Goal: Task Accomplishment & Management: Complete application form

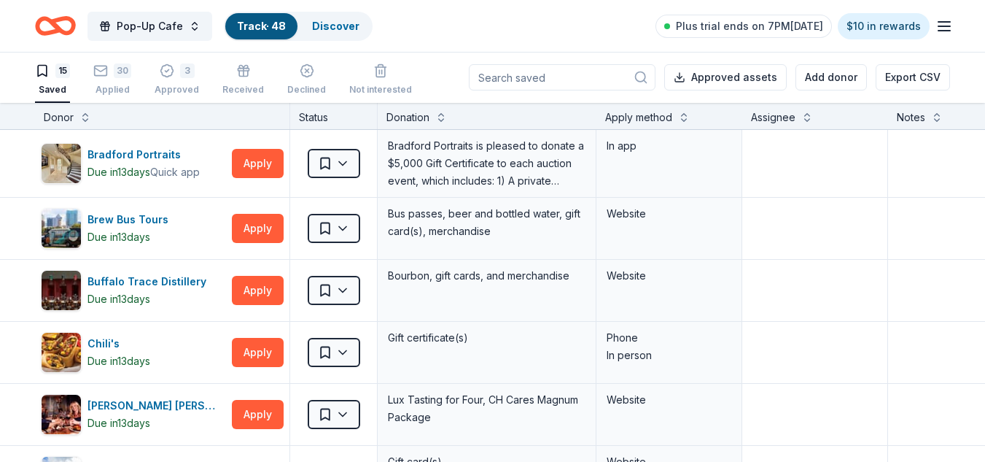
scroll to position [1, 0]
click at [110, 93] on div "Applied" at bounding box center [112, 90] width 38 height 12
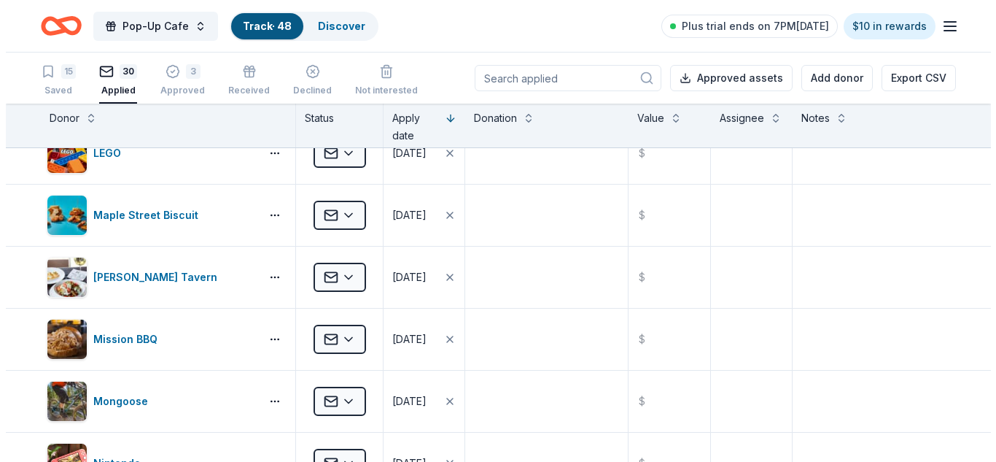
scroll to position [903, 0]
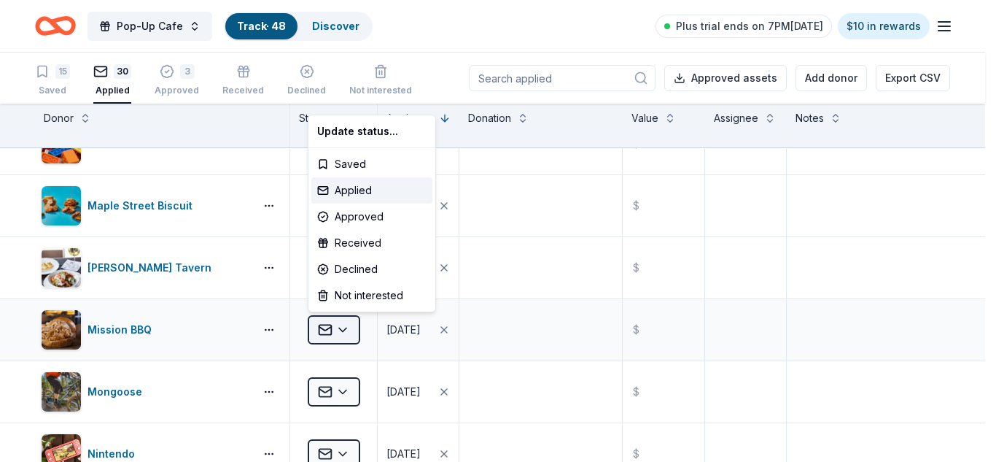
click at [339, 328] on html "Pop-Up Cafe Track · 48 Discover Plus trial ends on 7PM, 10/1 $10 in rewards 15 …" at bounding box center [498, 231] width 996 height 462
click at [358, 213] on div "Approved" at bounding box center [371, 216] width 121 height 26
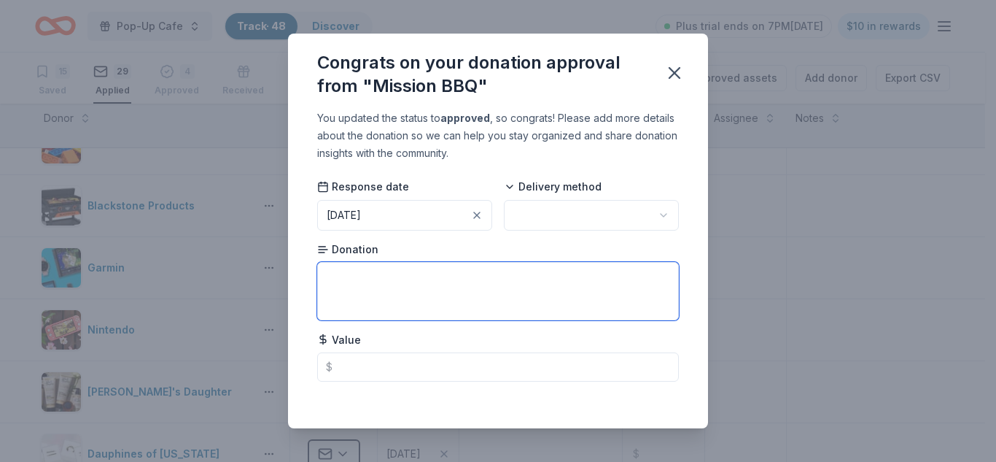
click at [482, 287] on textarea at bounding box center [498, 291] width 362 height 58
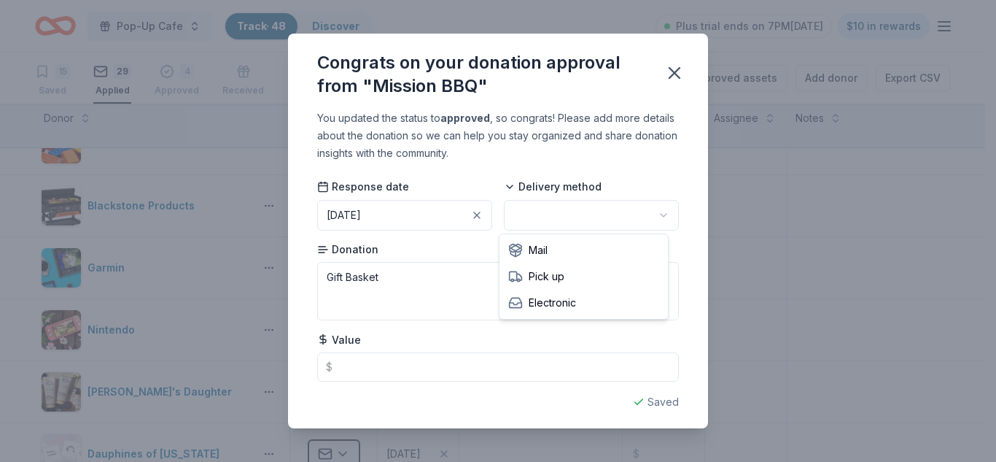
click at [603, 224] on html "Pop-Up Cafe Track · 48 Discover Plus trial ends on 7PM, 10/1 $10 in rewards 15 …" at bounding box center [498, 231] width 996 height 462
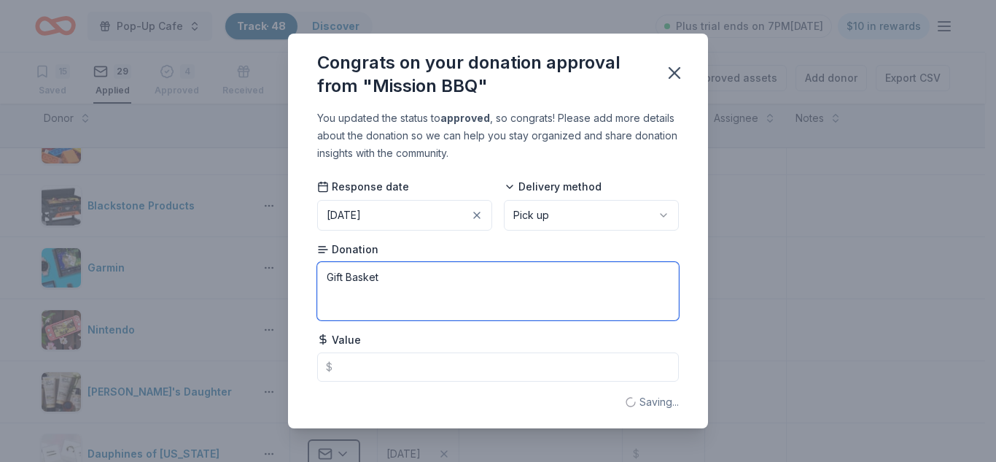
click at [430, 297] on textarea "Gift Basket" at bounding box center [498, 291] width 362 height 58
paste textarea "a cooler bag with a BBQ utensil set, small cutting board, one of our signature …"
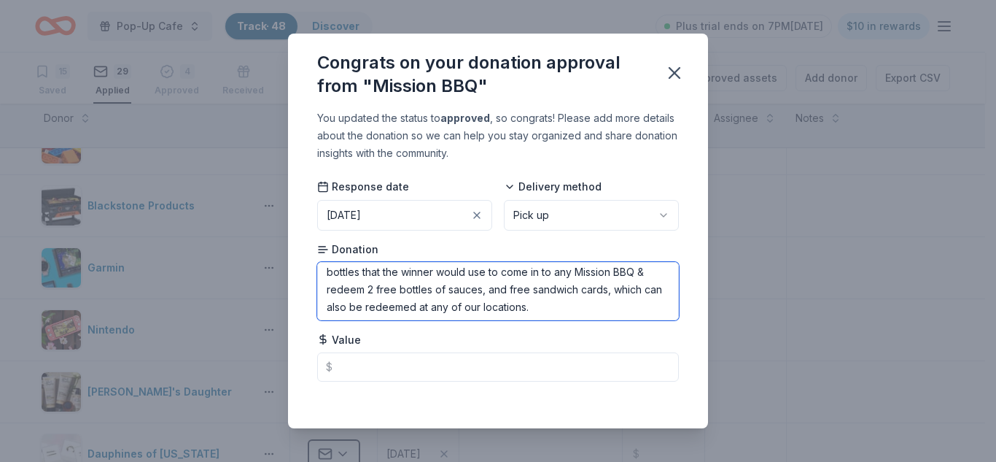
scroll to position [0, 0]
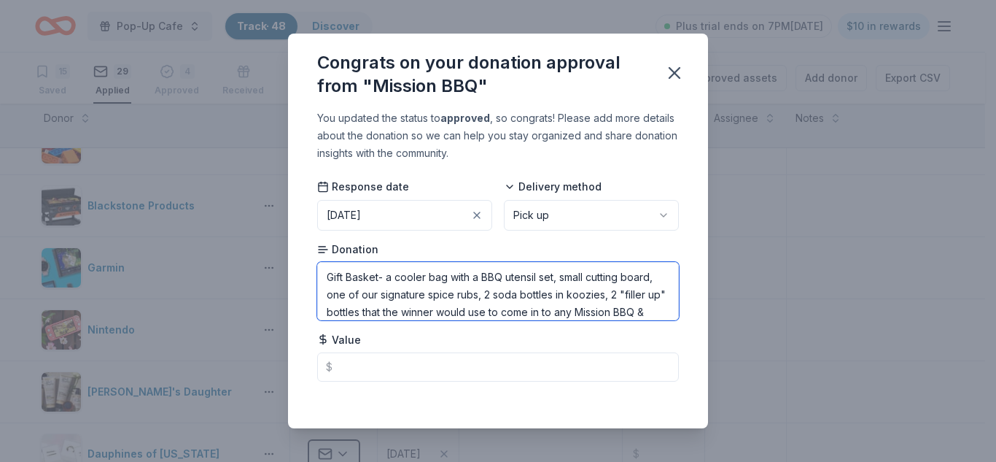
type textarea "Gift Basket- a cooler bag with a BBQ utensil set, small cutting board, one of o…"
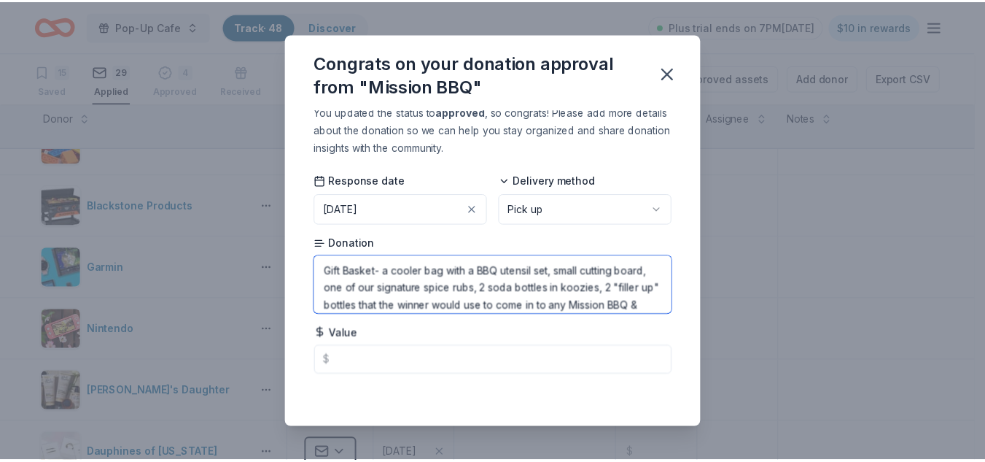
scroll to position [77, 0]
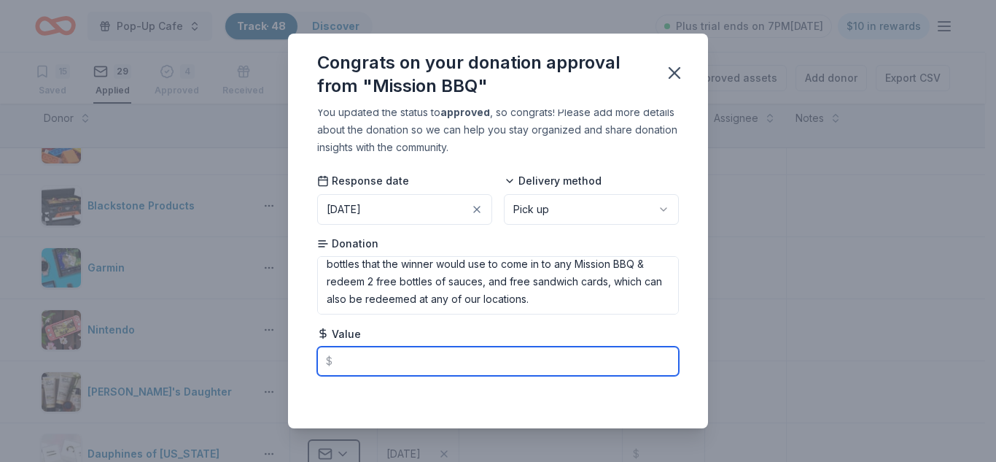
click at [588, 357] on input "text" at bounding box center [498, 360] width 362 height 29
type input "0"
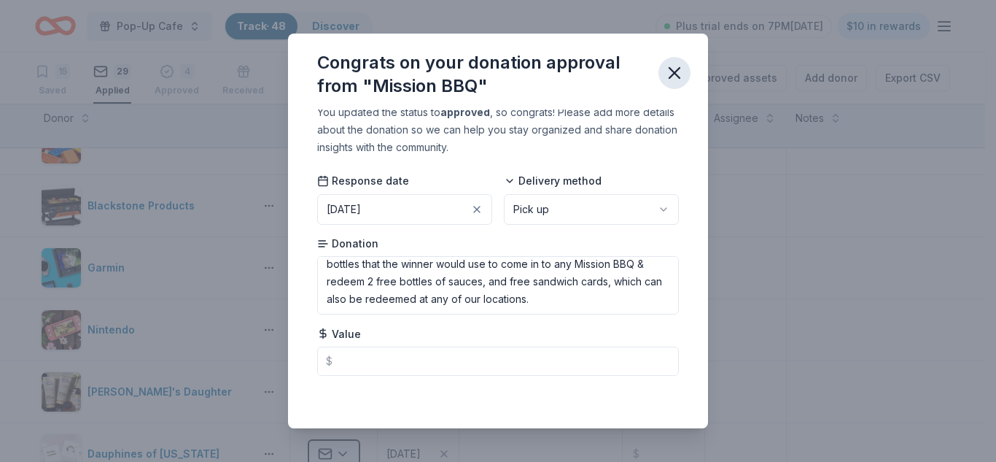
click at [677, 74] on icon "button" at bounding box center [674, 73] width 20 height 20
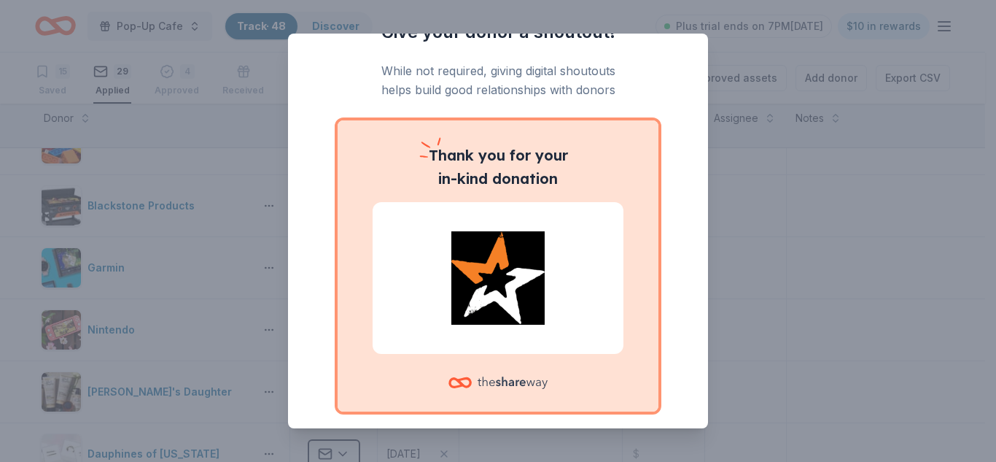
scroll to position [104, 0]
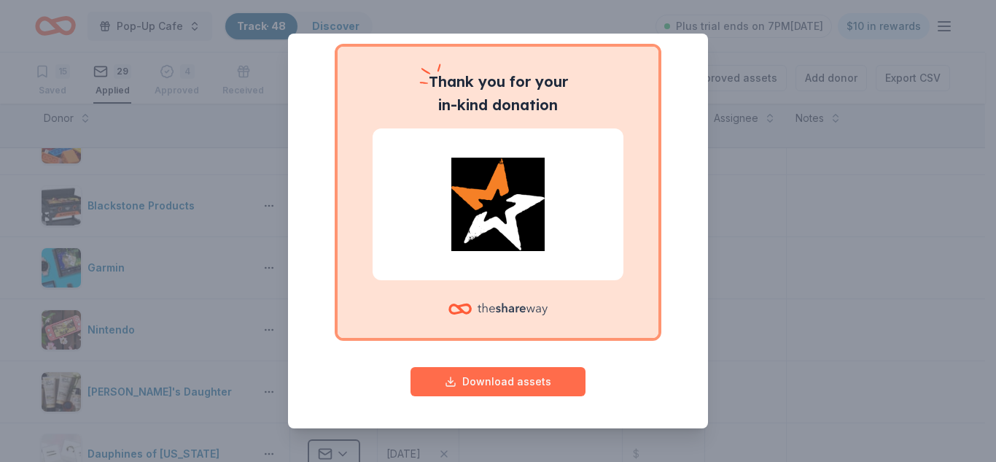
click at [505, 372] on button "Download assets" at bounding box center [498, 381] width 175 height 29
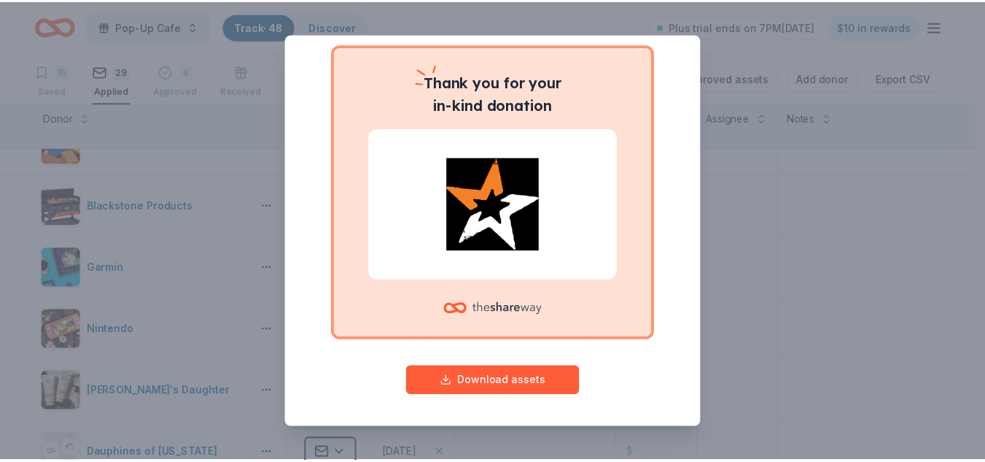
scroll to position [0, 0]
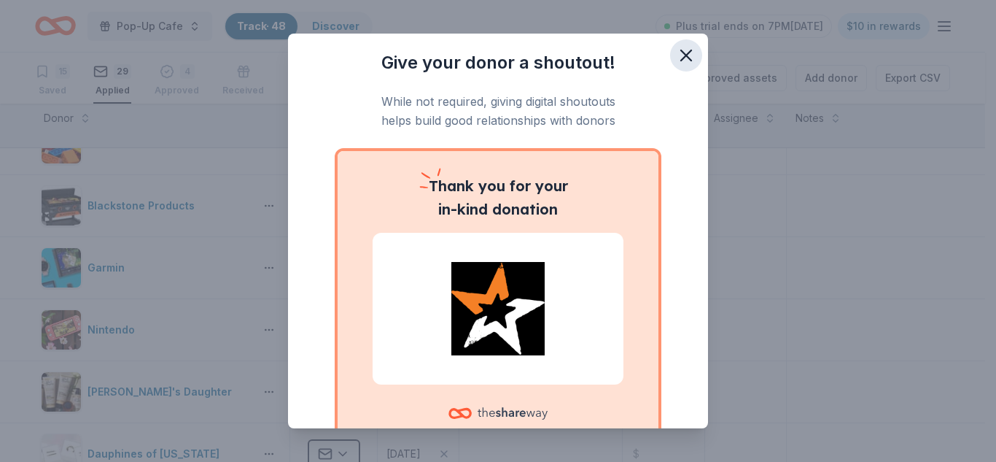
click at [679, 58] on icon "button" at bounding box center [686, 55] width 20 height 20
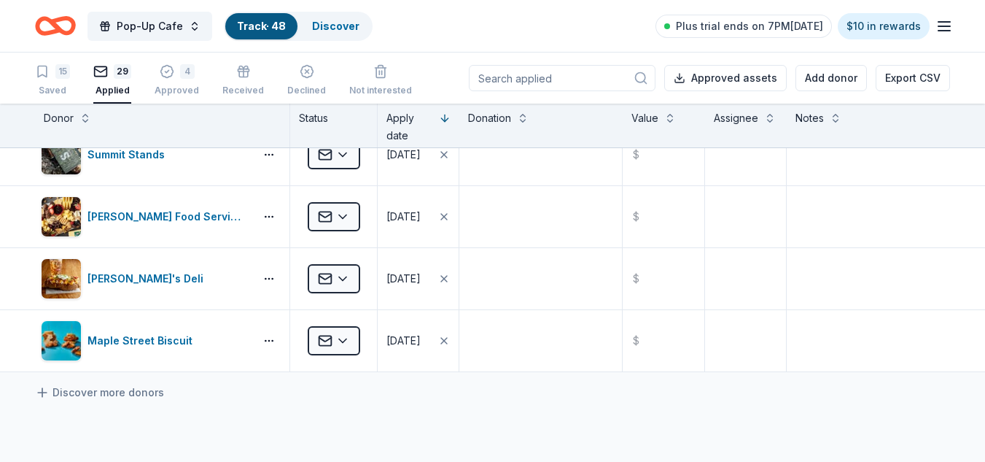
scroll to position [1603, 0]
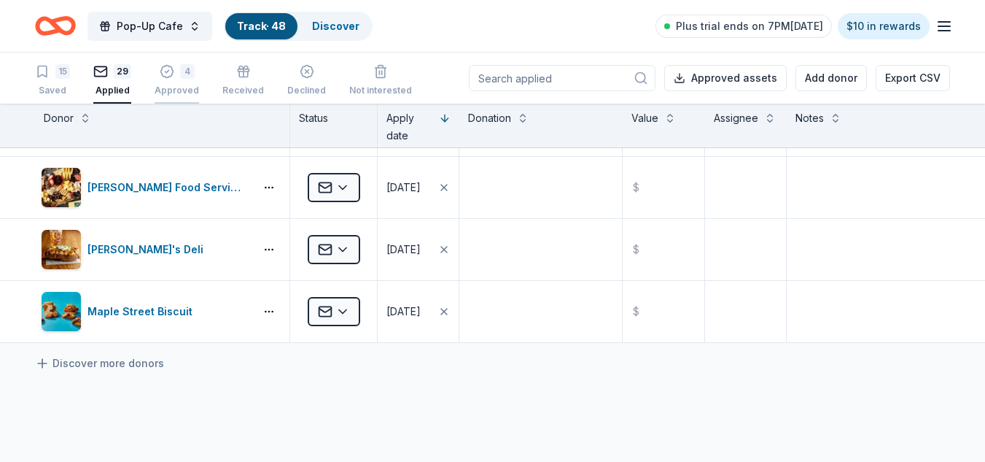
click at [182, 79] on div "4 Approved" at bounding box center [177, 72] width 44 height 32
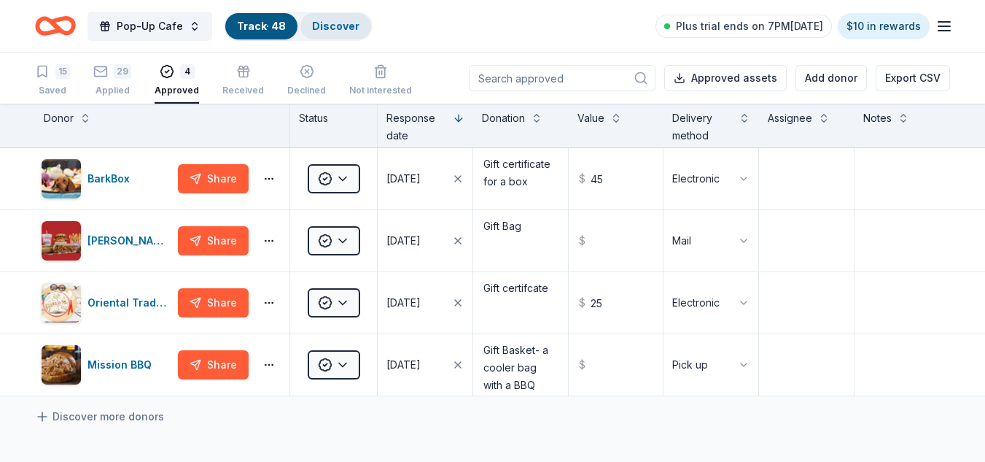
click at [335, 20] on link "Discover" at bounding box center [335, 26] width 47 height 12
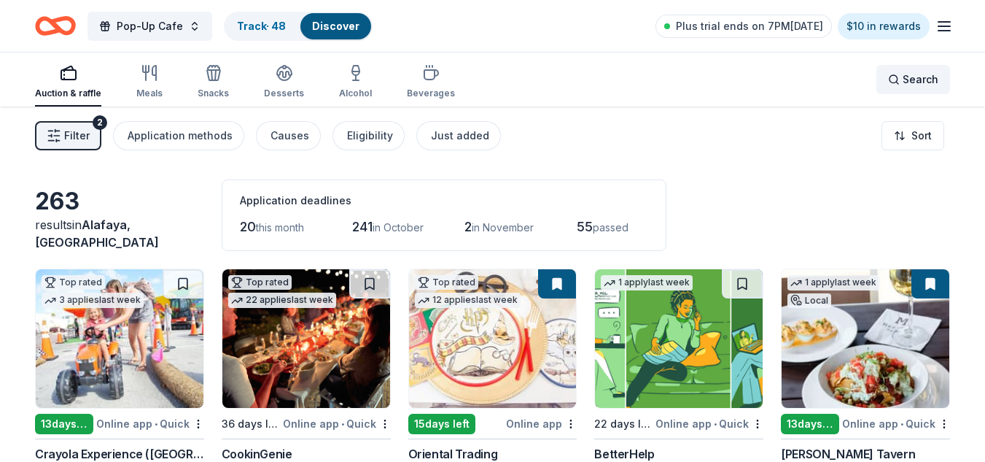
click at [906, 81] on span "Search" at bounding box center [921, 79] width 36 height 17
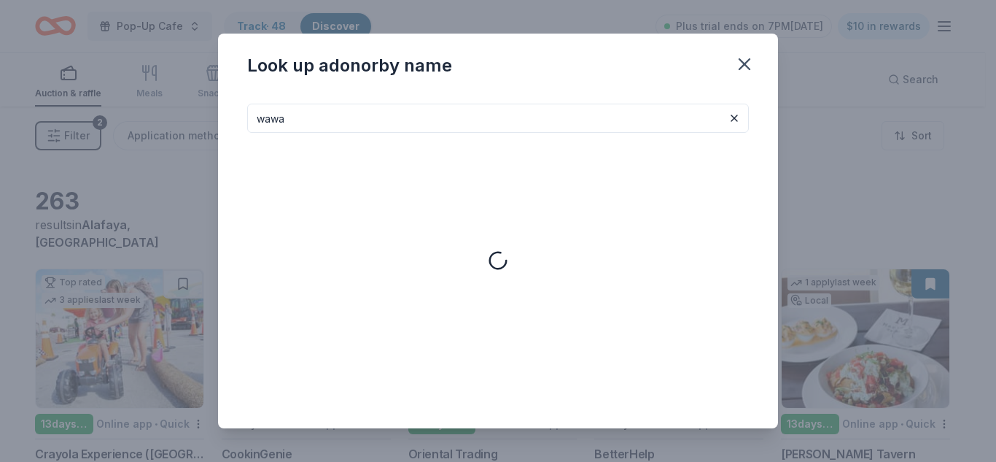
type input "wawa"
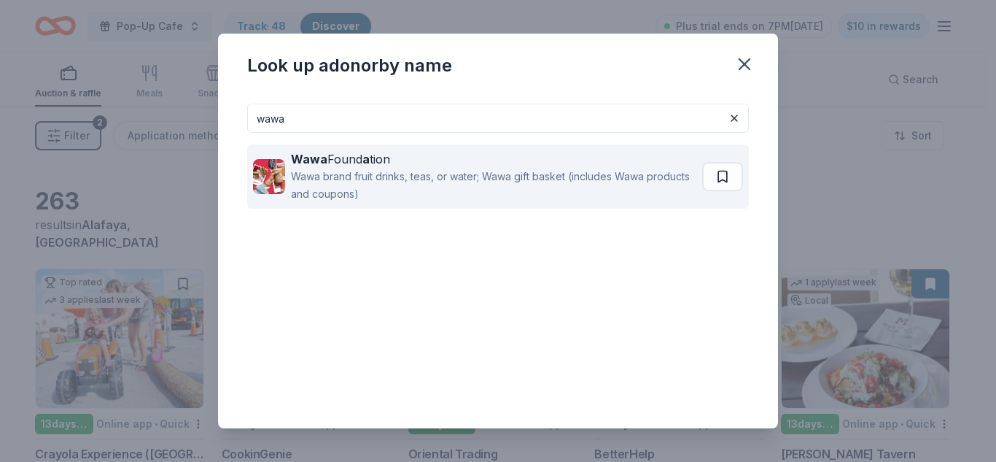
click at [621, 171] on div "Wawa brand fruit drinks, teas, or water; Wawa gift basket (includes Wawa produc…" at bounding box center [493, 185] width 405 height 35
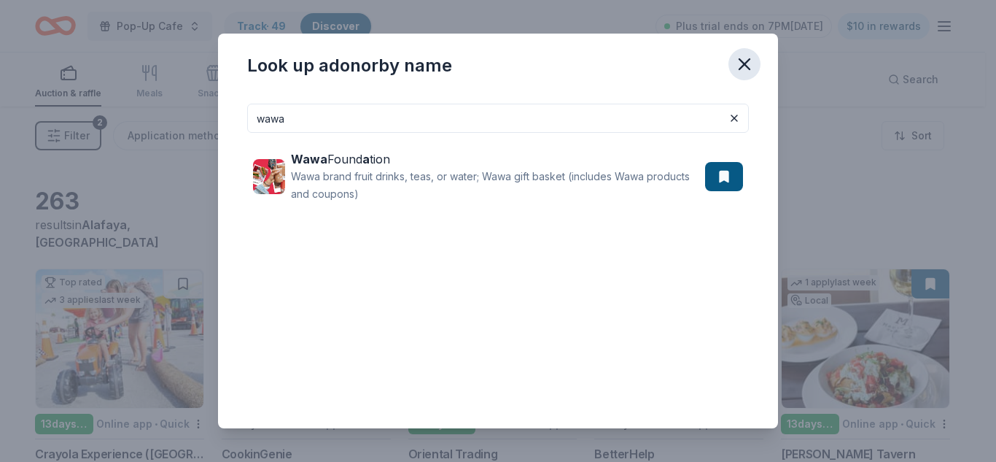
click at [744, 69] on icon "button" at bounding box center [744, 64] width 20 height 20
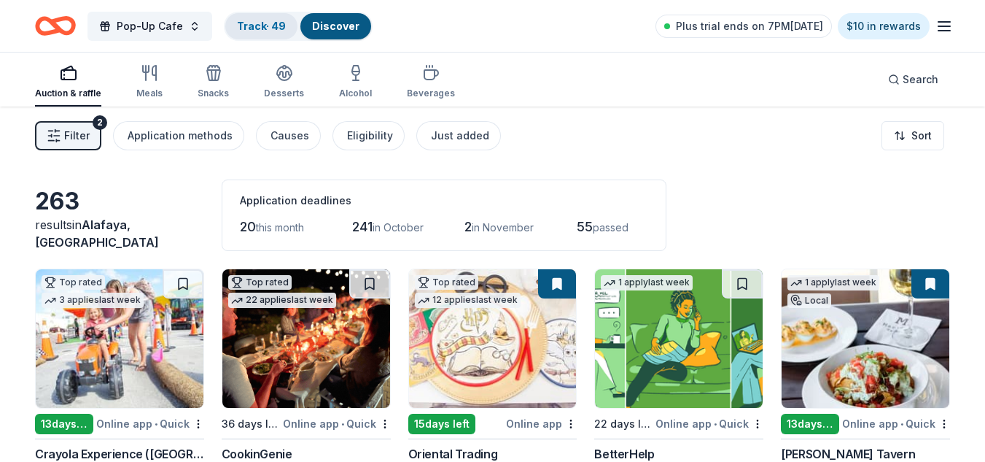
click at [269, 18] on div "Track · 49" at bounding box center [261, 26] width 72 height 26
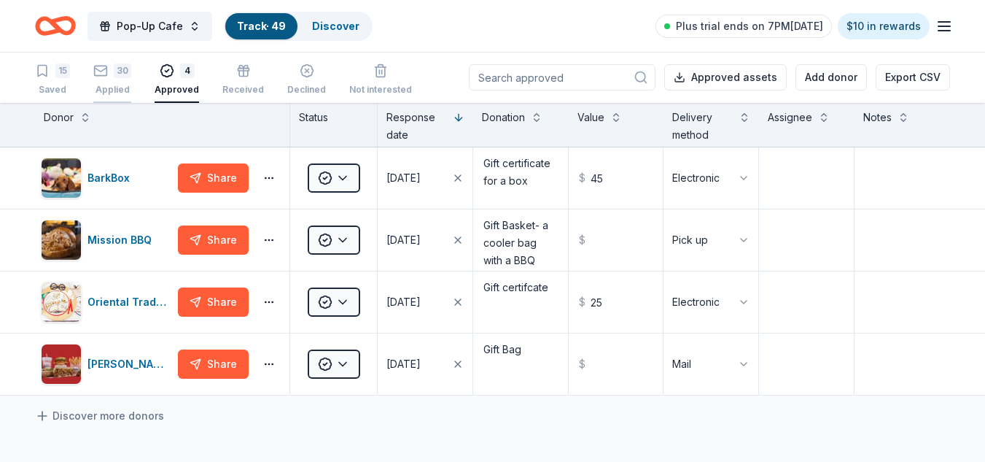
click at [116, 66] on div "30" at bounding box center [122, 70] width 17 height 15
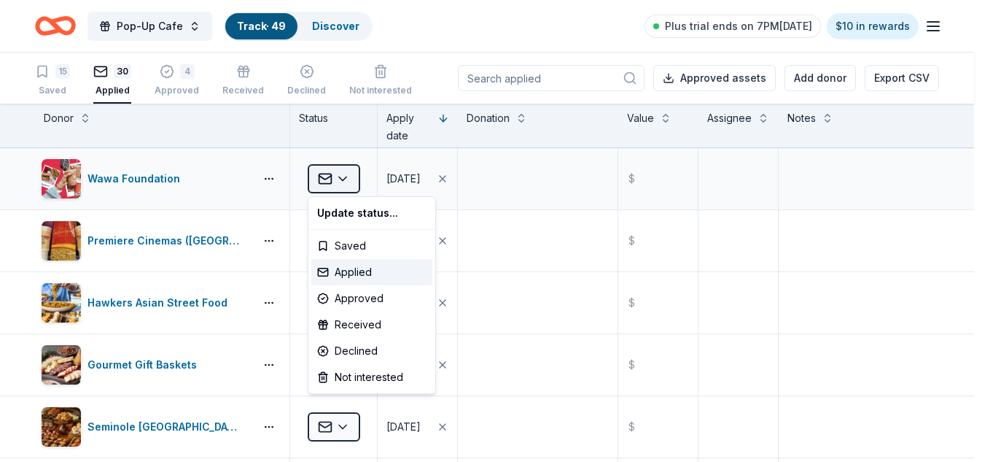
click at [354, 177] on html "Pop-Up Cafe Track · 49 Discover Plus trial ends on 7PM, 10/1 $10 in rewards 15 …" at bounding box center [492, 231] width 985 height 462
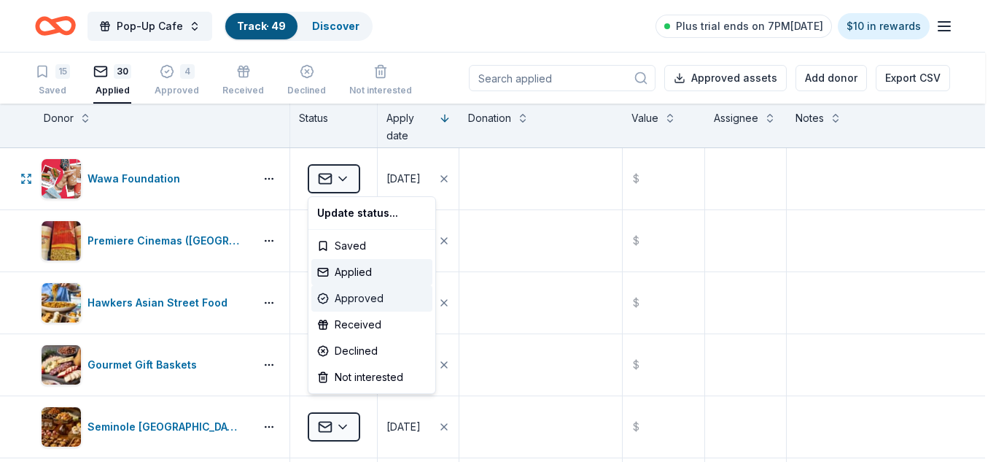
click at [366, 297] on div "Approved" at bounding box center [371, 298] width 121 height 26
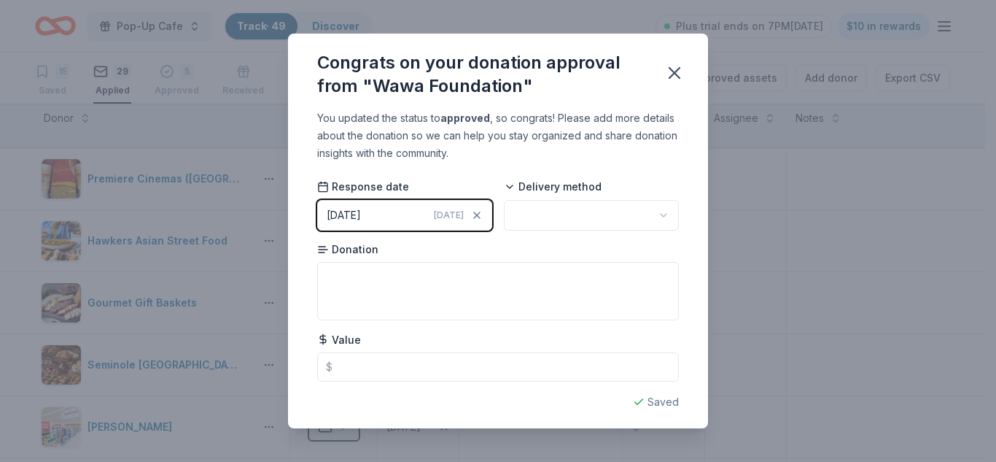
click at [398, 214] on button "09/25/2025 Today" at bounding box center [404, 215] width 175 height 31
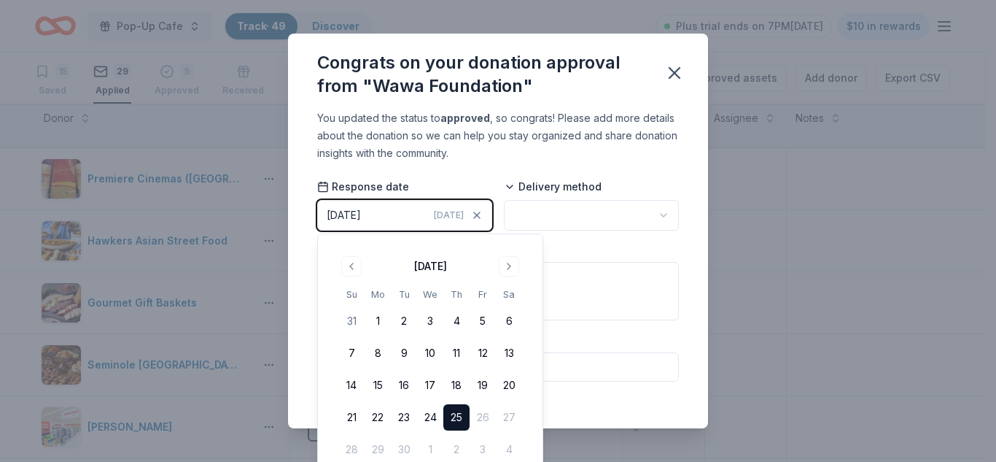
click at [535, 209] on html "Pop-Up Cafe Track · 49 Discover Plus trial ends on 7PM, 10/1 $10 in rewards 15 …" at bounding box center [498, 231] width 996 height 462
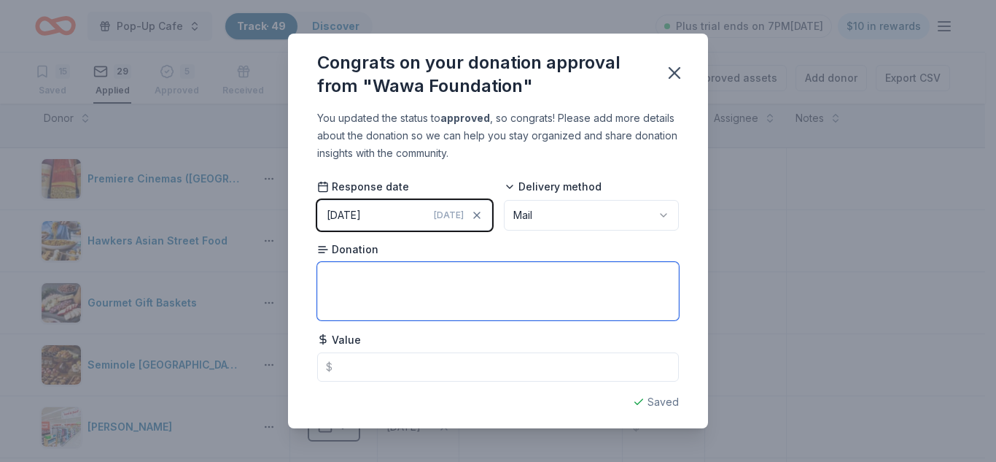
click at [500, 295] on textarea at bounding box center [498, 291] width 362 height 58
type textarea "Gift Basket"
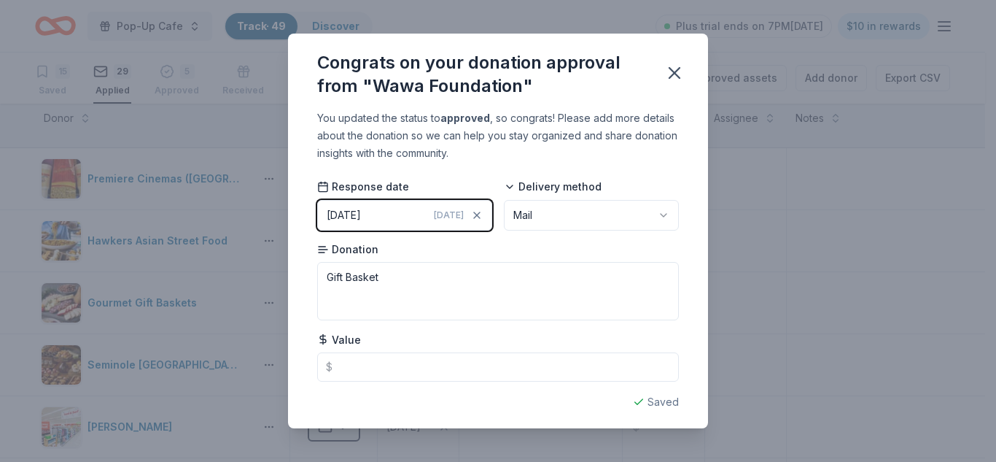
click at [677, 322] on div "You updated the status to approved , so congrats! Please add more details about…" at bounding box center [498, 268] width 420 height 319
click at [676, 74] on icon "button" at bounding box center [674, 73] width 10 height 10
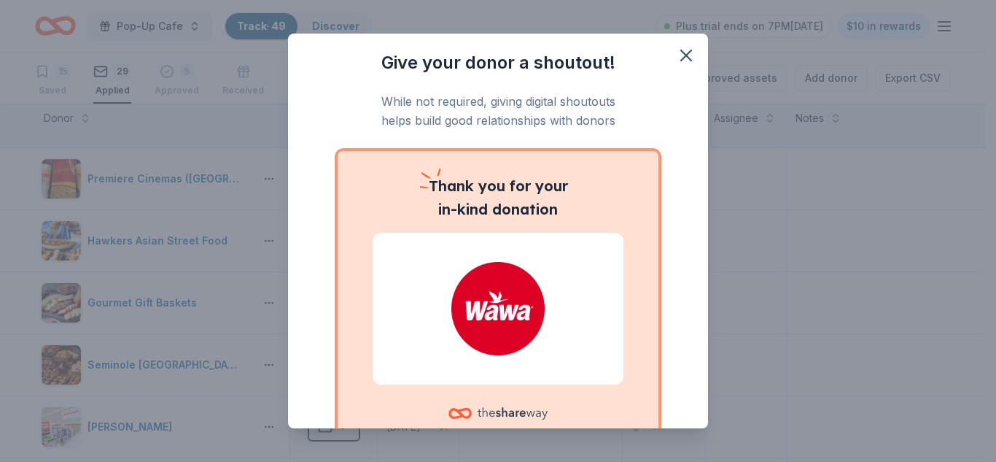
scroll to position [104, 0]
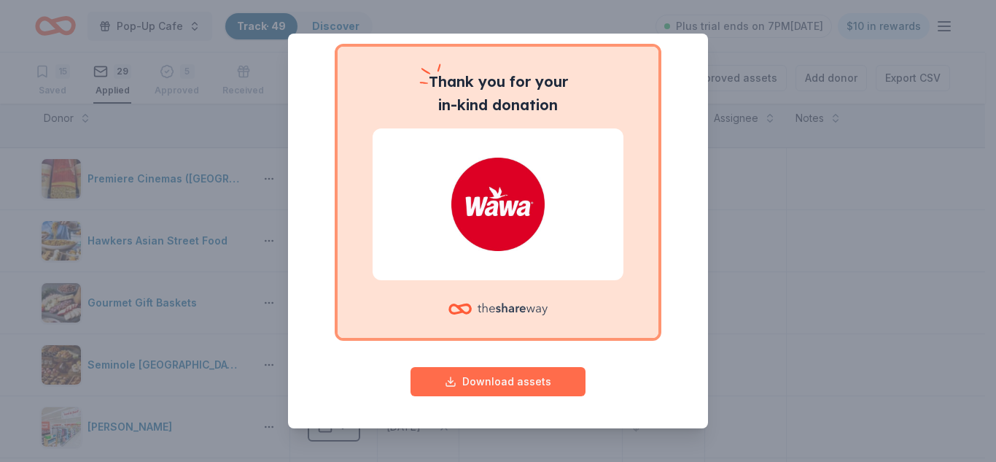
click at [494, 385] on button "Download assets" at bounding box center [498, 381] width 175 height 29
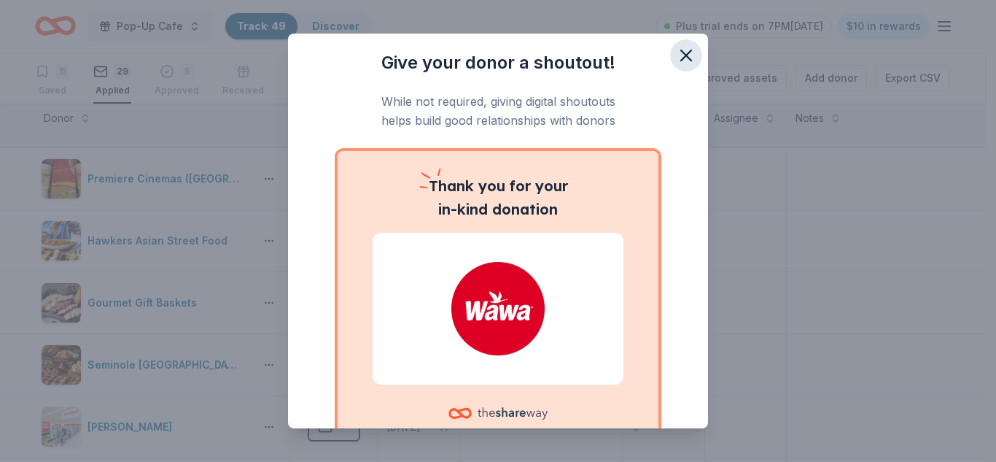
click at [676, 50] on icon "button" at bounding box center [686, 55] width 20 height 20
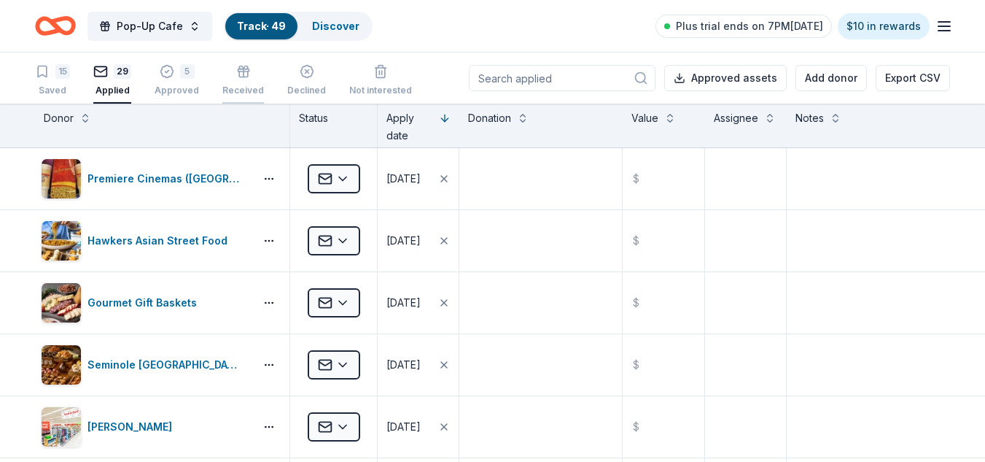
click at [239, 72] on icon "button" at bounding box center [243, 71] width 15 height 15
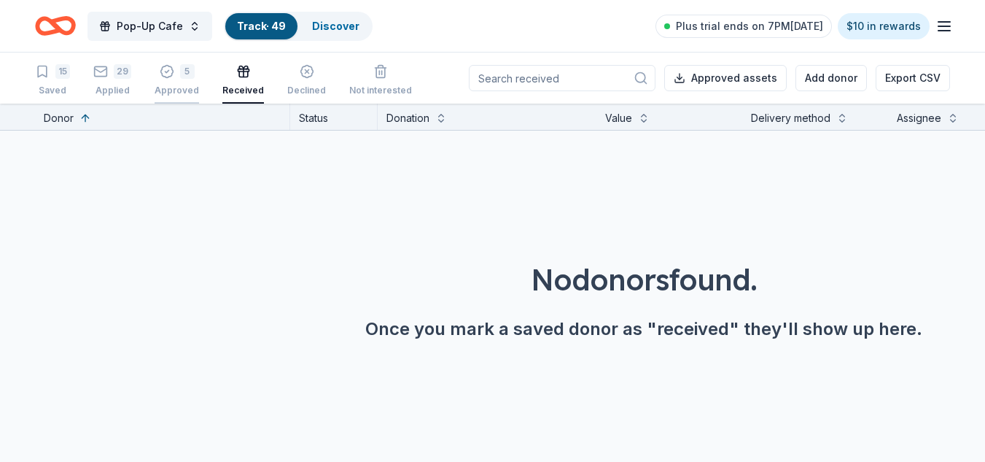
click at [180, 71] on div "5" at bounding box center [187, 64] width 15 height 15
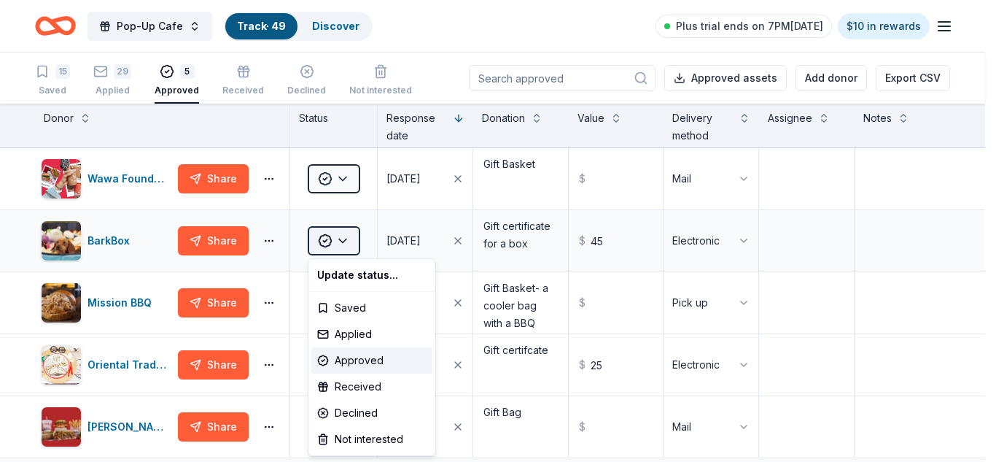
click at [343, 244] on html "Pop-Up Cafe Track · 49 Discover Plus trial ends on 7PM, 10/1 $10 in rewards 15 …" at bounding box center [498, 231] width 996 height 462
click at [376, 391] on div "Received" at bounding box center [371, 386] width 121 height 26
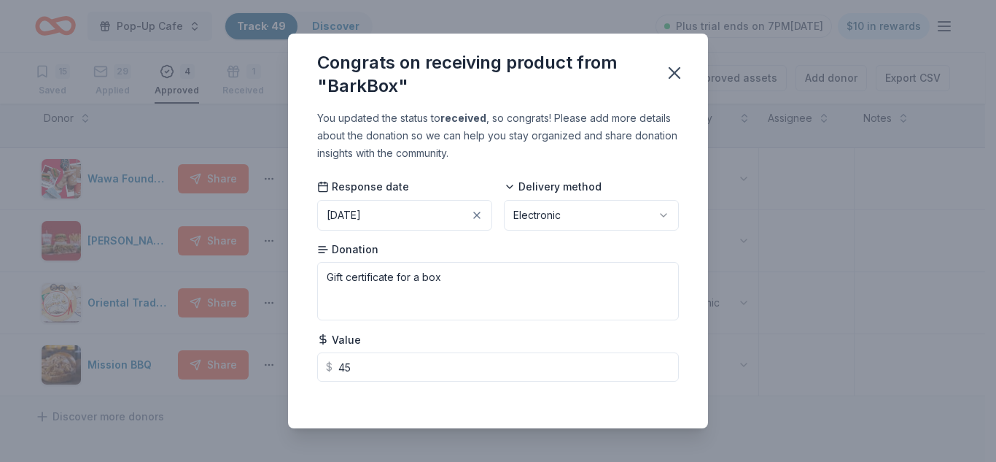
click at [696, 330] on div "You updated the status to received , so congrats! Please add more details about…" at bounding box center [498, 268] width 420 height 319
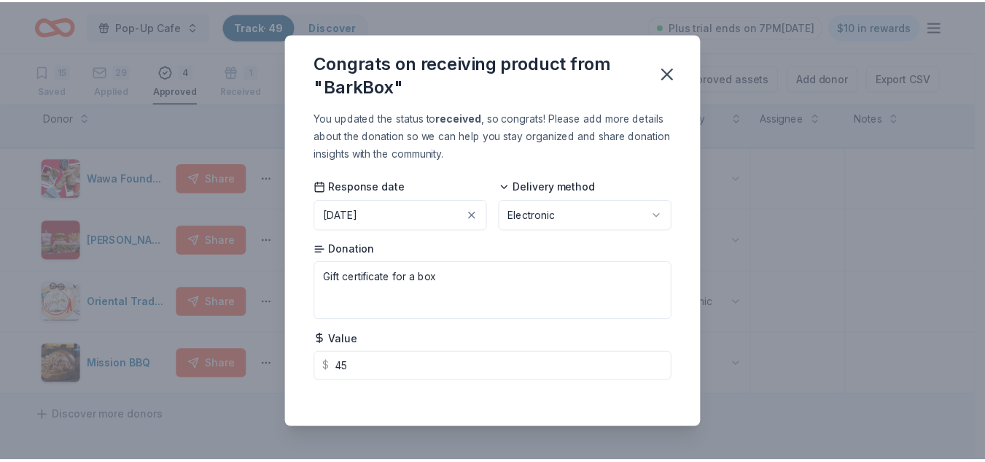
scroll to position [6, 0]
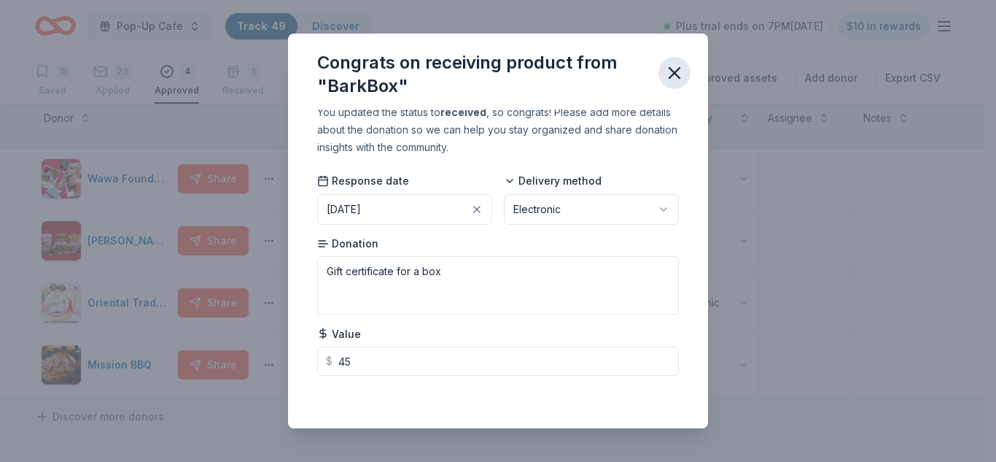
click at [676, 74] on icon "button" at bounding box center [674, 73] width 10 height 10
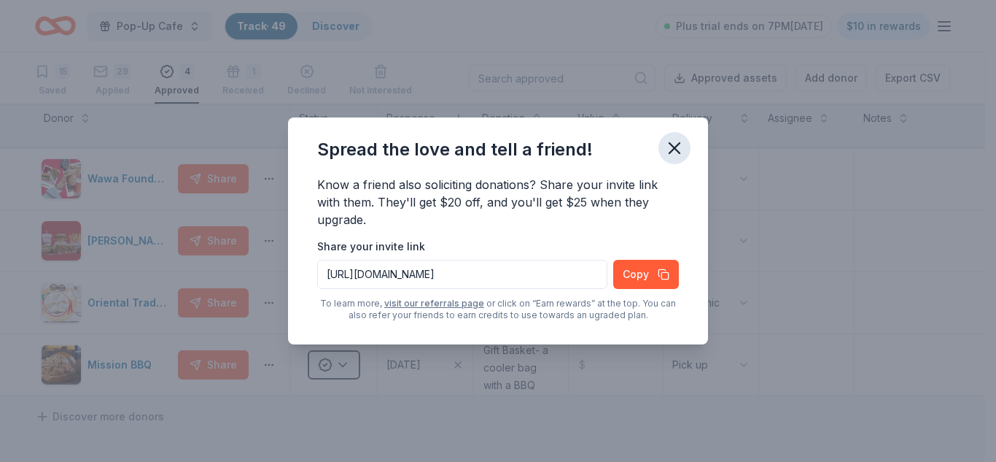
click at [676, 148] on icon "button" at bounding box center [674, 148] width 20 height 20
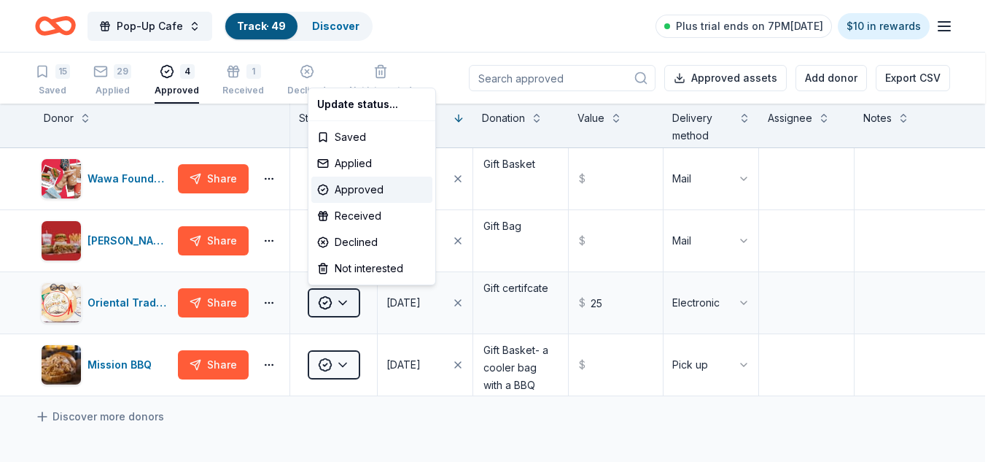
click at [344, 303] on html "Pop-Up Cafe Track · 49 Discover Plus trial ends on 7PM, 10/1 $10 in rewards 15 …" at bounding box center [498, 231] width 996 height 462
click at [370, 218] on div "Received" at bounding box center [371, 216] width 121 height 26
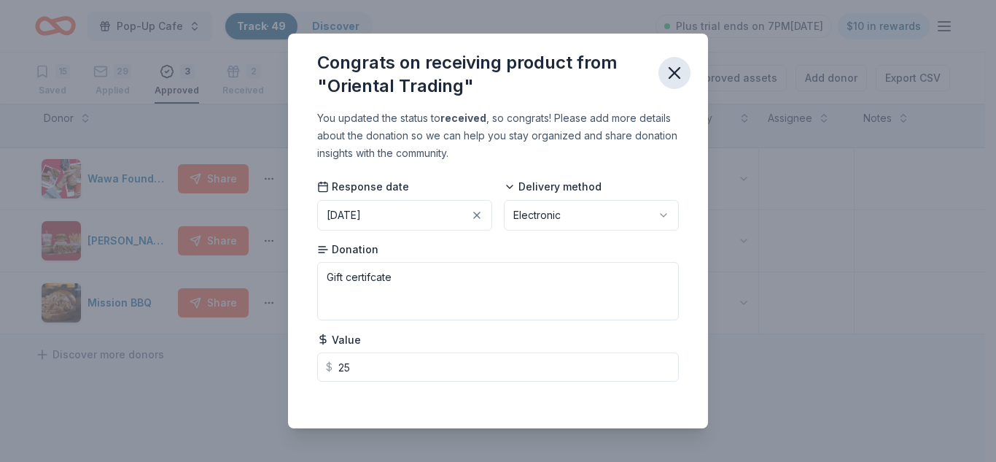
click at [681, 82] on icon "button" at bounding box center [674, 73] width 20 height 20
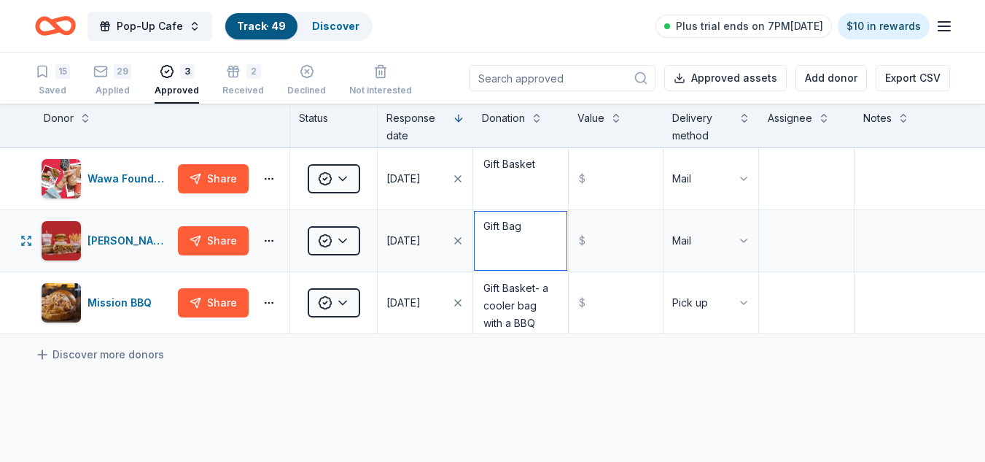
click at [540, 231] on textarea "Gift Bag" at bounding box center [521, 240] width 92 height 58
type textarea "Gift Basket"
click at [680, 416] on div "Wawa Foundation Share Approved 09/25/2025 Gift Basket $ Mail Portillo's Share A…" at bounding box center [492, 378] width 985 height 460
click at [241, 82] on div "2 Received" at bounding box center [243, 72] width 42 height 32
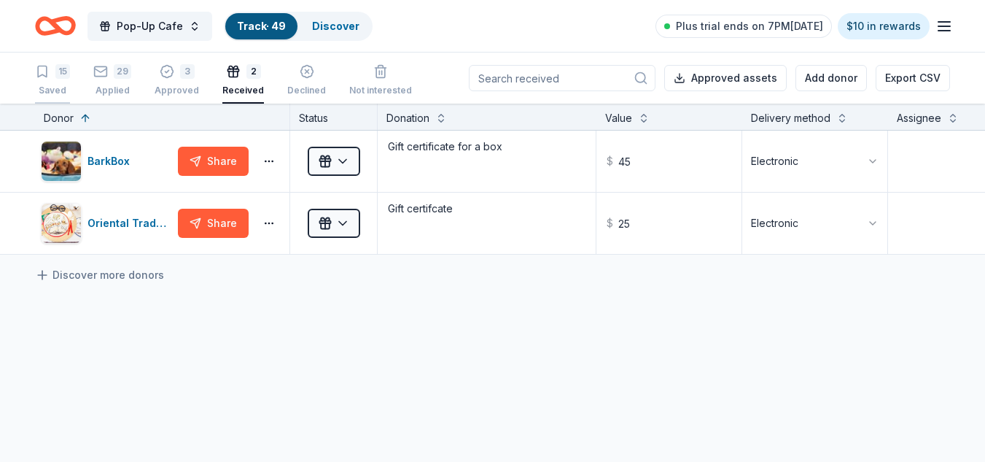
click at [65, 74] on div "15" at bounding box center [62, 71] width 15 height 15
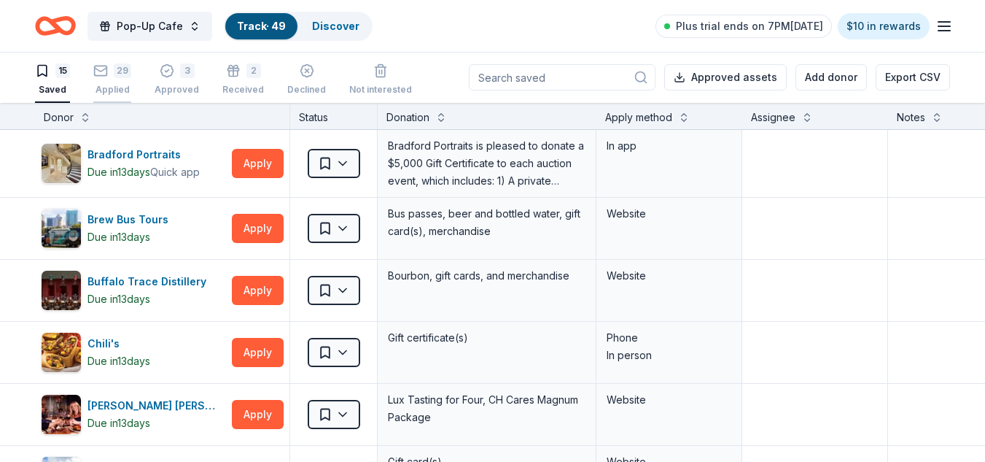
click at [131, 81] on div "29 Applied" at bounding box center [112, 79] width 38 height 32
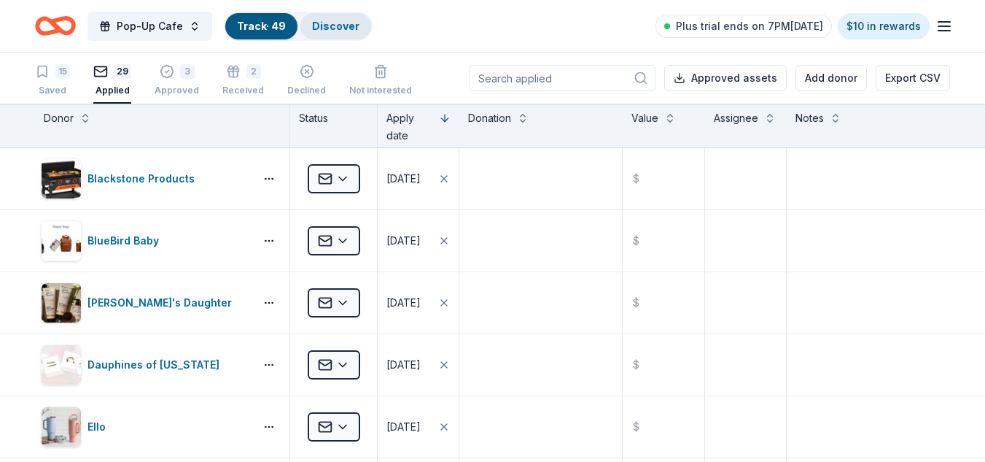
click at [337, 26] on link "Discover" at bounding box center [335, 26] width 47 height 12
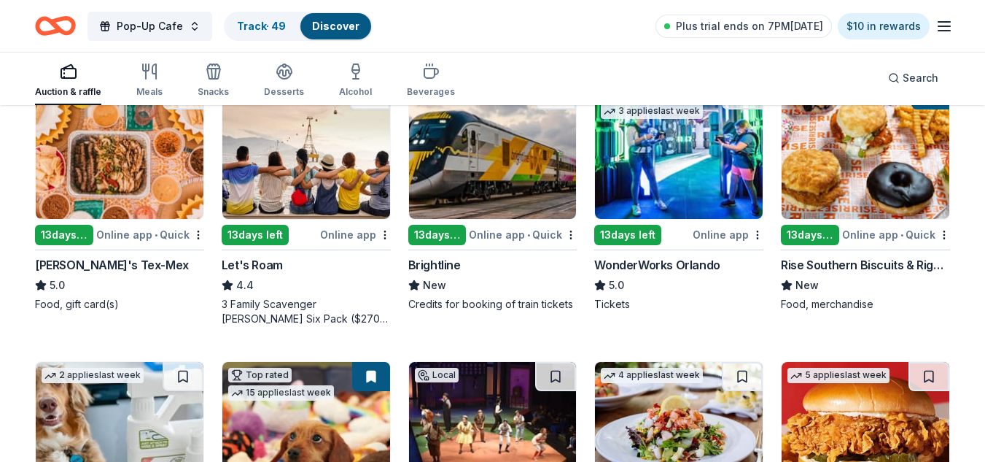
scroll to position [128, 0]
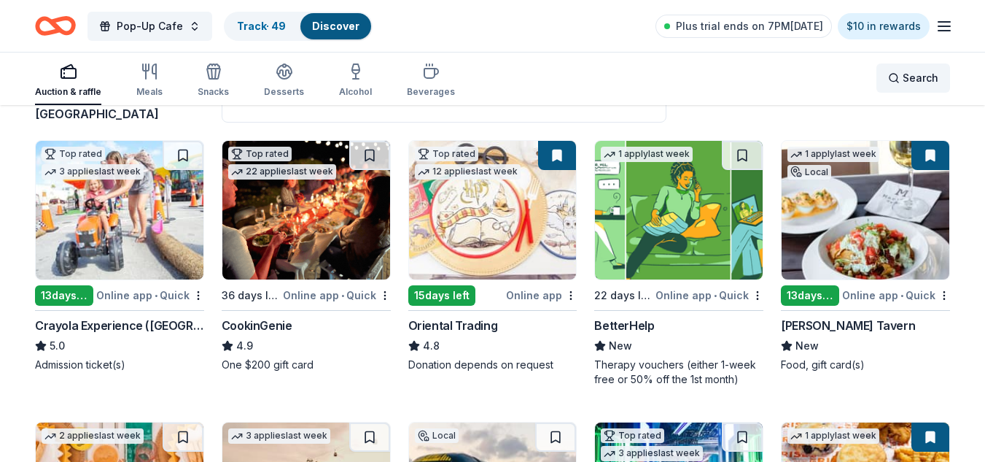
click at [901, 84] on div "Search" at bounding box center [913, 77] width 50 height 17
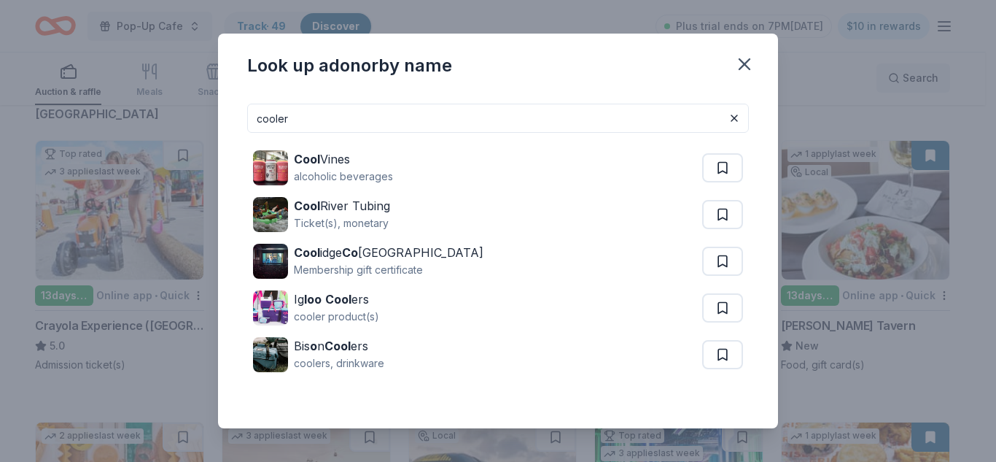
type input "cooler"
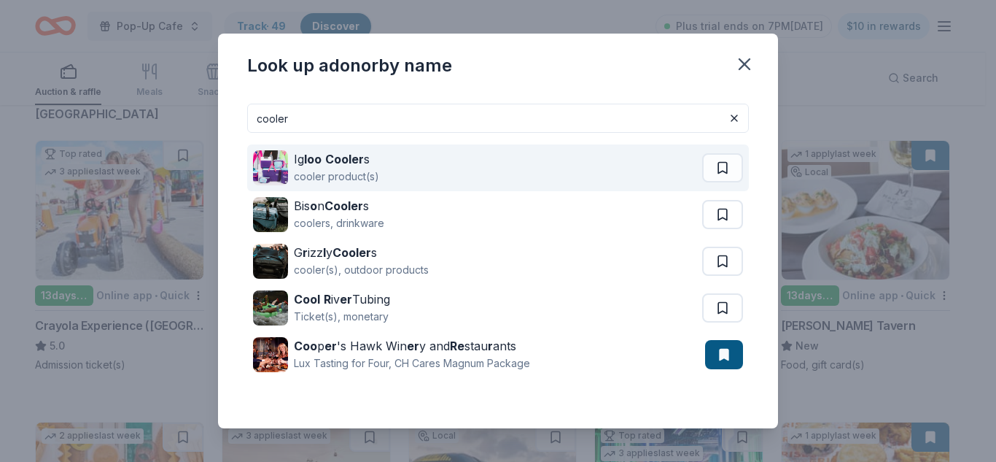
click at [302, 173] on div "cooler product(s)" at bounding box center [336, 176] width 85 height 17
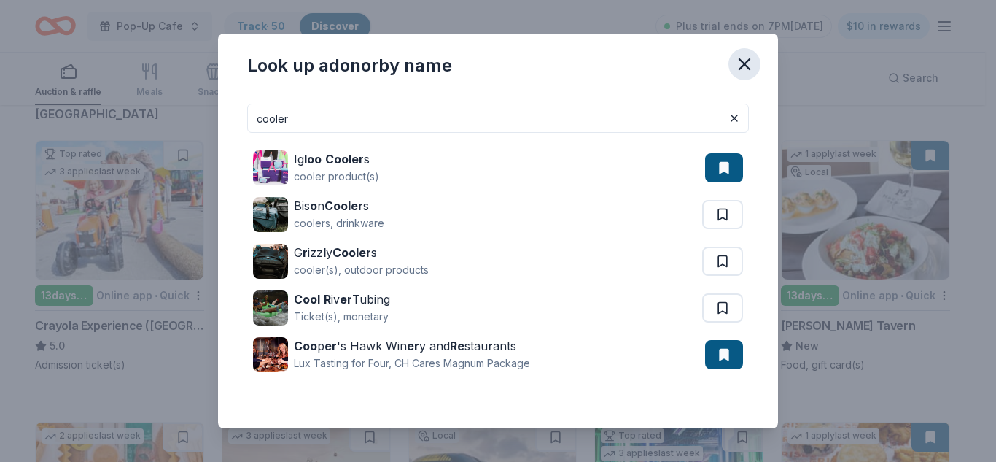
click at [739, 61] on icon "button" at bounding box center [744, 64] width 20 height 20
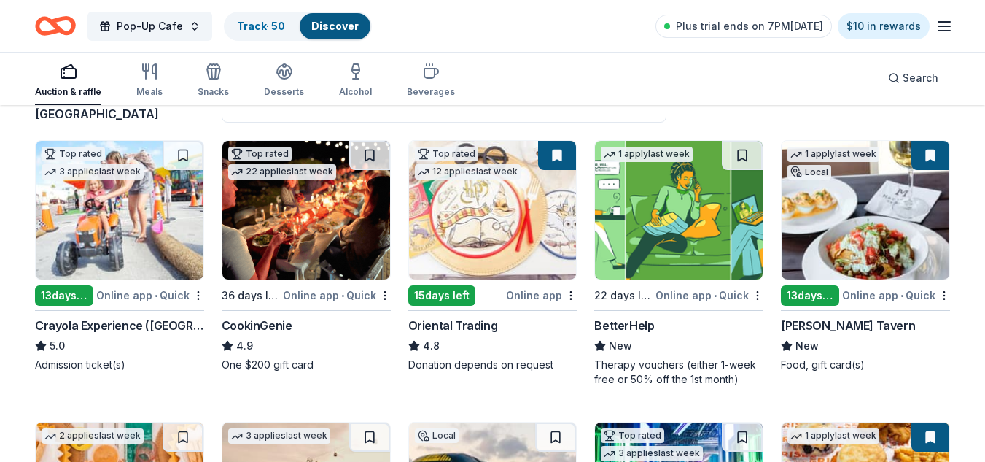
click at [72, 85] on div "Auction & raffle" at bounding box center [68, 80] width 66 height 35
click at [77, 80] on div "Auction & raffle" at bounding box center [68, 80] width 66 height 35
click at [945, 28] on icon "button" at bounding box center [944, 25] width 17 height 17
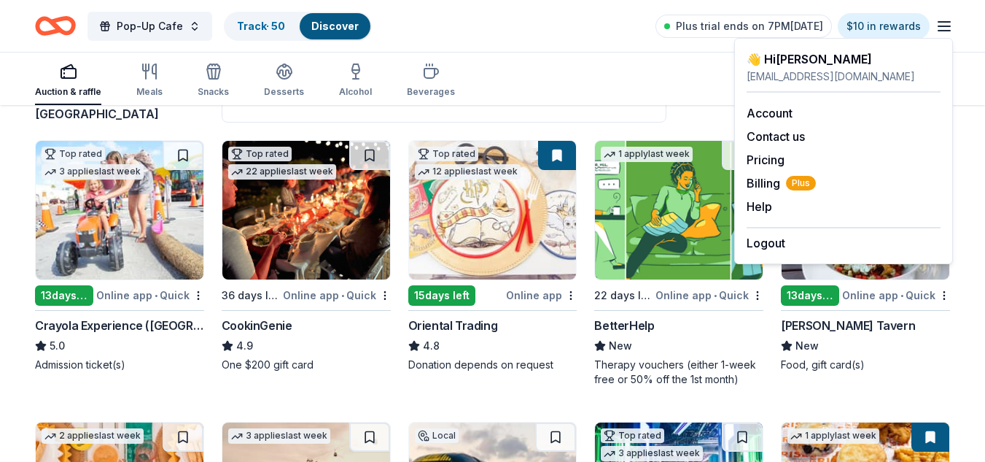
click at [632, 93] on div "Auction & raffle Meals Snacks Desserts Alcohol Beverages Search" at bounding box center [492, 78] width 915 height 54
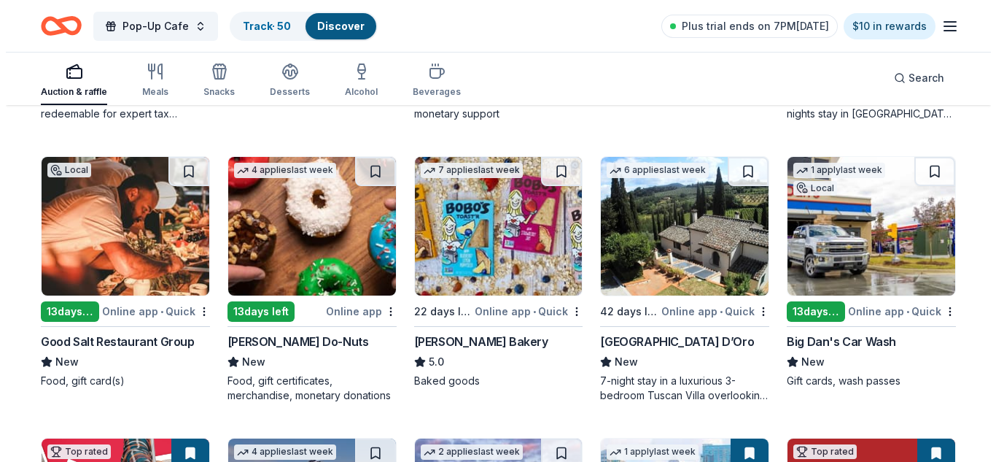
scroll to position [0, 0]
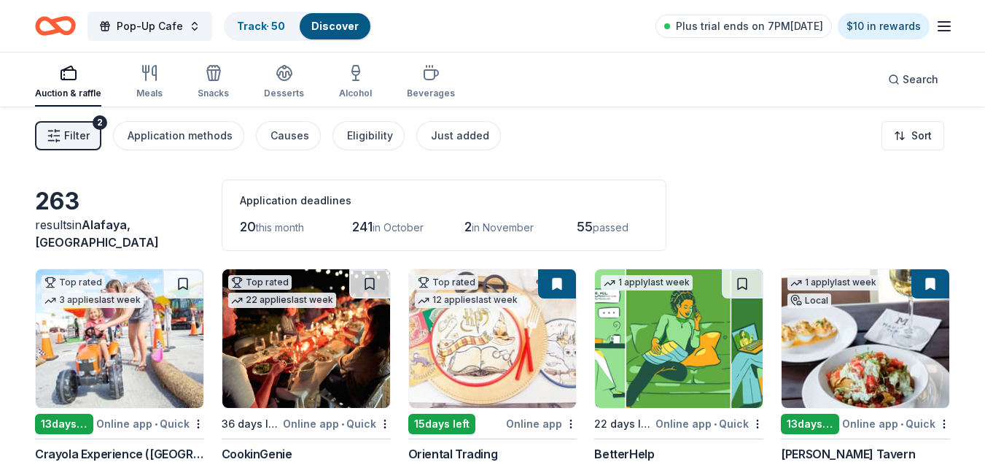
click at [59, 133] on icon "button" at bounding box center [54, 135] width 15 height 15
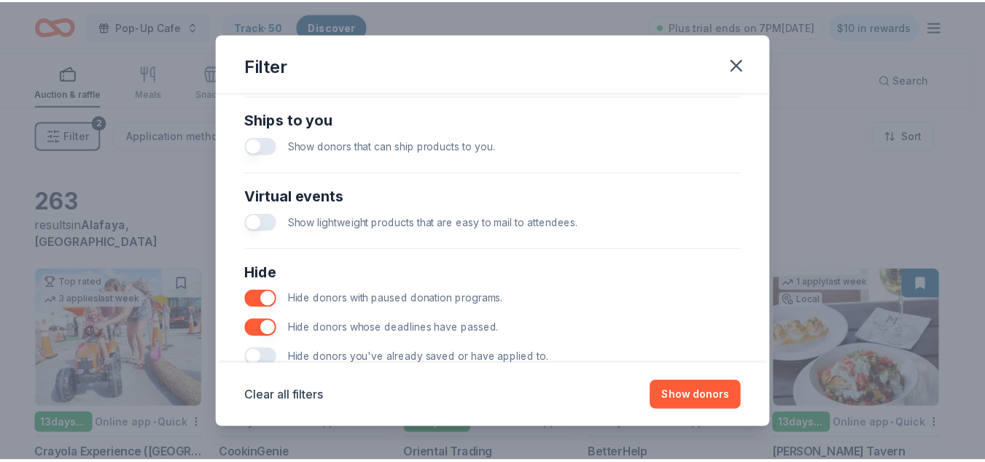
scroll to position [658, 0]
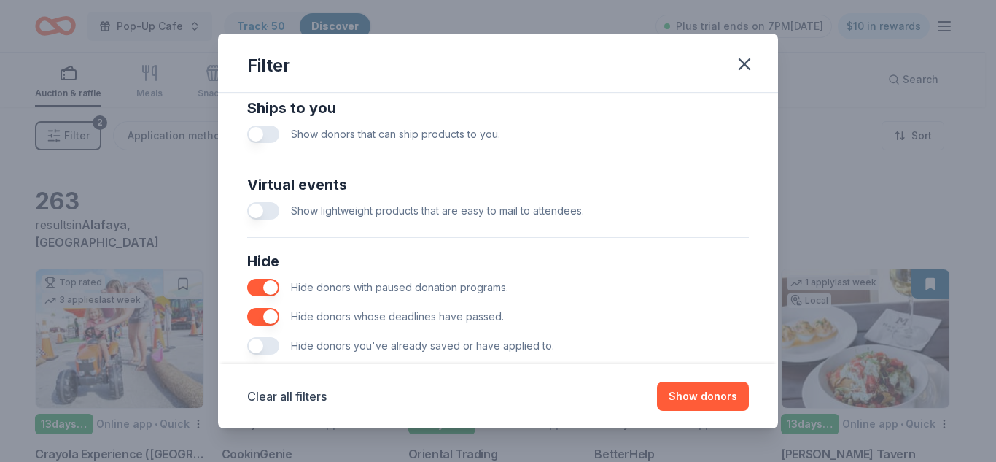
click at [256, 344] on button "button" at bounding box center [263, 345] width 32 height 17
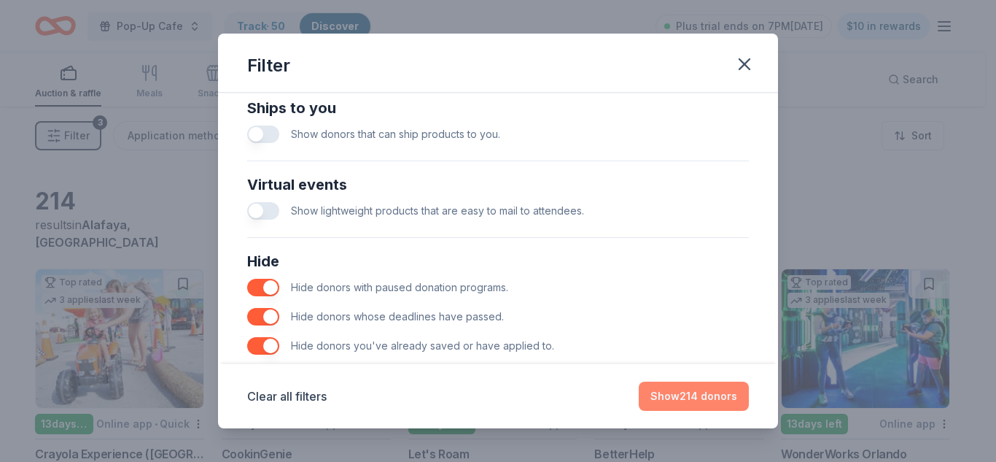
click at [698, 402] on button "Show 214 donors" at bounding box center [694, 395] width 110 height 29
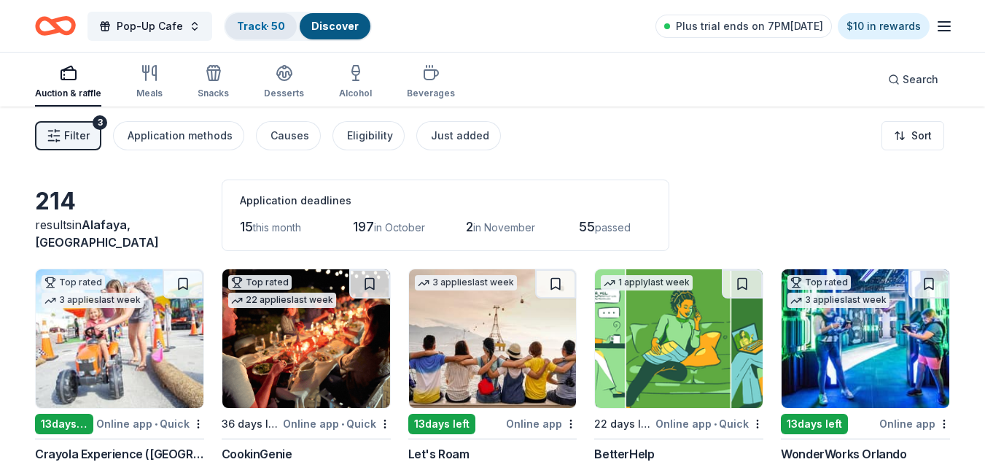
click at [262, 26] on link "Track · 50" at bounding box center [261, 26] width 48 height 12
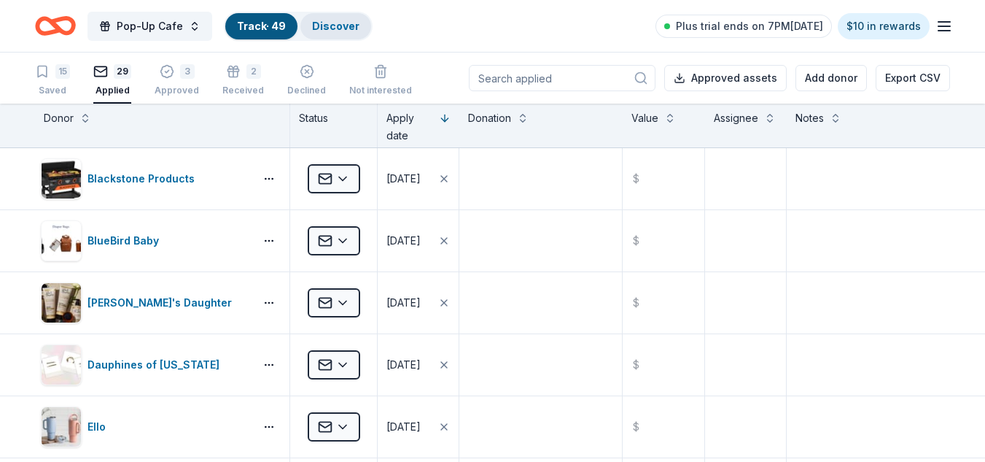
scroll to position [1, 0]
click at [346, 18] on div "Discover" at bounding box center [335, 26] width 71 height 26
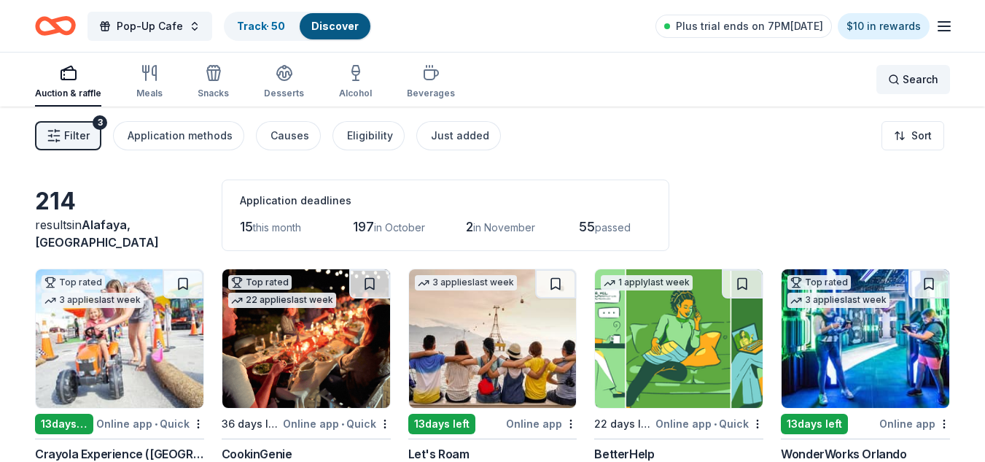
click at [896, 82] on div "Search" at bounding box center [913, 79] width 50 height 17
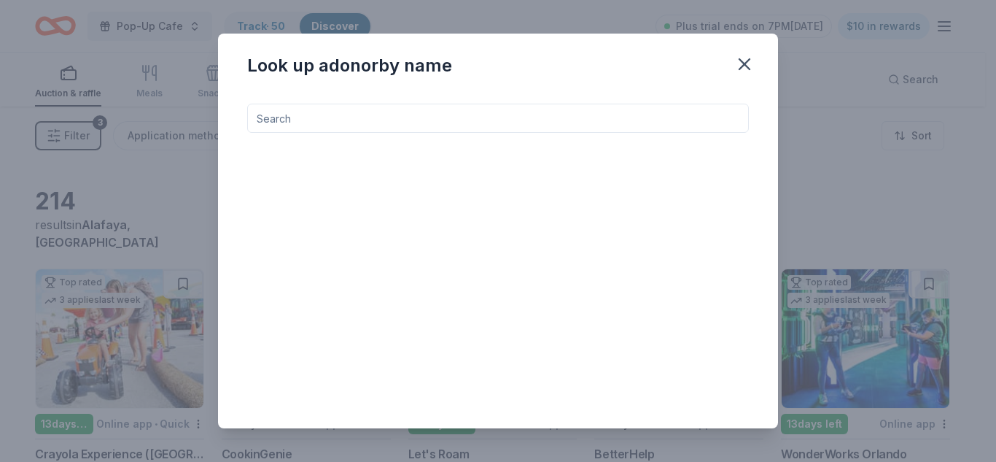
click at [596, 115] on input at bounding box center [498, 118] width 502 height 29
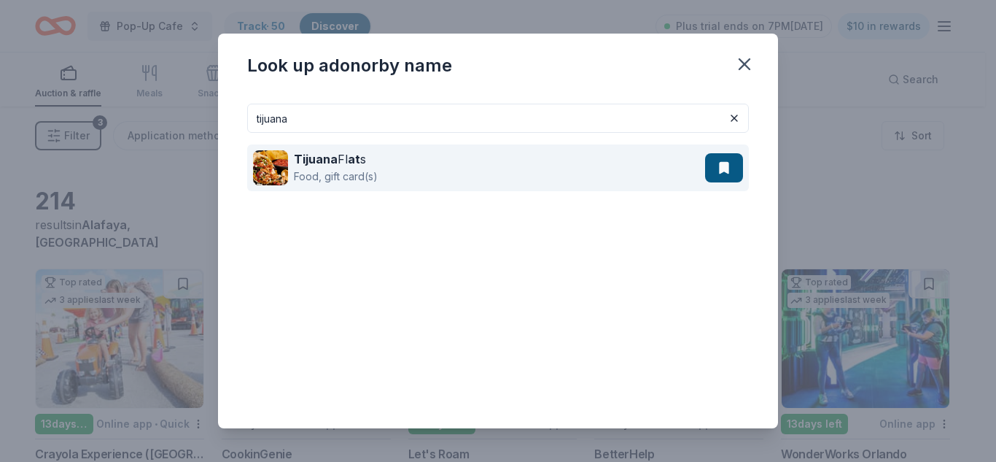
type input "tijuana"
click at [612, 173] on div "Tijuana Fl at s Food, gift card(s)" at bounding box center [479, 167] width 452 height 47
click at [707, 171] on button at bounding box center [724, 167] width 38 height 29
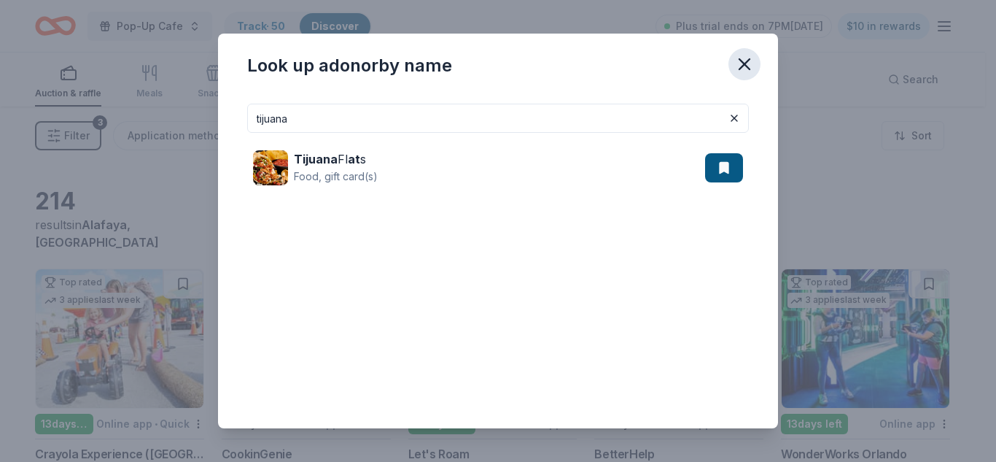
click at [746, 63] on icon "button" at bounding box center [744, 64] width 10 height 10
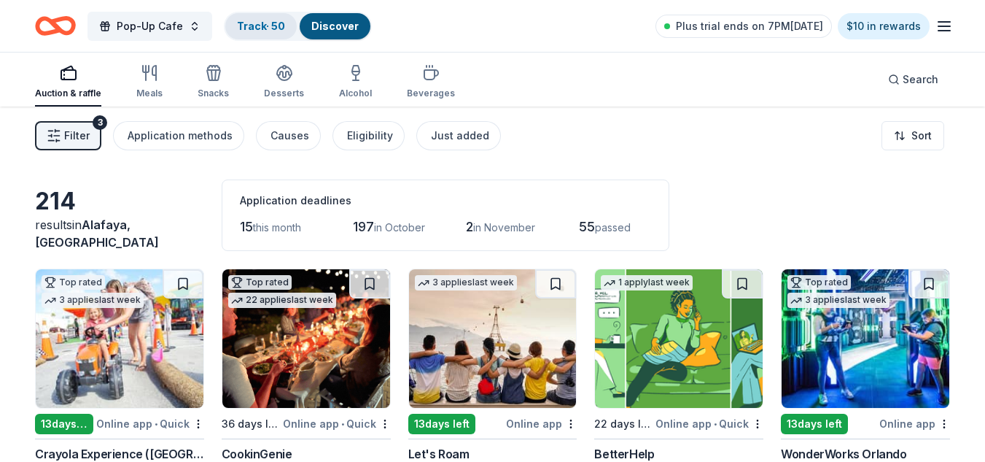
click at [257, 31] on link "Track · 50" at bounding box center [261, 26] width 48 height 12
click at [254, 27] on link "Track · 50" at bounding box center [261, 26] width 48 height 12
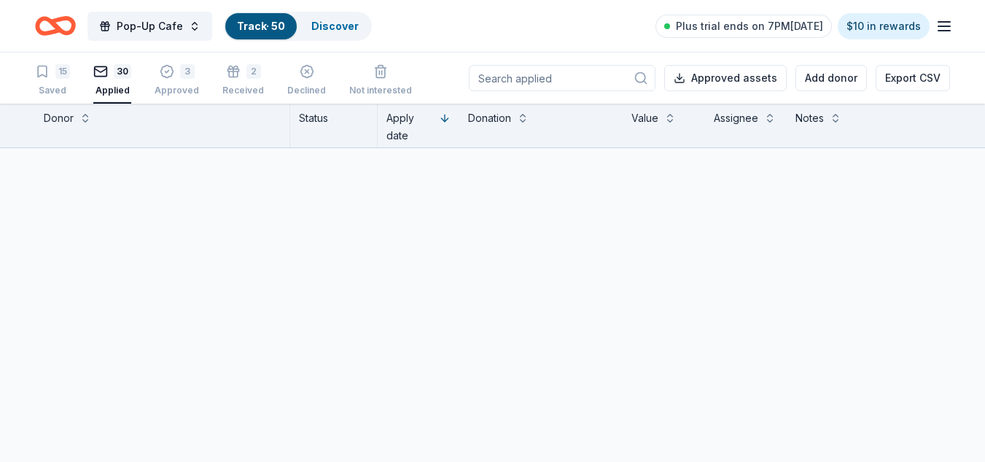
scroll to position [1, 0]
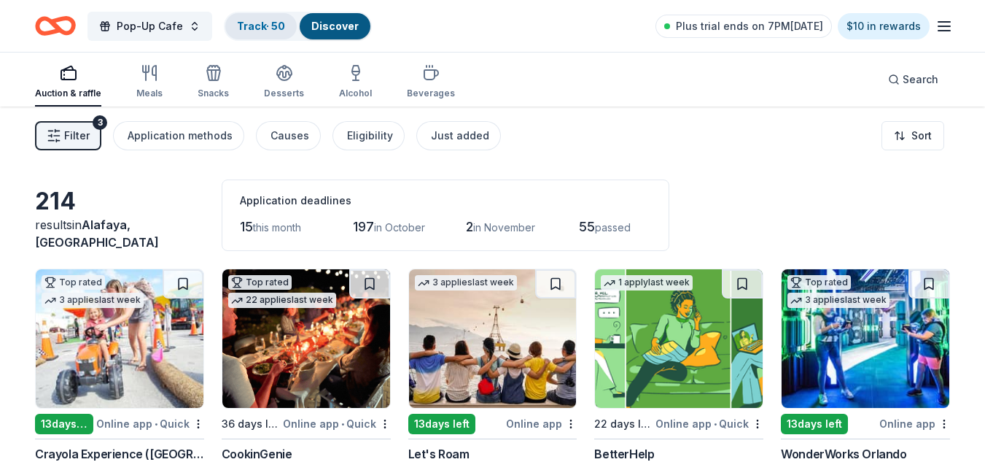
click at [262, 39] on div "Track · 50" at bounding box center [260, 26] width 71 height 26
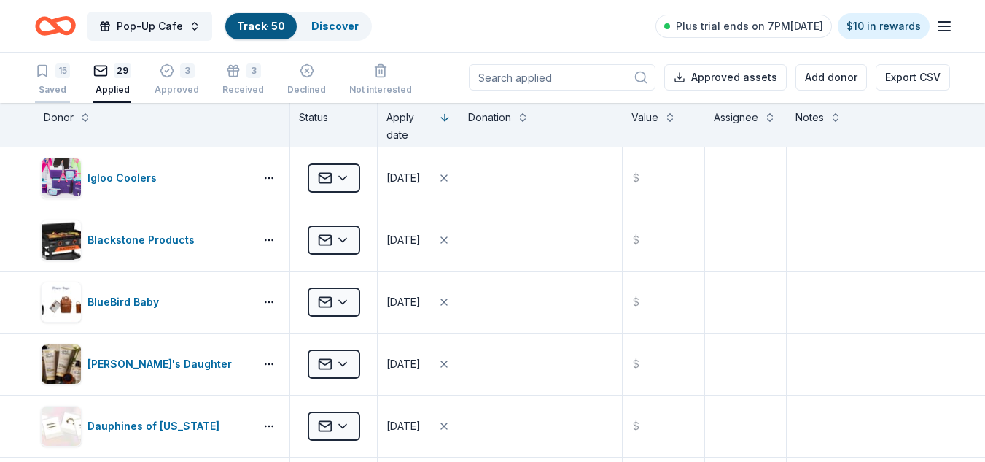
click at [43, 69] on icon "button" at bounding box center [42, 70] width 15 height 15
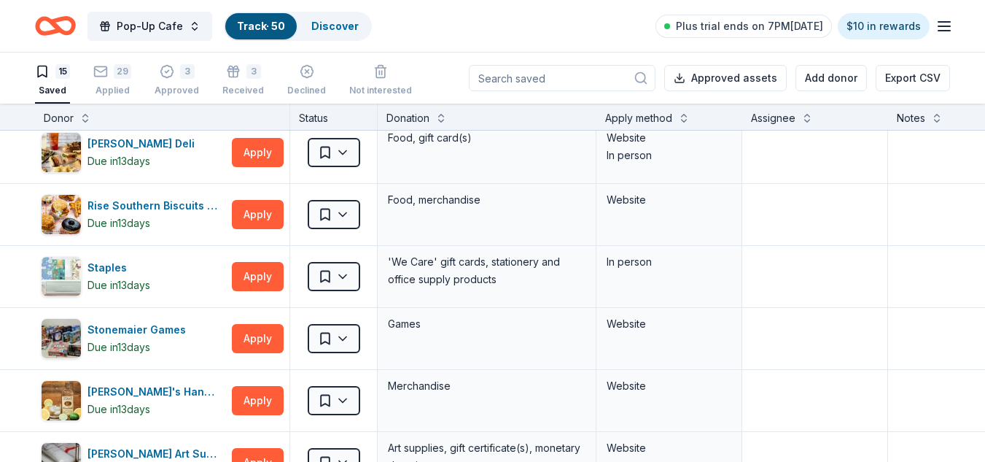
scroll to position [404, 0]
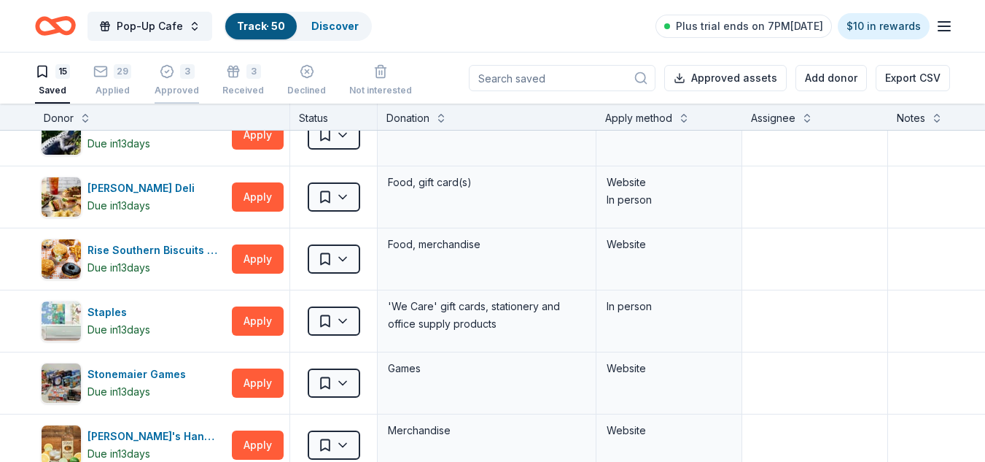
click at [176, 84] on div "3 Approved" at bounding box center [177, 80] width 44 height 32
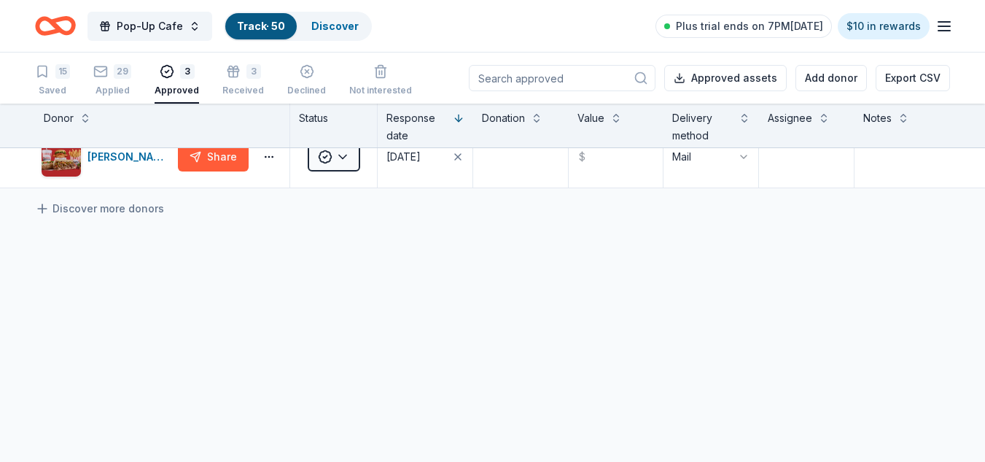
scroll to position [146, 0]
click at [126, 86] on div "Applied" at bounding box center [112, 91] width 38 height 12
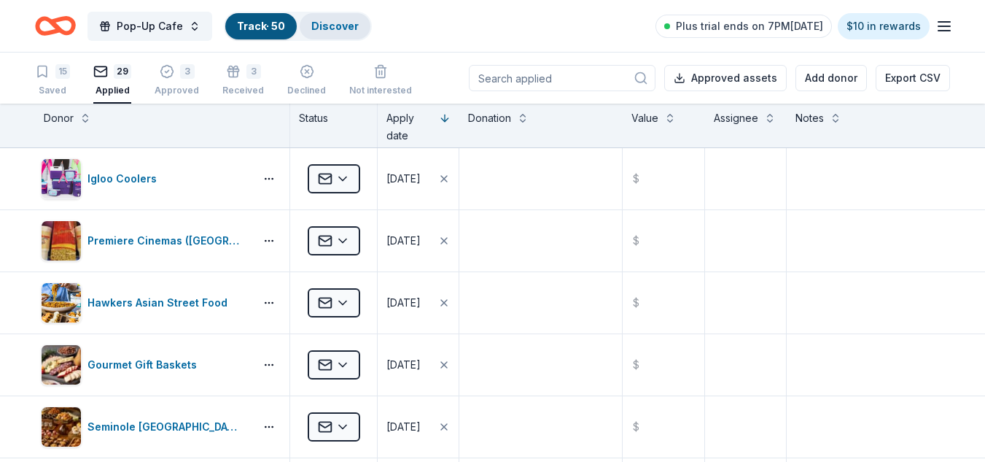
click at [338, 27] on link "Discover" at bounding box center [334, 26] width 47 height 12
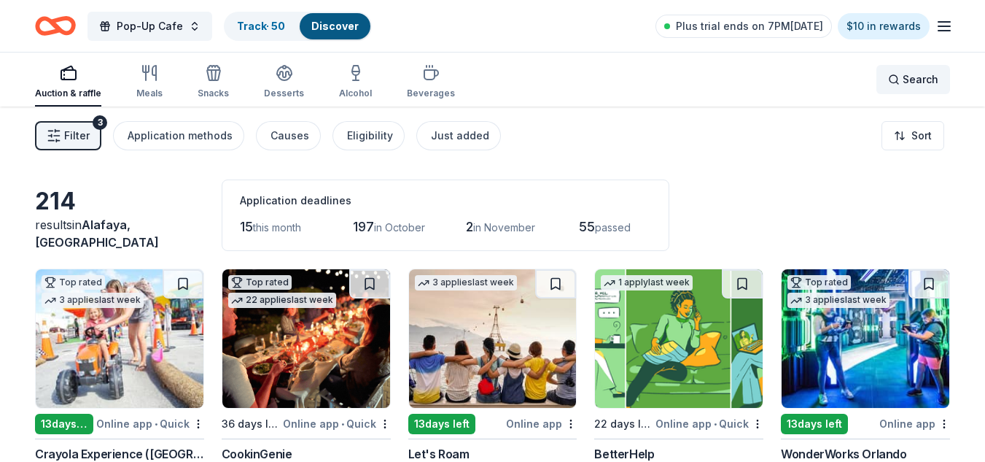
click at [903, 80] on span "Search" at bounding box center [921, 79] width 36 height 17
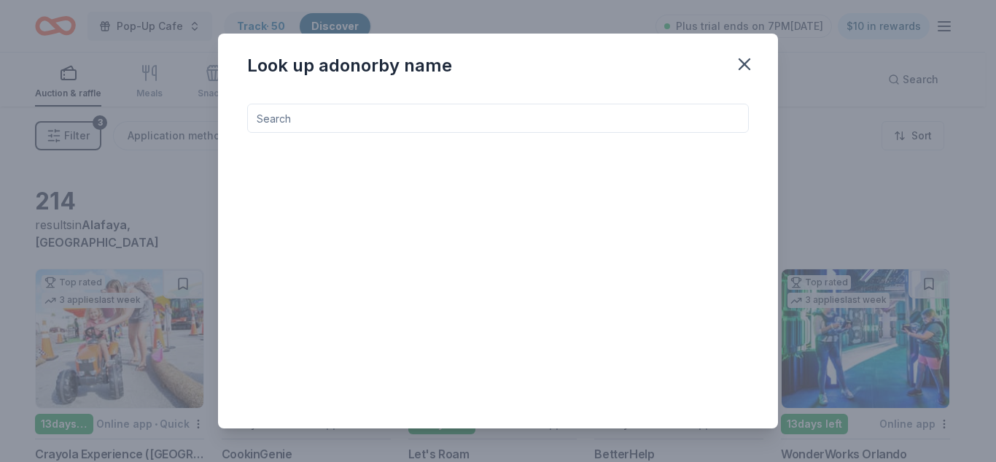
click at [594, 109] on input at bounding box center [498, 118] width 502 height 29
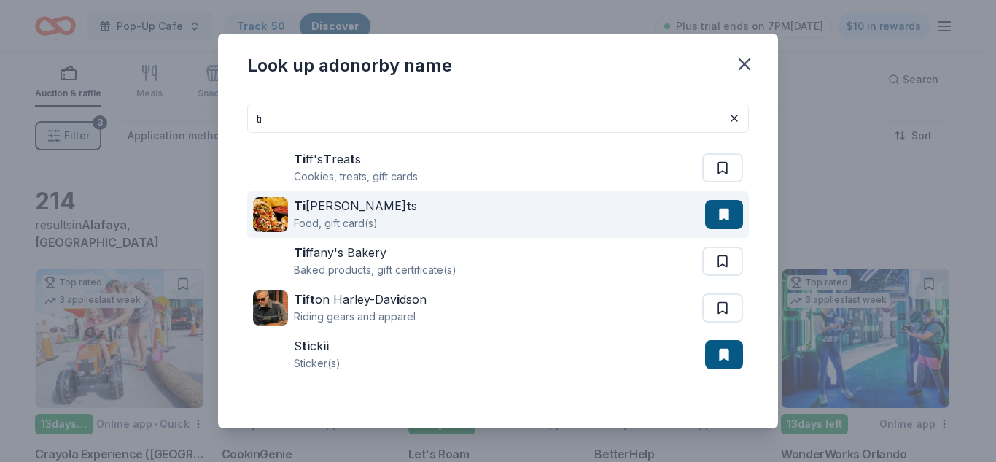
type input "ti"
click at [306, 225] on div "Food, gift card(s)" at bounding box center [355, 222] width 123 height 17
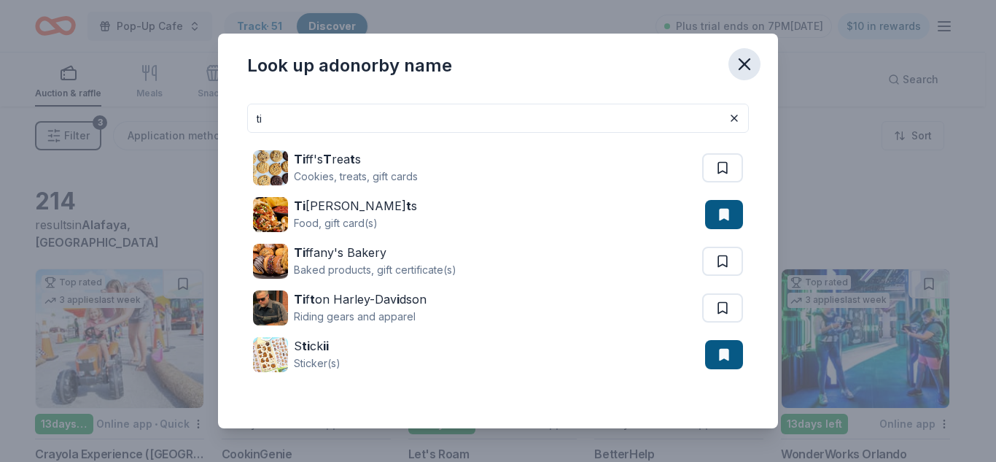
click at [748, 69] on icon "button" at bounding box center [744, 64] width 20 height 20
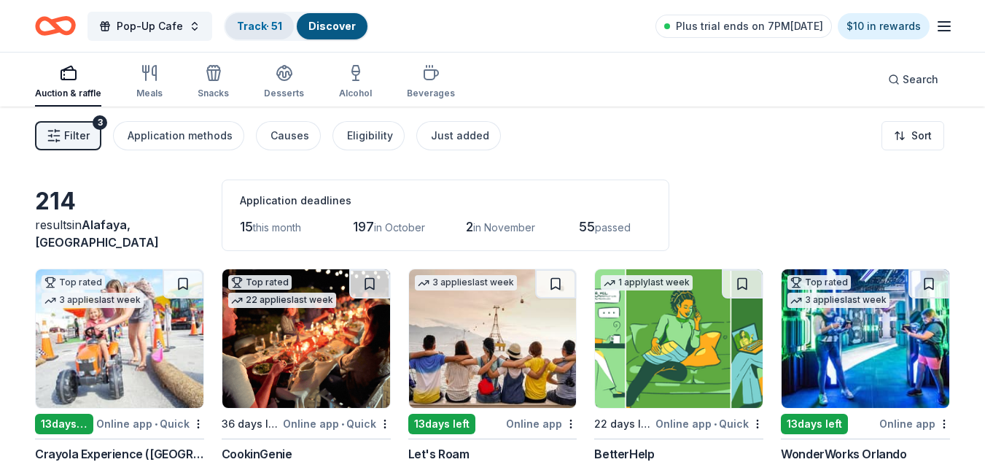
click at [227, 22] on div "Track · 51" at bounding box center [259, 26] width 69 height 26
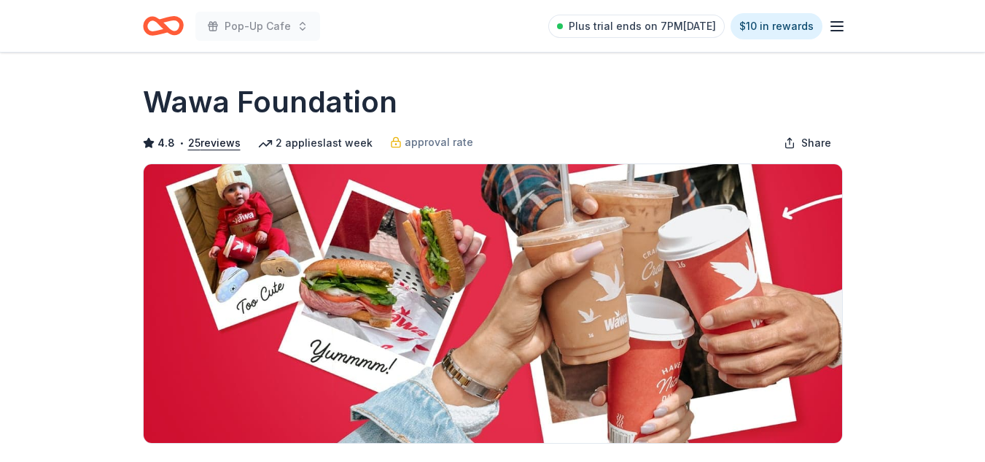
drag, startPoint x: 0, startPoint y: 0, endPoint x: 992, endPoint y: 171, distance: 1006.4
click at [984, 171] on html "Pop-Up Cafe Plus trial ends on 7PM, 10/1 $10 in rewards Due in 22 days Share Wa…" at bounding box center [492, 231] width 985 height 462
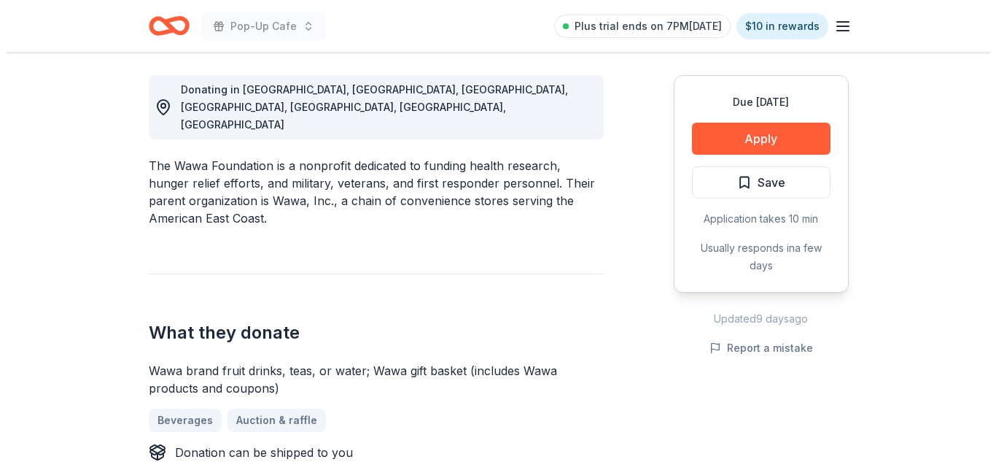
scroll to position [806, 0]
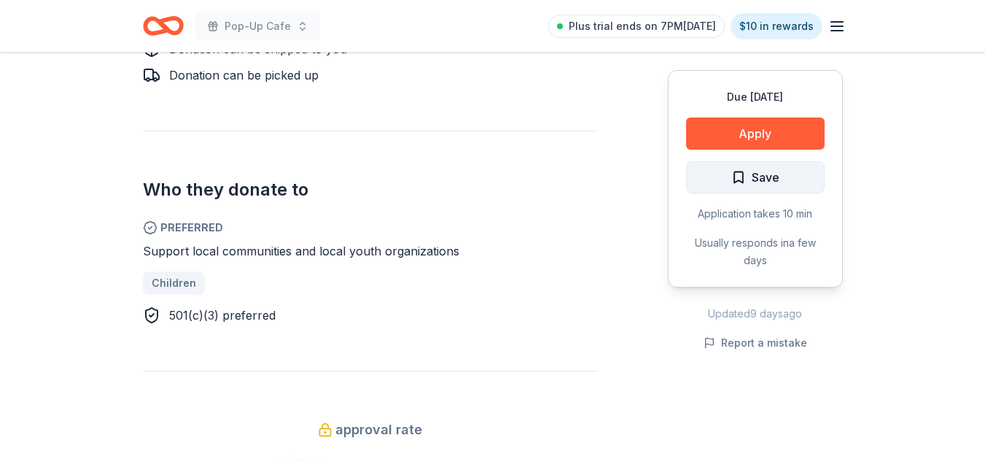
click at [743, 181] on span "Save" at bounding box center [755, 177] width 48 height 19
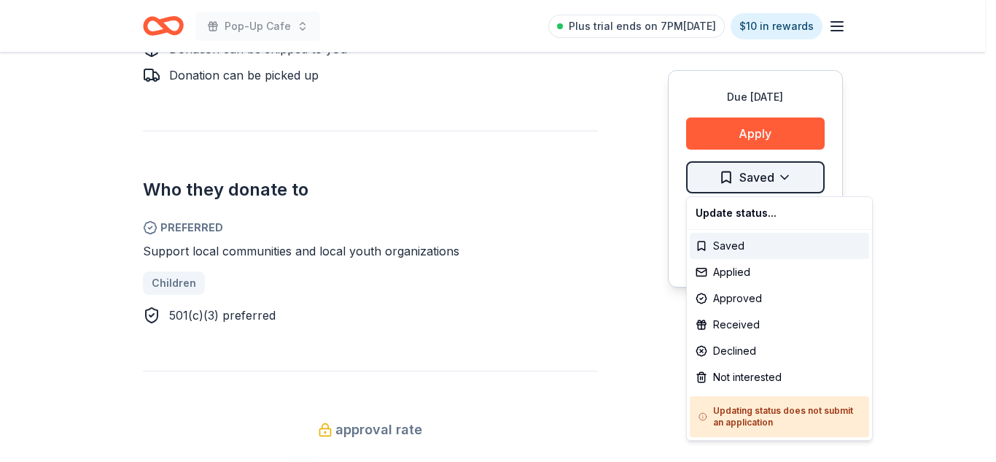
click at [742, 273] on div "Applied" at bounding box center [779, 272] width 179 height 26
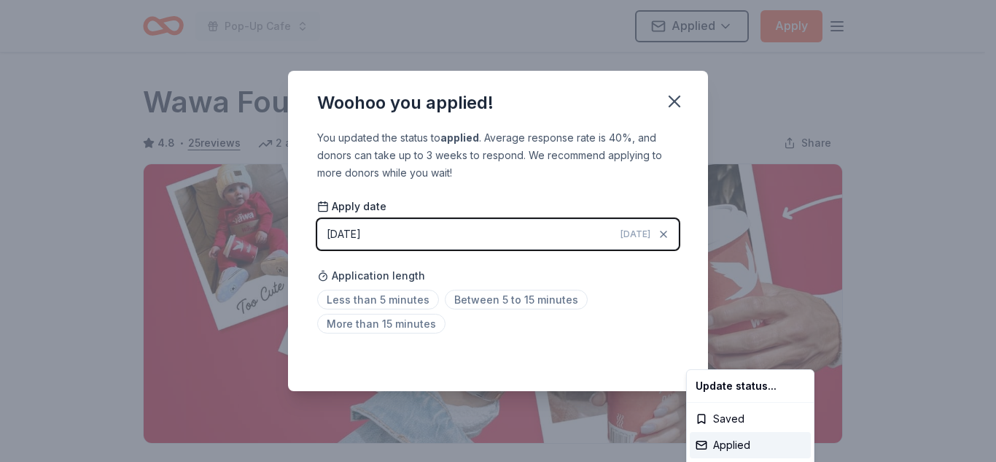
click at [480, 299] on html "Pop-Up Cafe Applied Apply Due in 22 days Share Wawa Foundation 4.8 • 25 reviews…" at bounding box center [498, 231] width 996 height 462
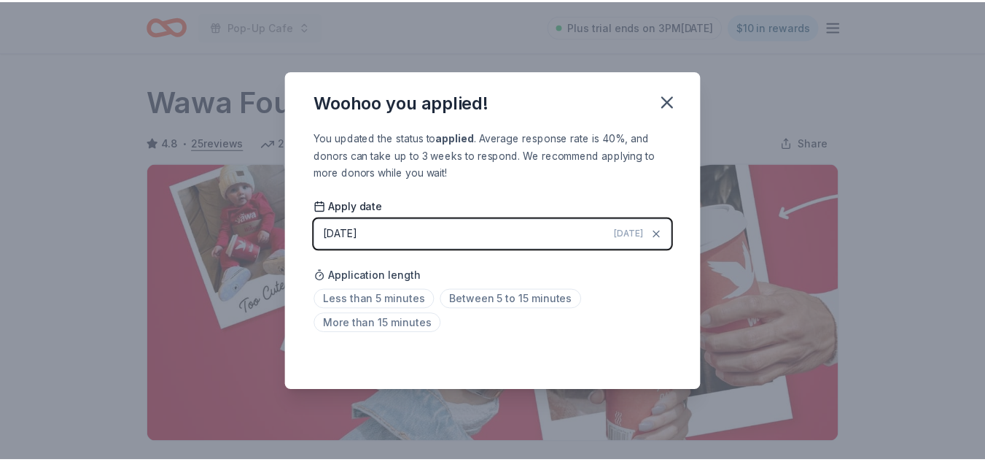
scroll to position [355, 0]
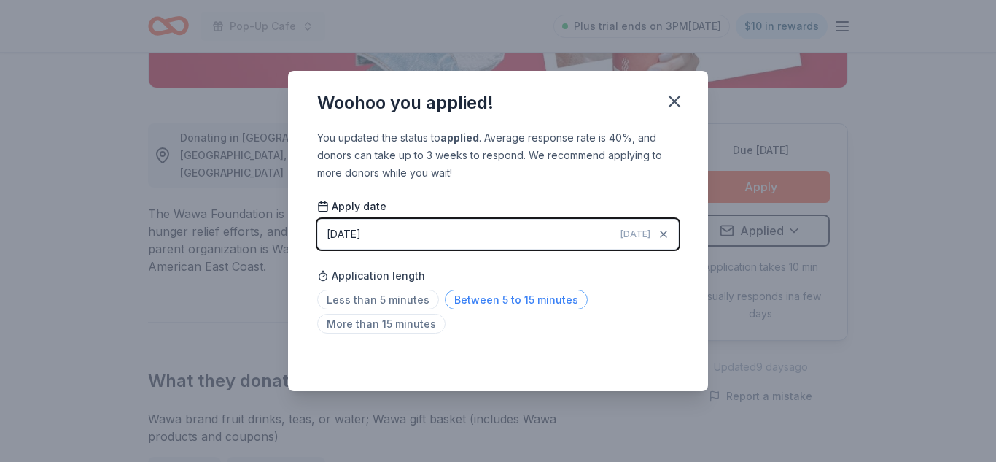
click at [547, 294] on span "Between 5 to 15 minutes" at bounding box center [516, 299] width 143 height 20
click at [675, 103] on icon "button" at bounding box center [674, 101] width 10 height 10
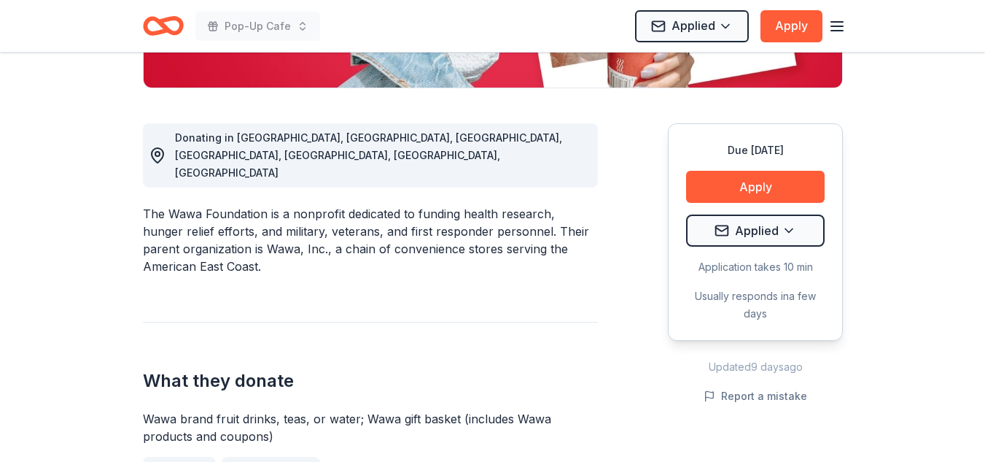
scroll to position [0, 0]
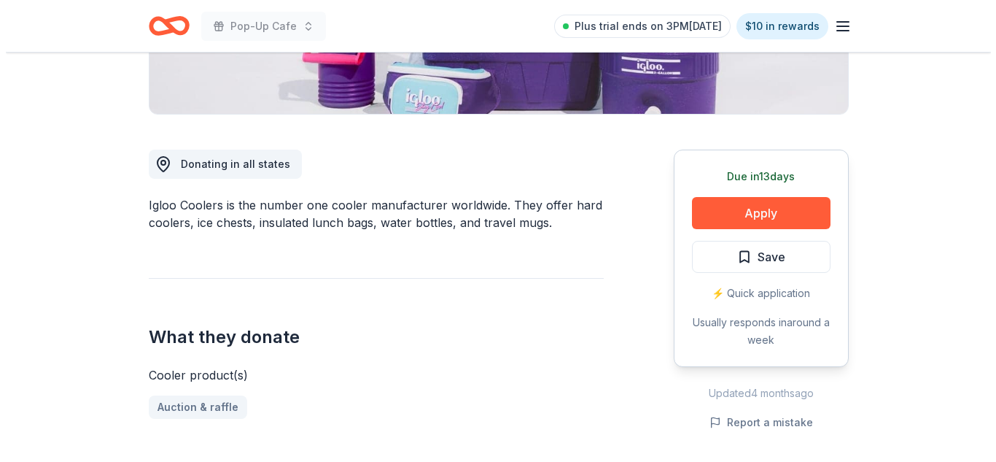
scroll to position [332, 0]
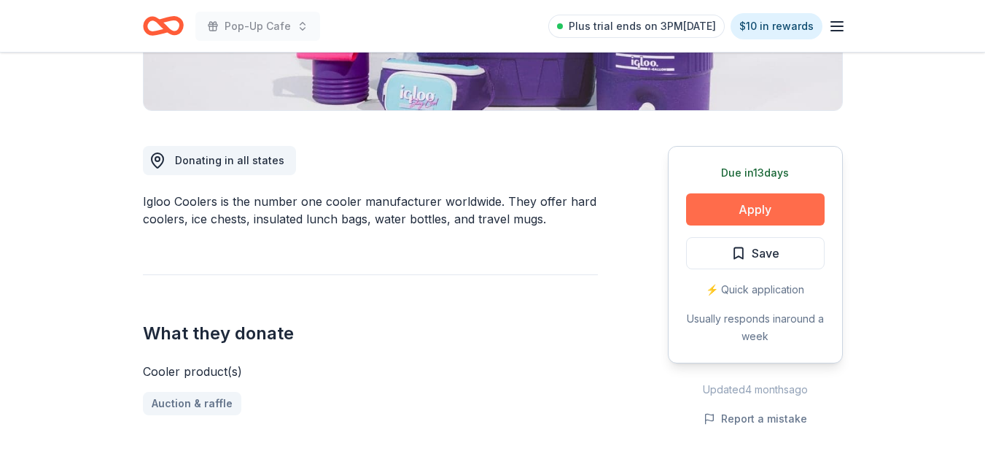
click at [728, 199] on button "Apply" at bounding box center [755, 209] width 139 height 32
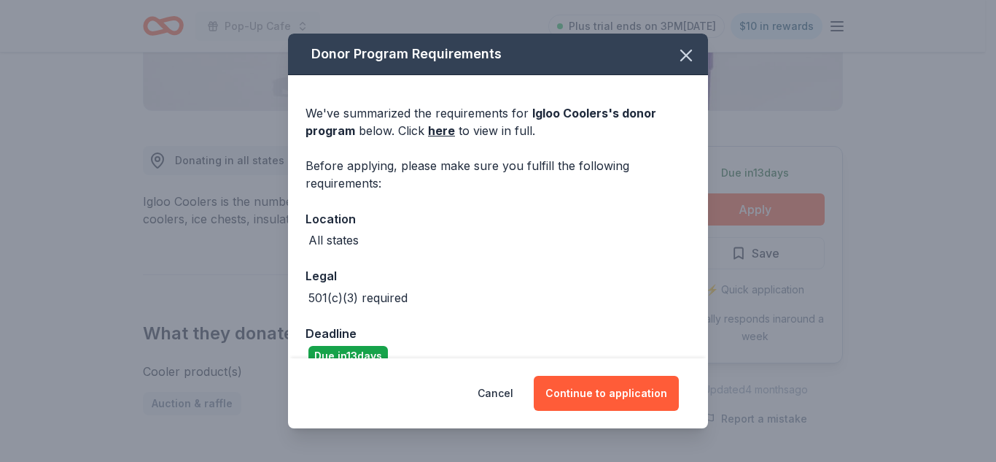
scroll to position [26, 0]
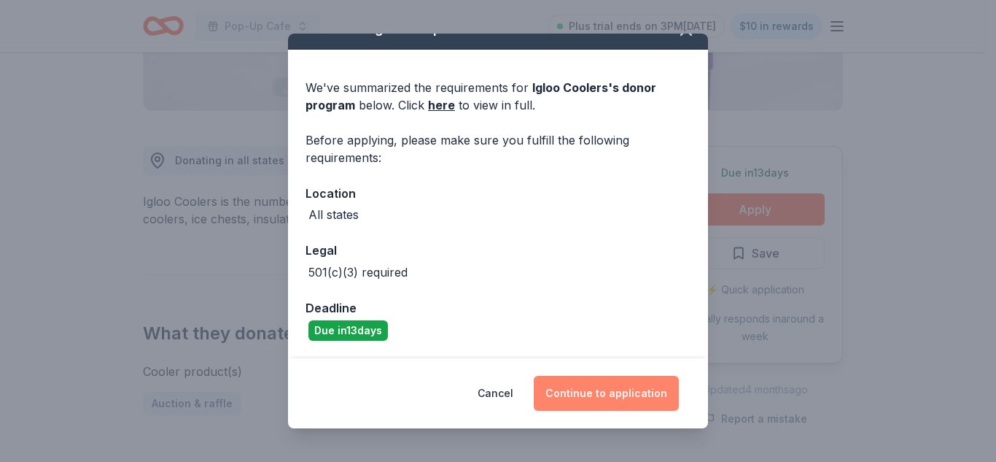
click at [635, 402] on button "Continue to application" at bounding box center [606, 393] width 145 height 35
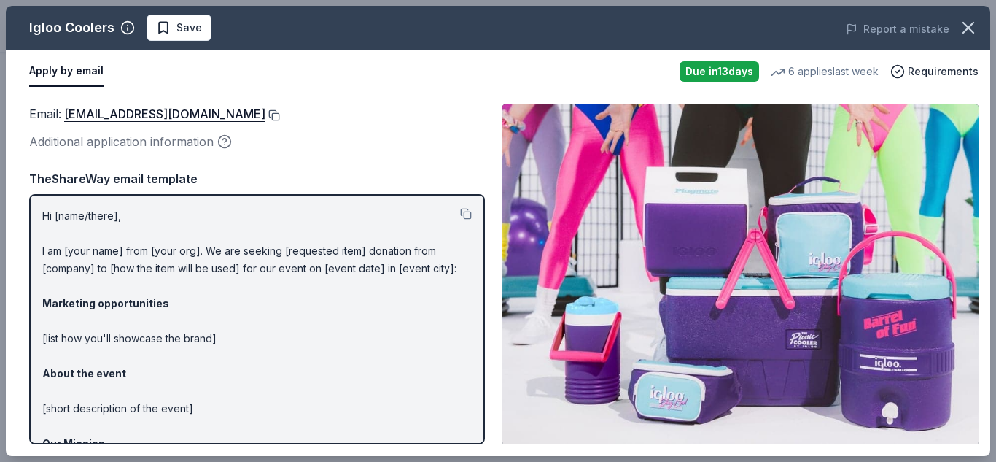
click at [265, 116] on button at bounding box center [272, 115] width 15 height 12
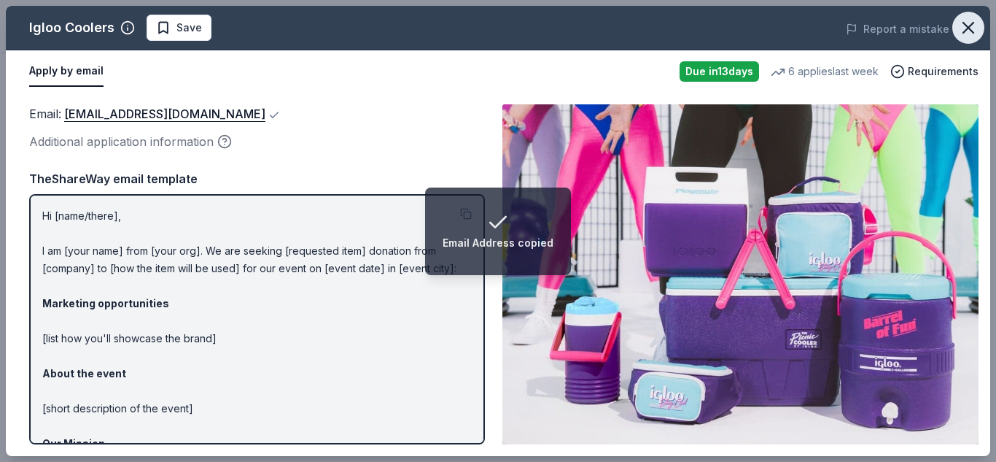
click at [970, 21] on icon "button" at bounding box center [968, 27] width 20 height 20
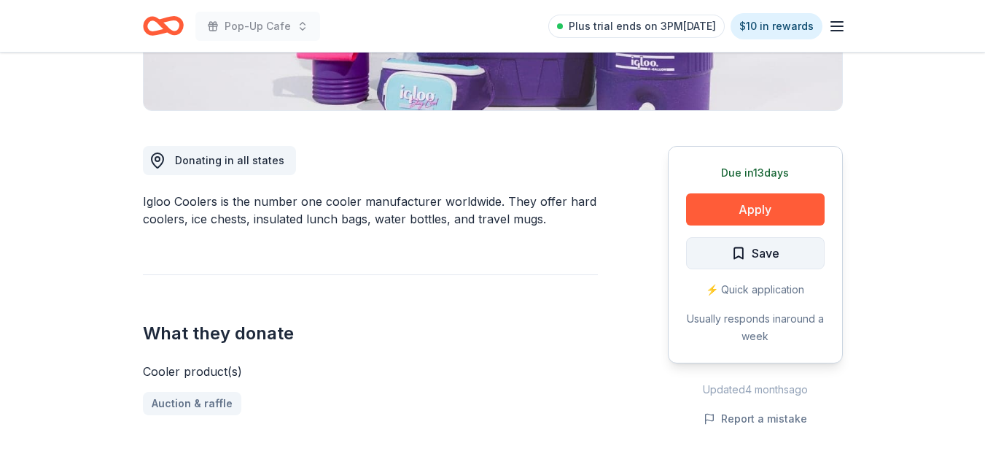
click at [739, 252] on span "Save" at bounding box center [755, 253] width 48 height 19
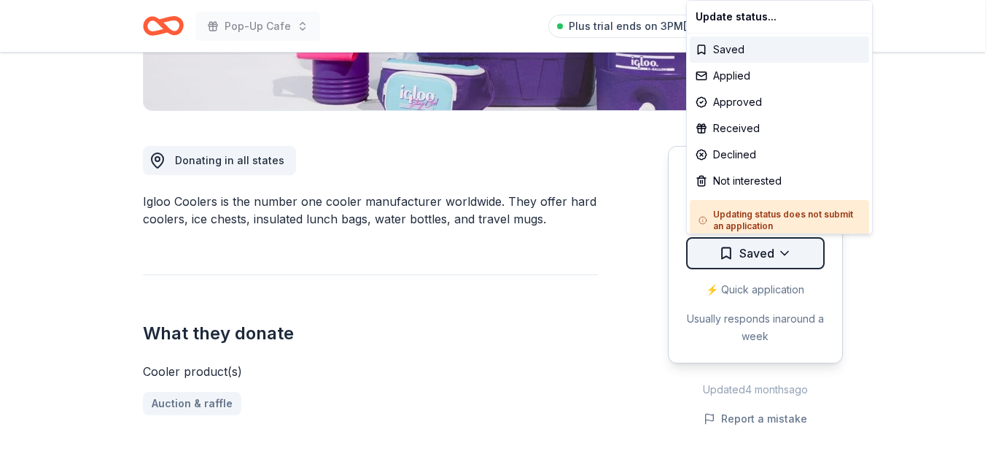
click at [755, 79] on div "Applied" at bounding box center [779, 76] width 179 height 26
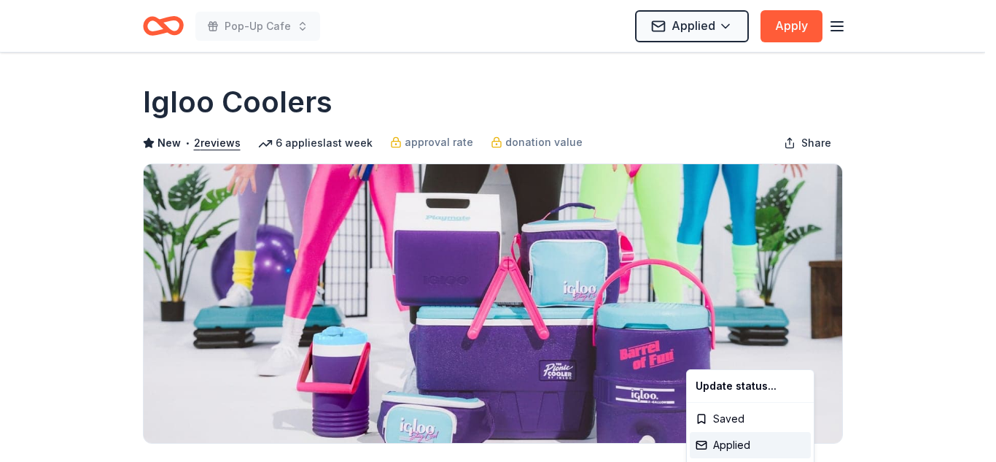
scroll to position [0, 0]
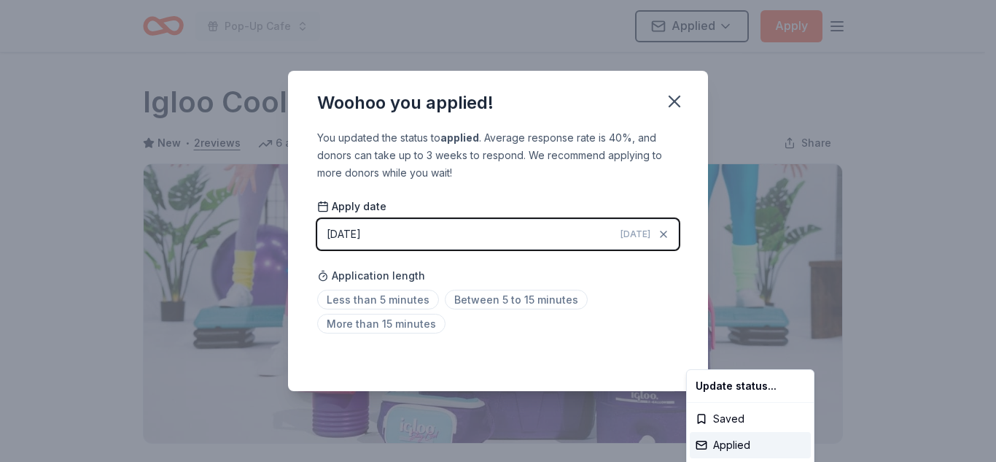
click at [386, 302] on html "Pop-Up Cafe Applied Apply Due in 13 days Share Igloo Coolers New • 2 reviews 6 …" at bounding box center [498, 231] width 996 height 462
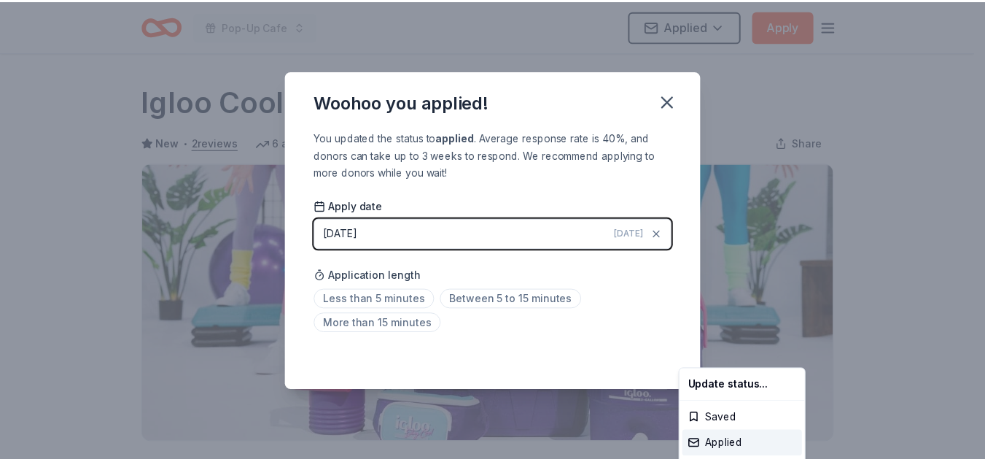
scroll to position [355, 0]
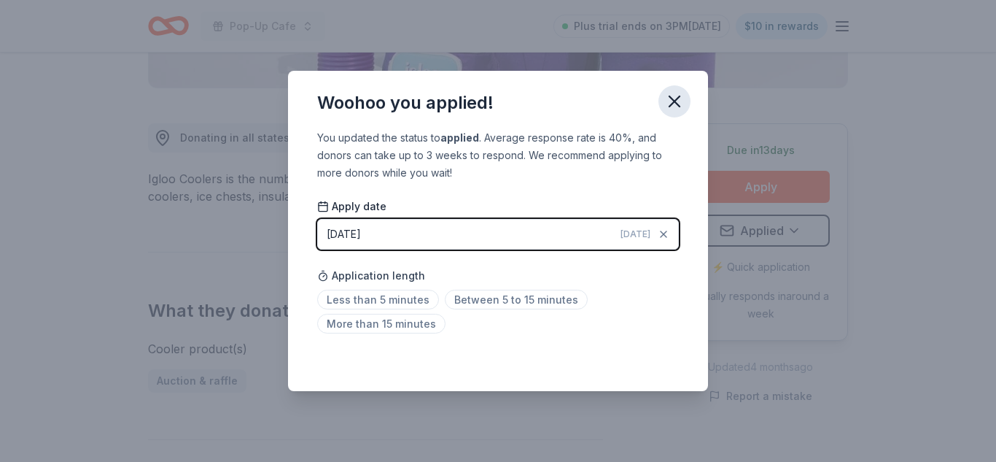
click at [670, 104] on icon "button" at bounding box center [674, 101] width 10 height 10
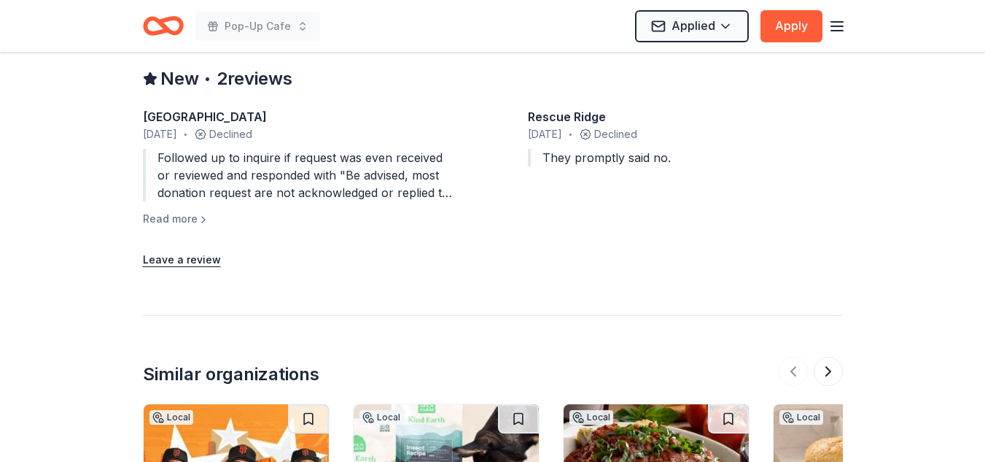
scroll to position [1318, 0]
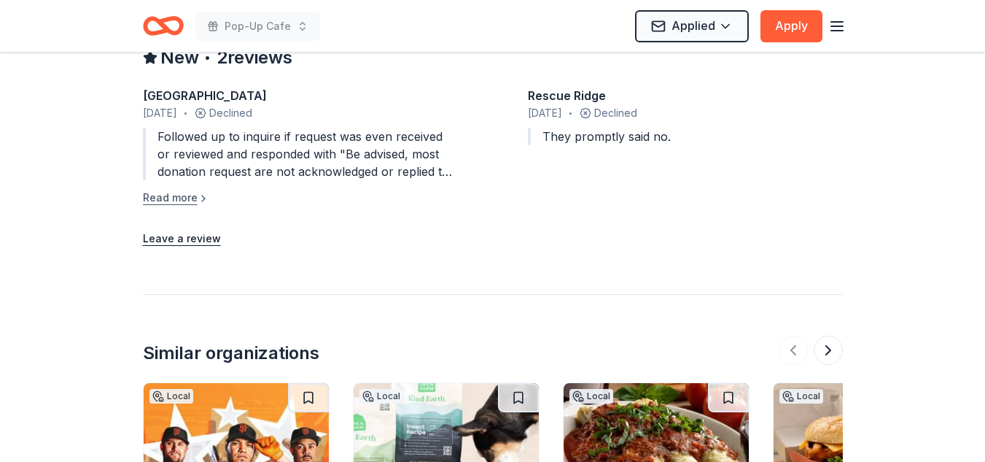
click at [187, 195] on button "Read more" at bounding box center [176, 197] width 66 height 17
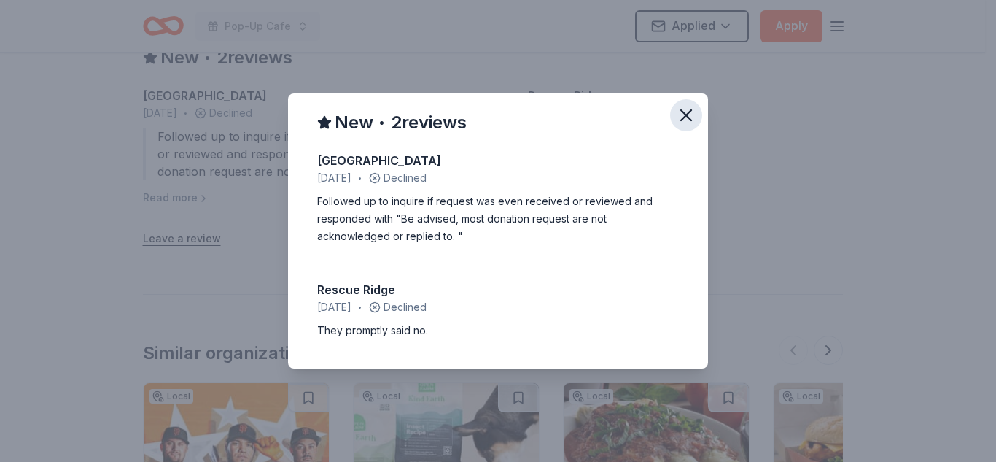
click at [683, 122] on icon "button" at bounding box center [686, 115] width 20 height 20
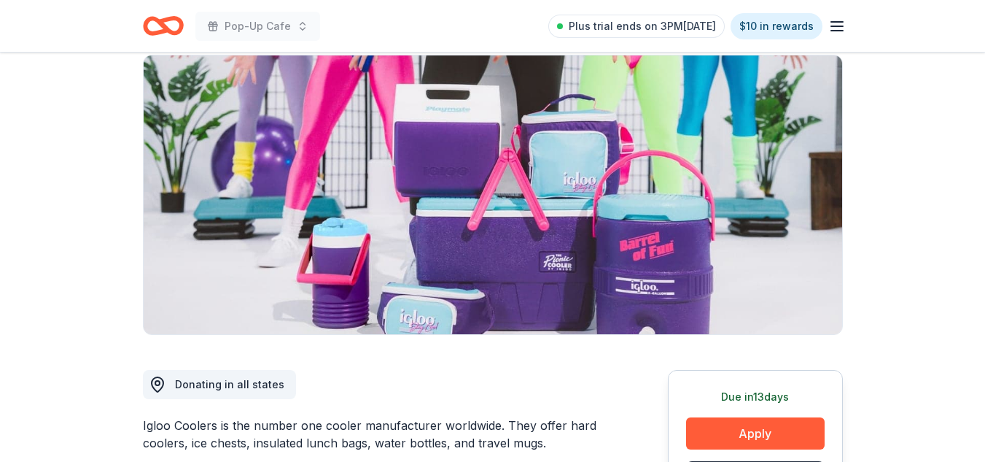
scroll to position [0, 0]
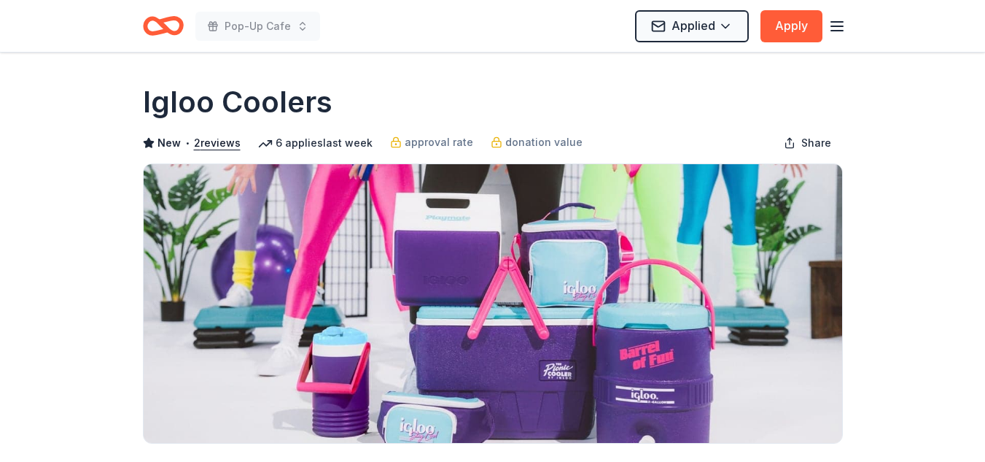
click at [157, 26] on icon "Home" at bounding box center [163, 26] width 41 height 34
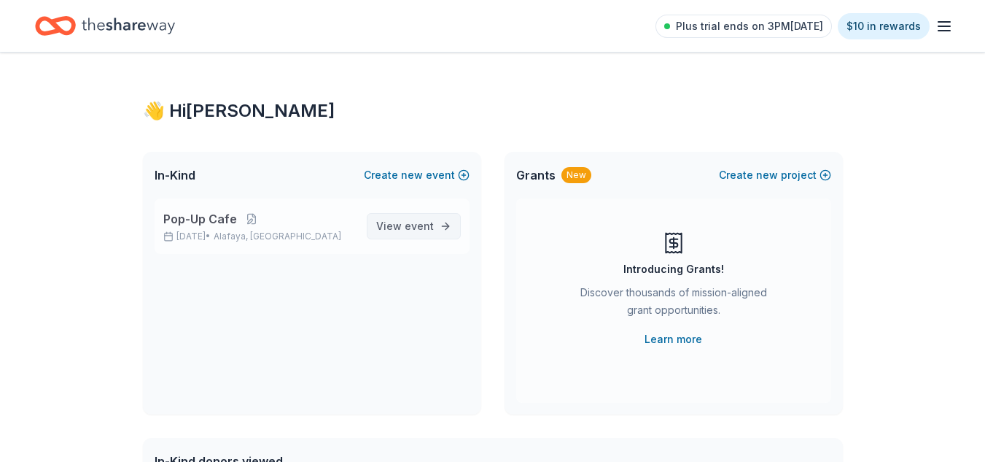
click at [418, 222] on span "event" at bounding box center [419, 225] width 29 height 12
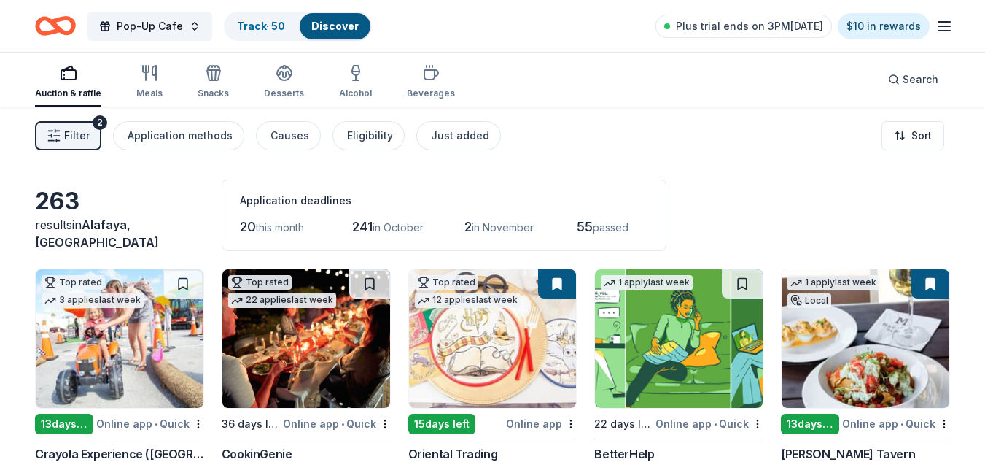
click at [71, 128] on span "Filter" at bounding box center [77, 135] width 26 height 17
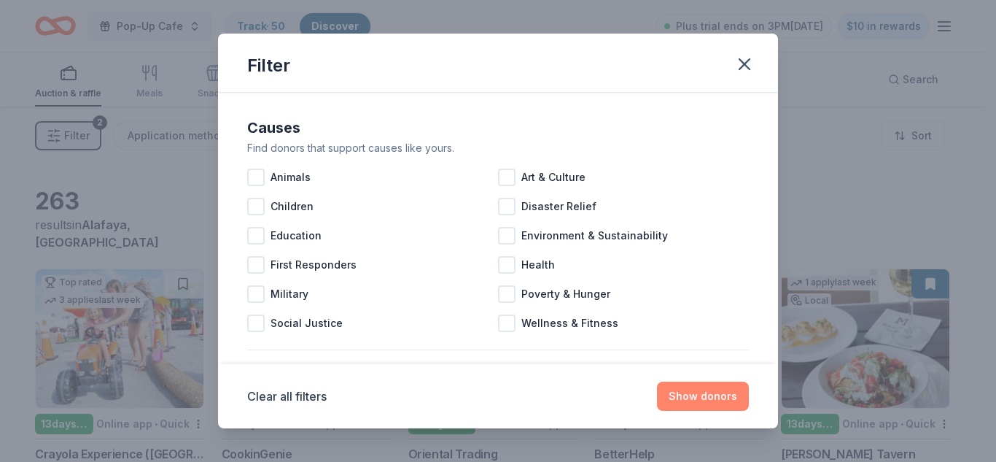
click at [704, 386] on button "Show donors" at bounding box center [703, 395] width 92 height 29
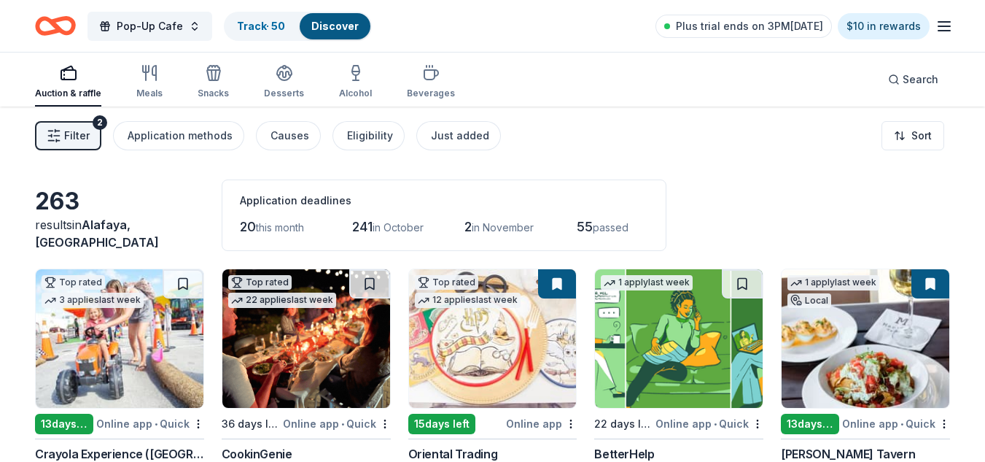
click at [72, 137] on span "Filter" at bounding box center [77, 135] width 26 height 17
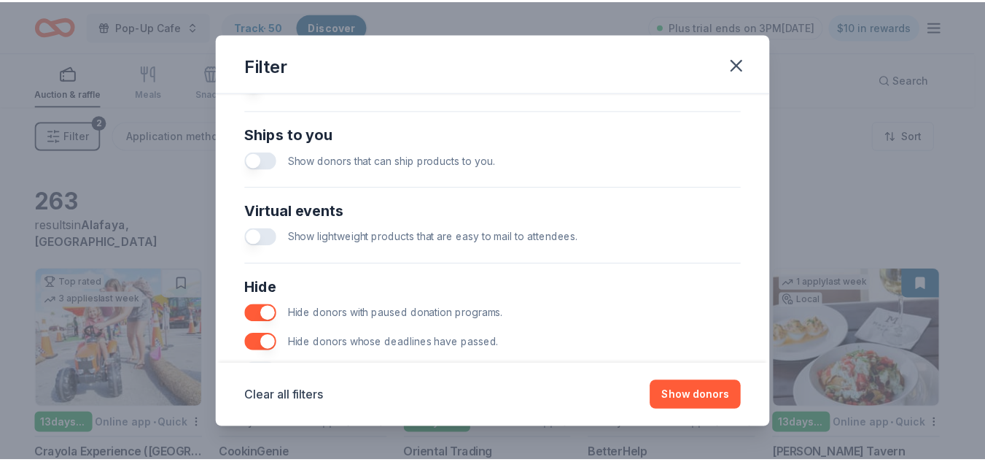
scroll to position [690, 0]
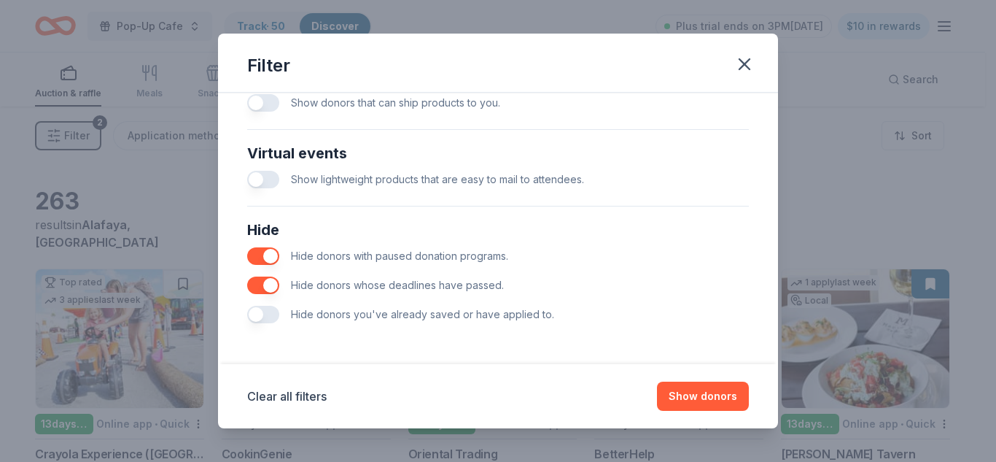
click at [258, 311] on button "button" at bounding box center [263, 314] width 32 height 17
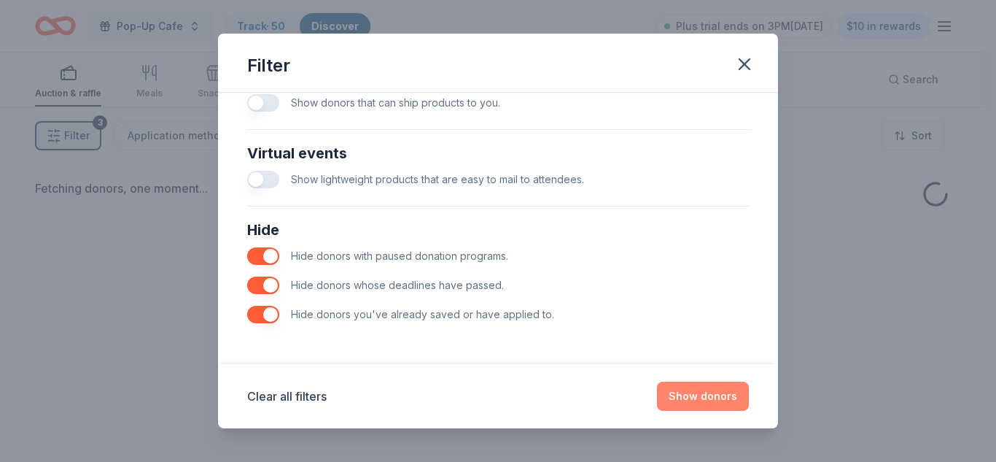
click at [704, 400] on button "Show donors" at bounding box center [703, 395] width 92 height 29
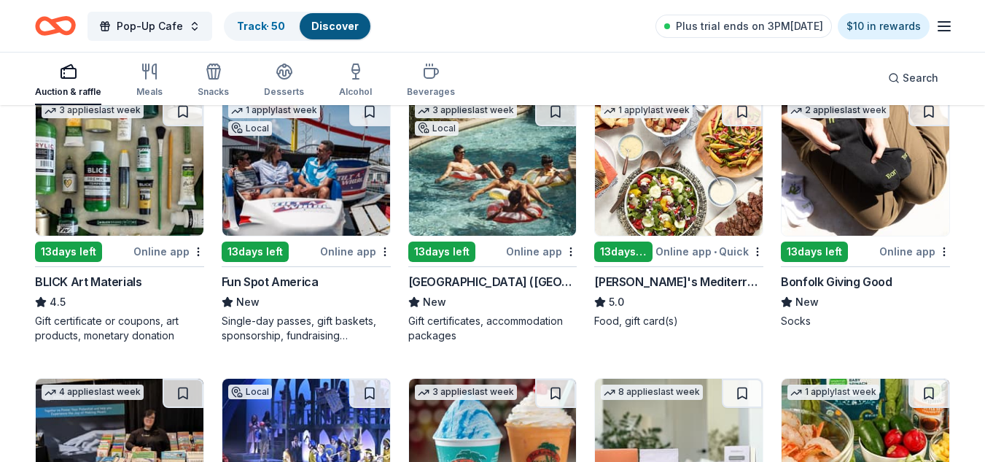
scroll to position [1841, 0]
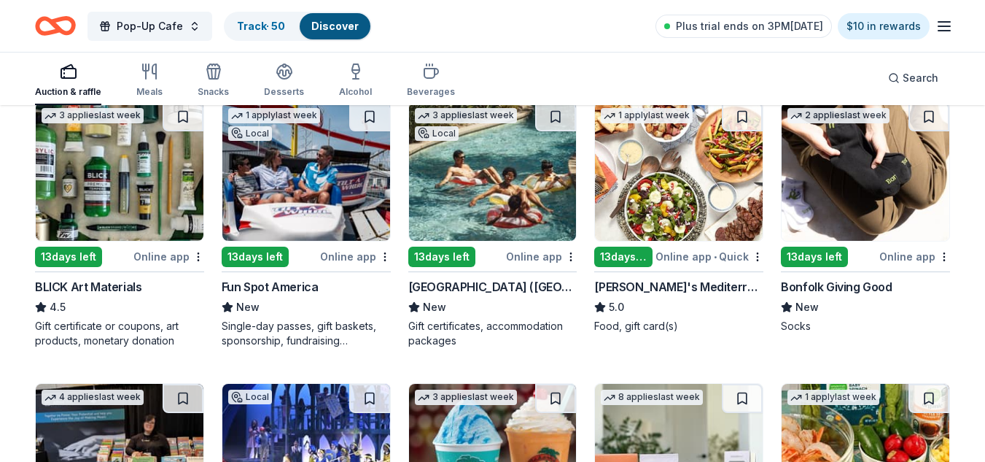
click at [144, 163] on img at bounding box center [120, 171] width 168 height 139
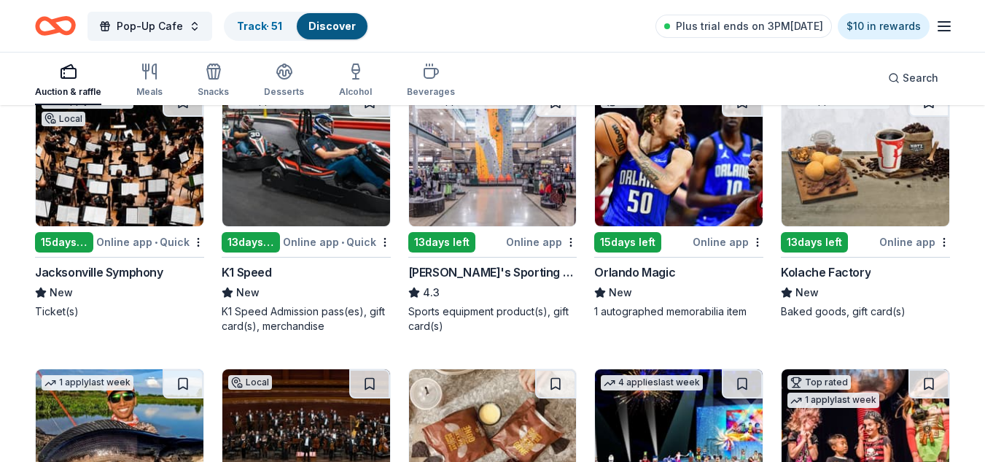
scroll to position [2940, 0]
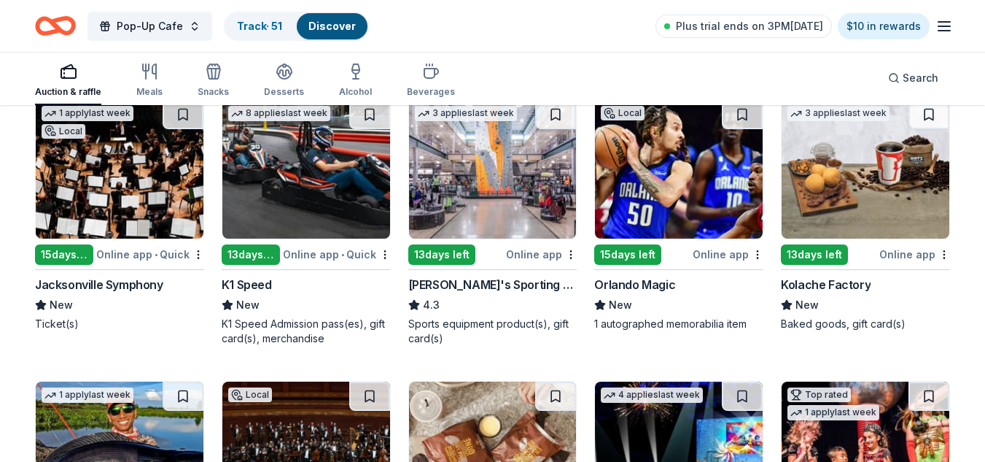
click at [503, 196] on img at bounding box center [493, 169] width 168 height 139
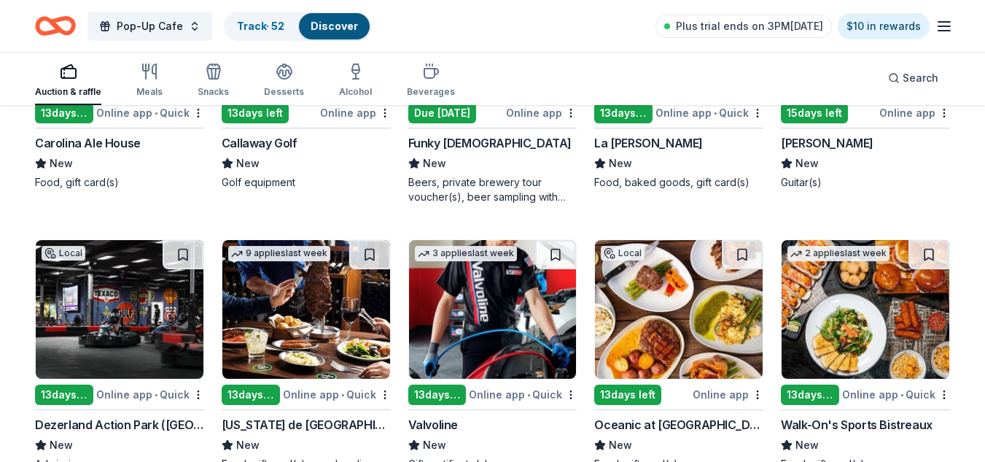
scroll to position [4324, 0]
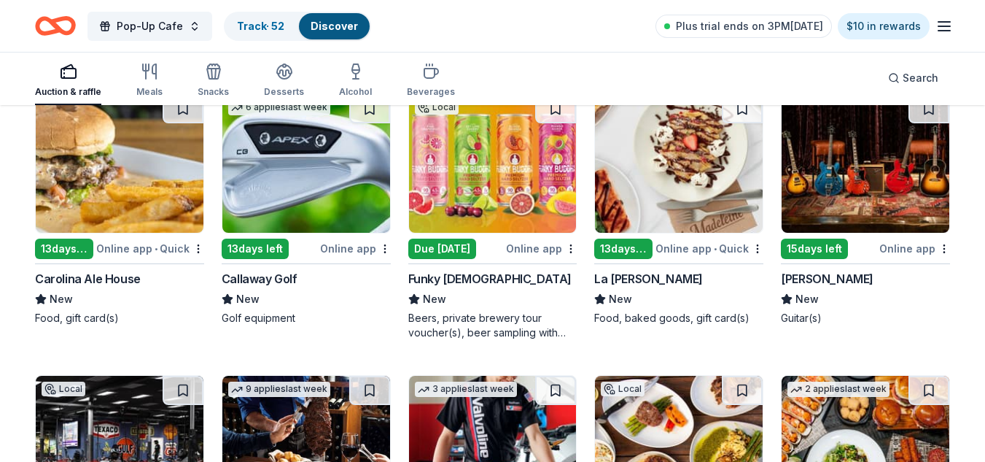
click at [895, 193] on img at bounding box center [866, 163] width 168 height 139
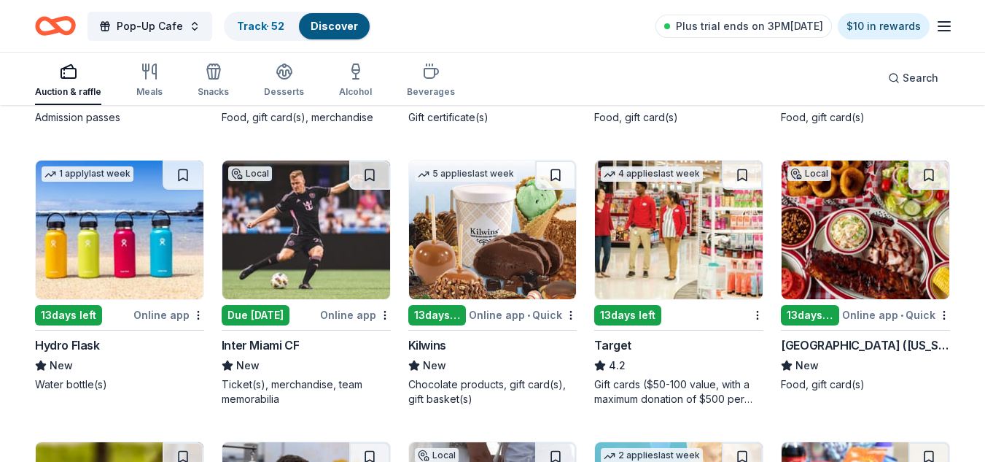
scroll to position [4835, 0]
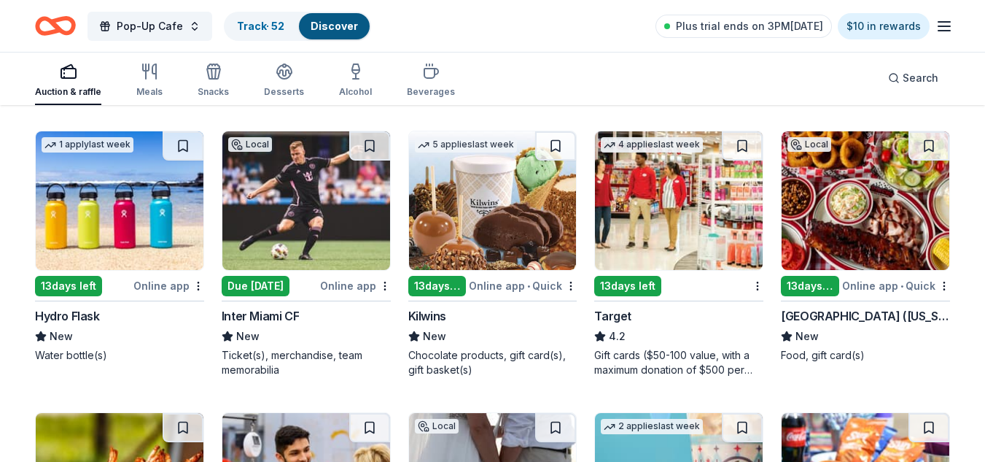
click at [634, 243] on img at bounding box center [679, 200] width 168 height 139
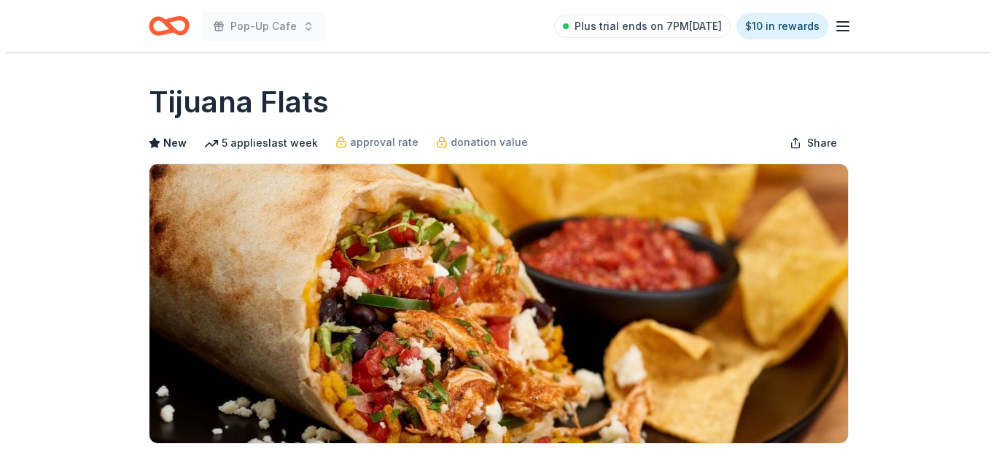
scroll to position [403, 0]
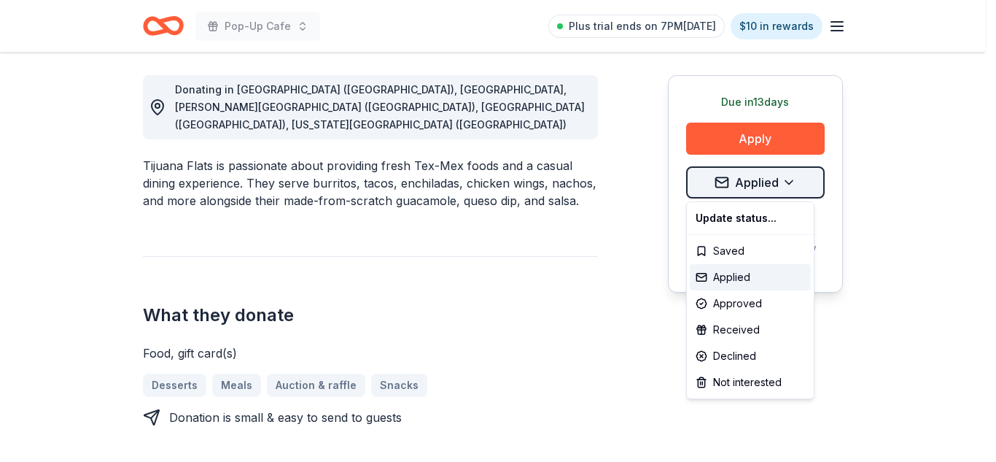
click at [744, 330] on div "Received" at bounding box center [750, 329] width 121 height 26
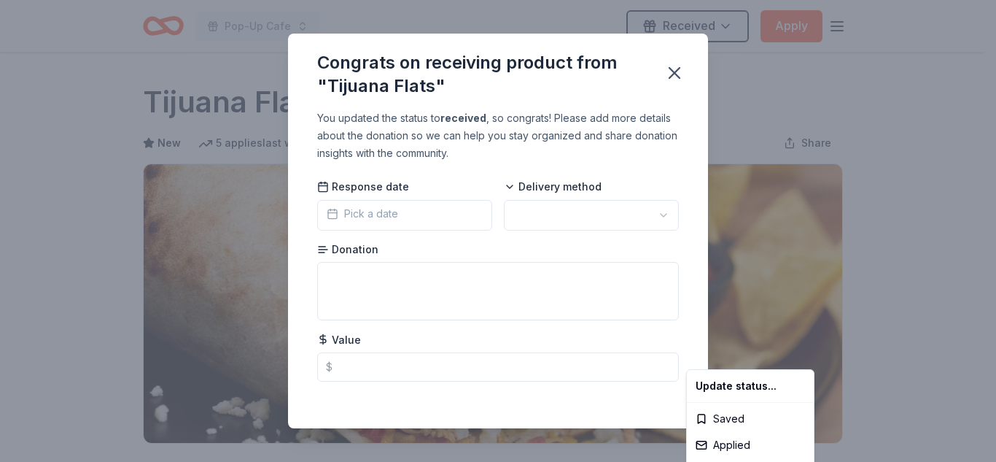
scroll to position [0, 0]
click at [369, 217] on html "Pop-Up Cafe Received Apply Due in 13 days Share Tijuana Flats New 5 applies las…" at bounding box center [498, 231] width 996 height 462
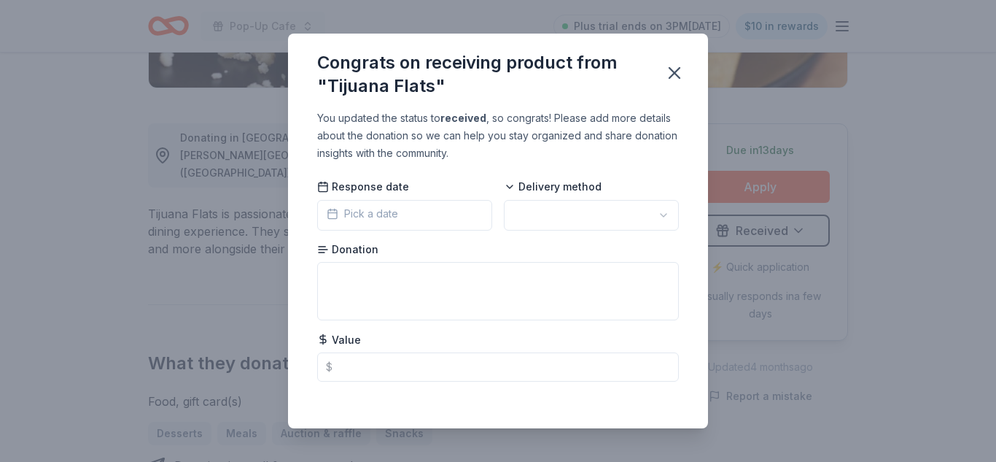
click at [369, 217] on span "Pick a date" at bounding box center [362, 213] width 71 height 17
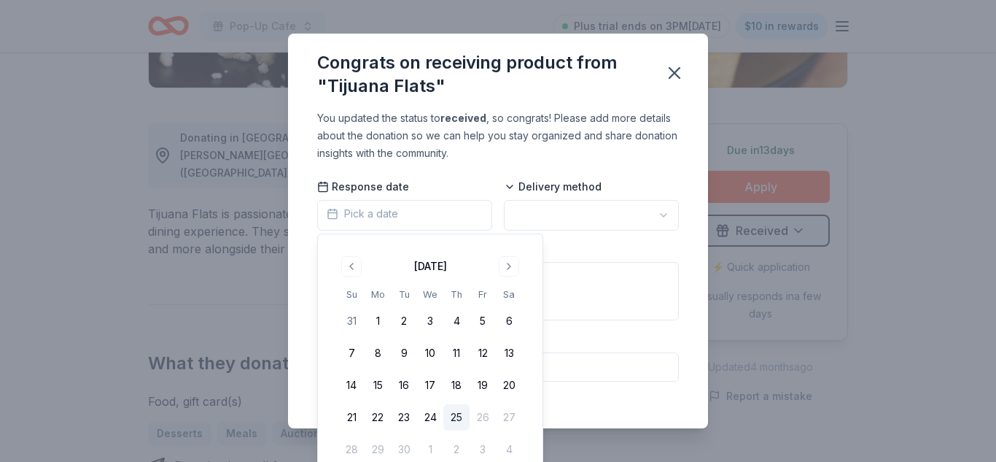
click at [459, 418] on button "25" at bounding box center [456, 417] width 26 height 26
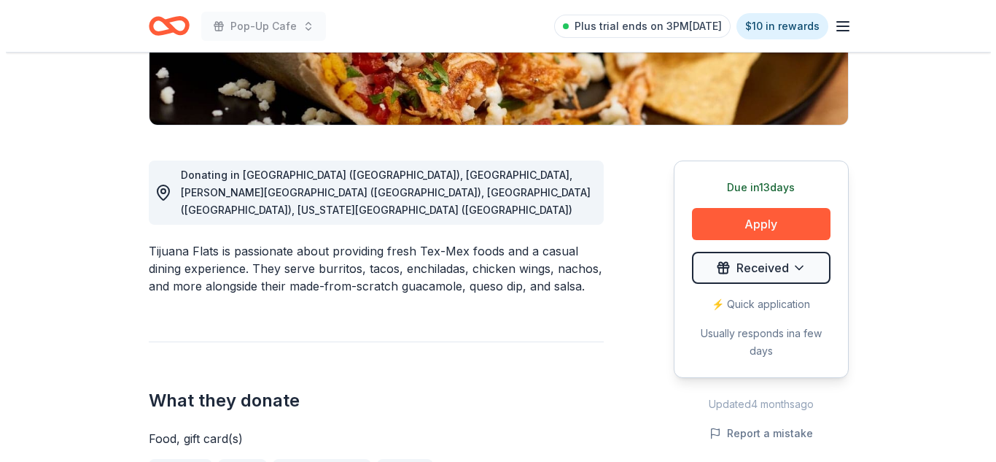
scroll to position [314, 0]
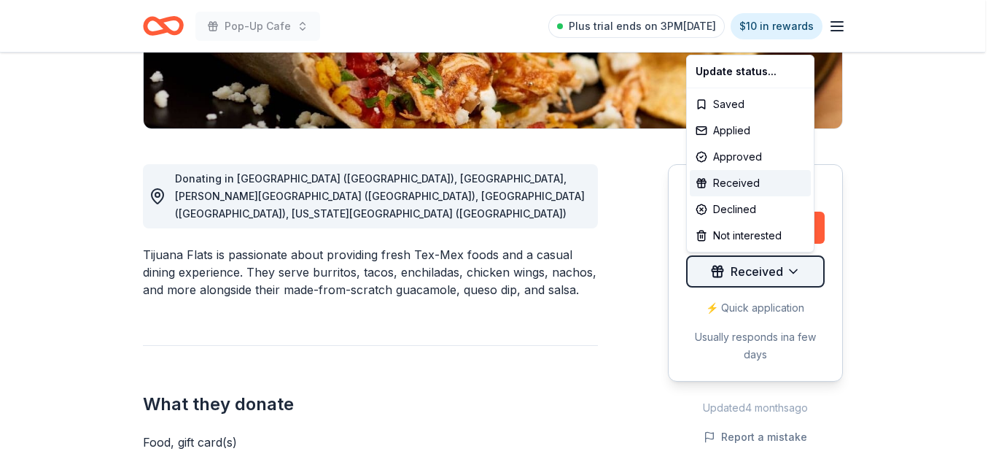
click at [759, 134] on div "Applied" at bounding box center [750, 130] width 121 height 26
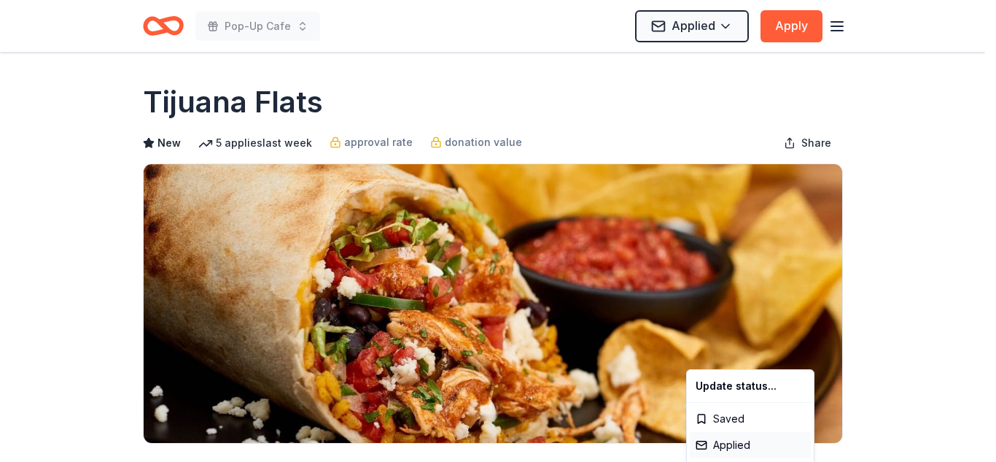
scroll to position [0, 0]
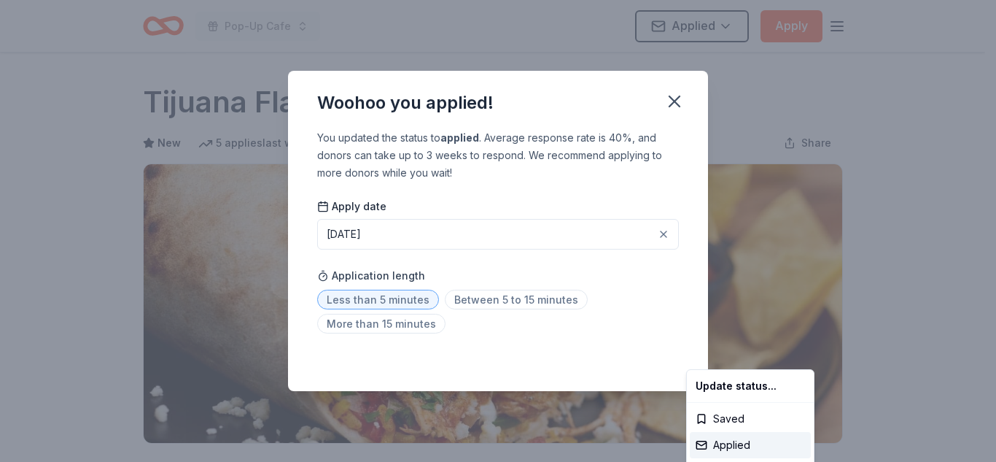
click at [494, 296] on html "Pop-Up Cafe Applied Apply Due in 13 days Share Tijuana Flats New 5 applies last…" at bounding box center [498, 231] width 996 height 462
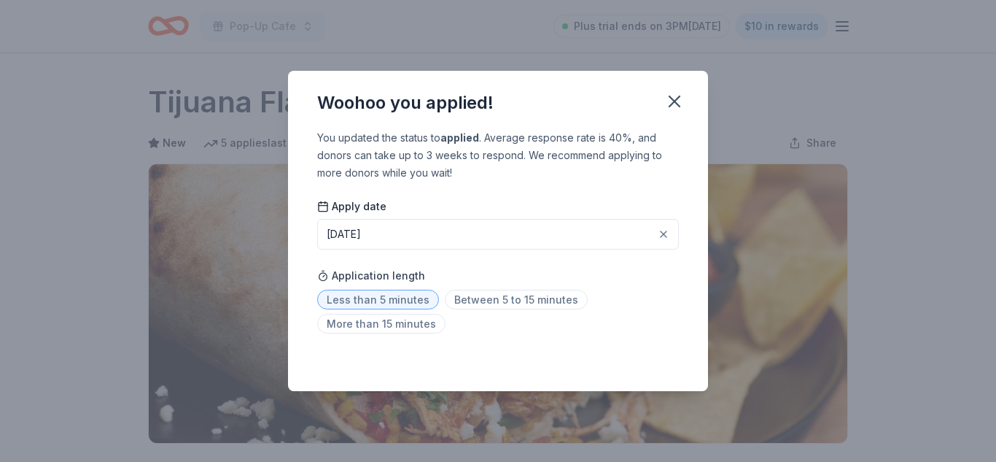
scroll to position [355, 0]
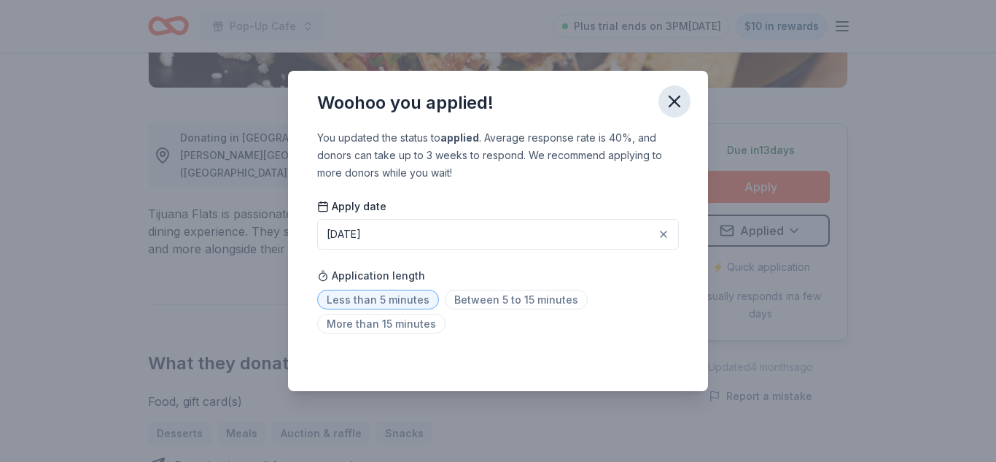
click at [666, 102] on icon "button" at bounding box center [674, 101] width 20 height 20
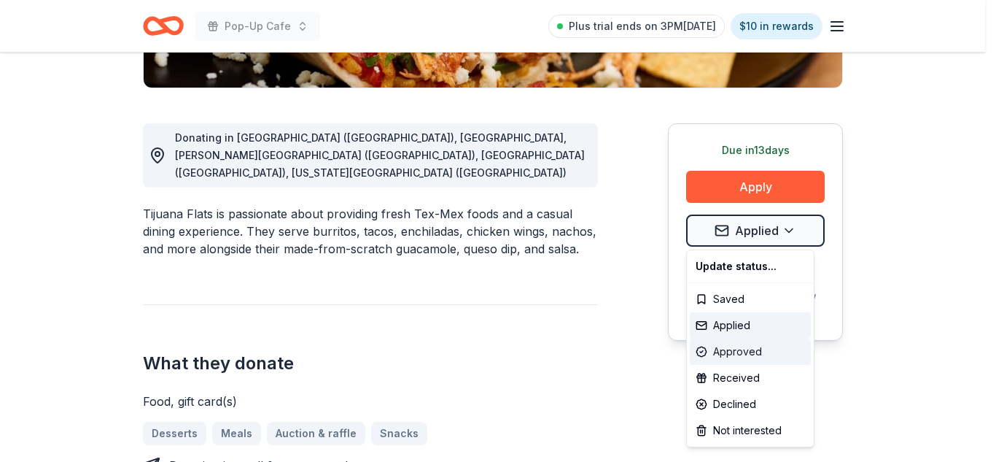
click at [744, 352] on div "Approved" at bounding box center [750, 351] width 121 height 26
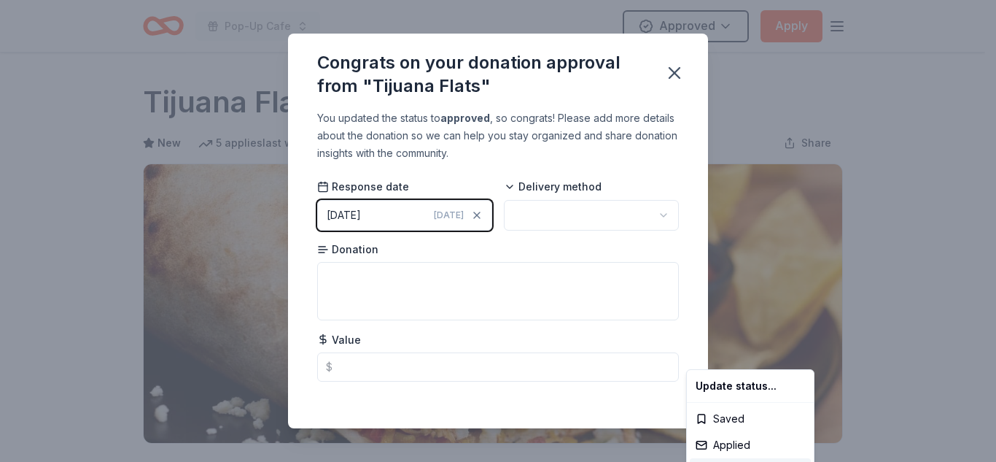
click at [539, 221] on html "Pop-Up Cafe Approved Apply Due in 13 days Share Tijuana Flats New 5 applies las…" at bounding box center [498, 231] width 996 height 462
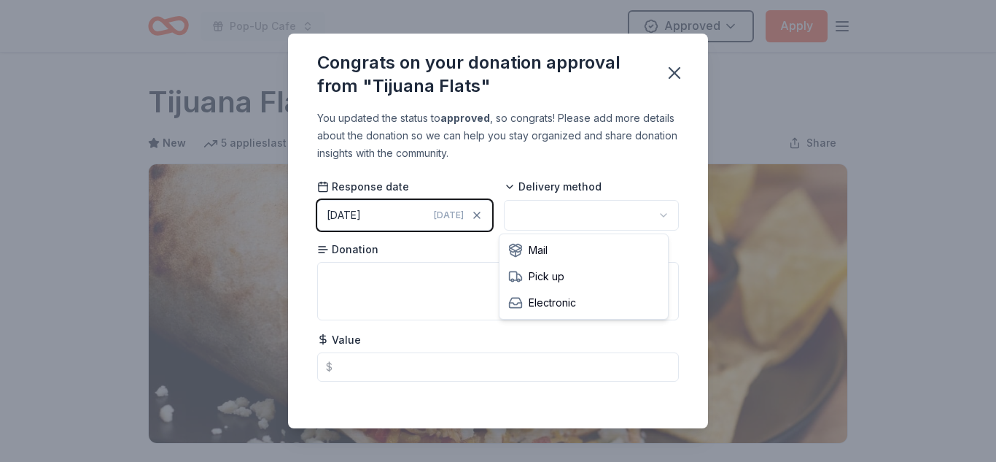
click at [539, 221] on html "Pop-Up Cafe Approved Apply Due in 13 days Share Tijuana Flats New 5 applies las…" at bounding box center [498, 231] width 996 height 462
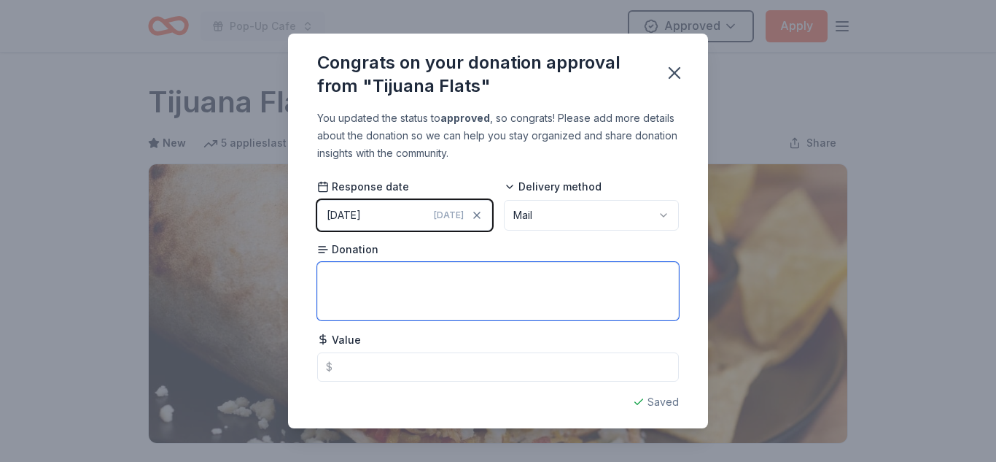
click at [474, 292] on textarea at bounding box center [498, 291] width 362 height 58
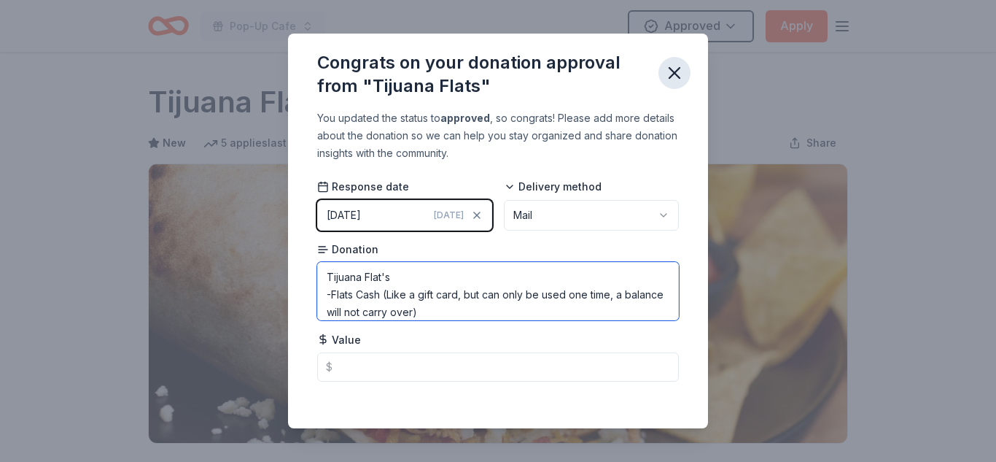
type textarea "Tijuana Flat's -Flats Cash (Like a gift card, but can only be used one time, a …"
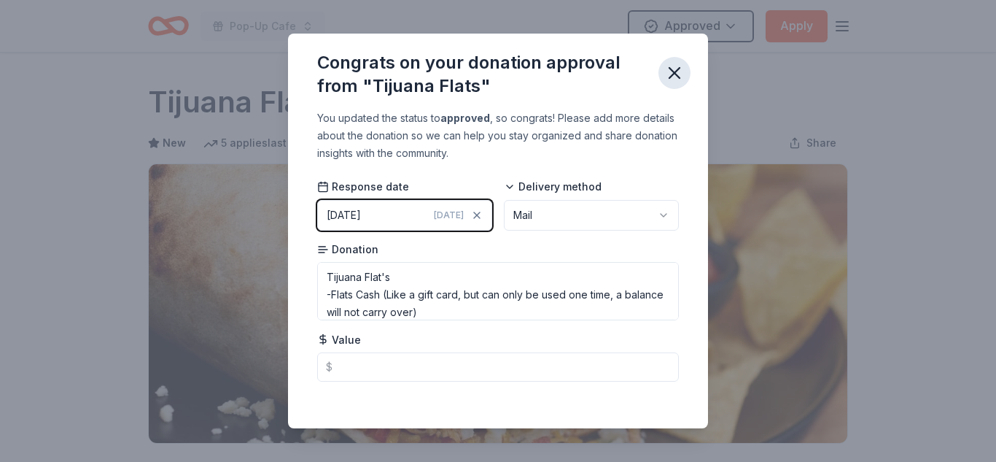
click at [674, 68] on icon "button" at bounding box center [674, 73] width 20 height 20
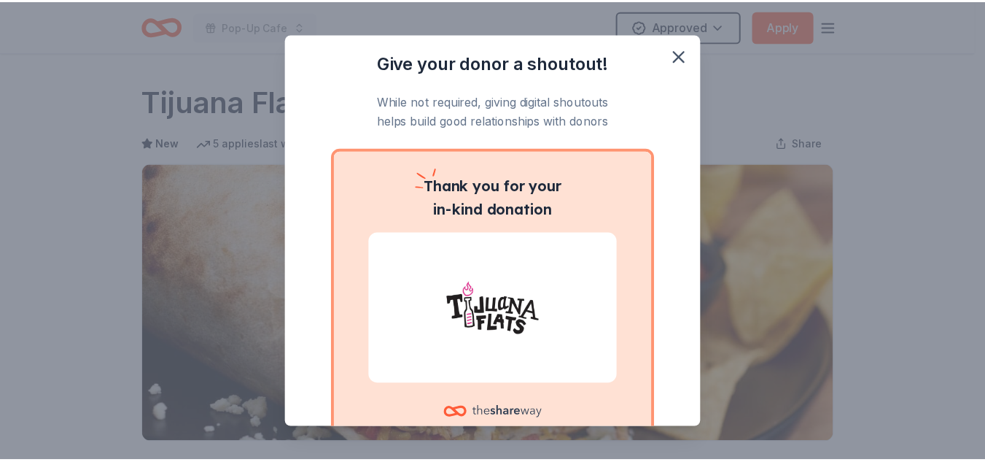
scroll to position [104, 0]
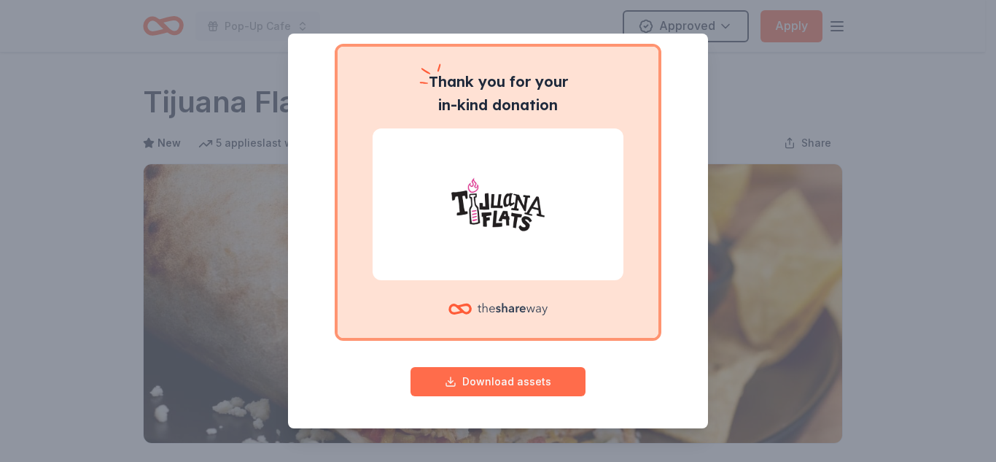
click at [494, 382] on button "Download assets" at bounding box center [498, 381] width 175 height 29
click at [947, 71] on div "Give your donor a shoutout! While not required, giving digital shoutouts helps …" at bounding box center [498, 231] width 996 height 462
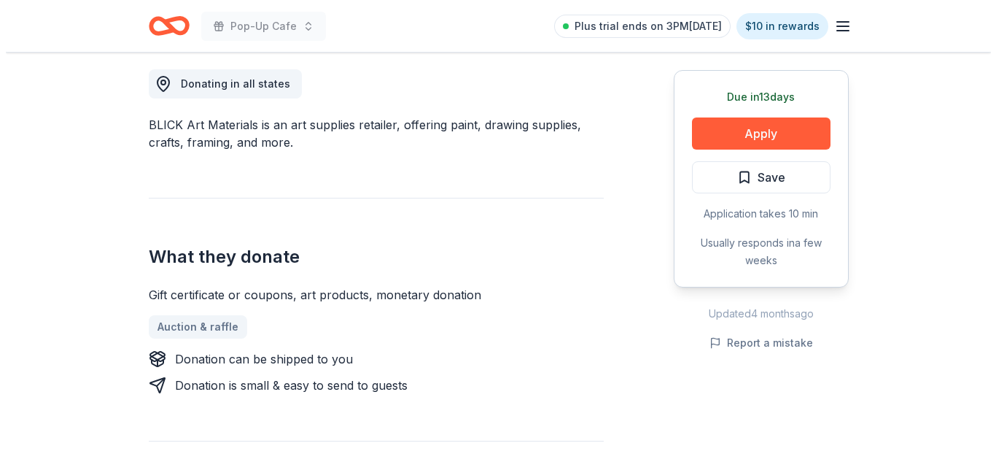
scroll to position [405, 0]
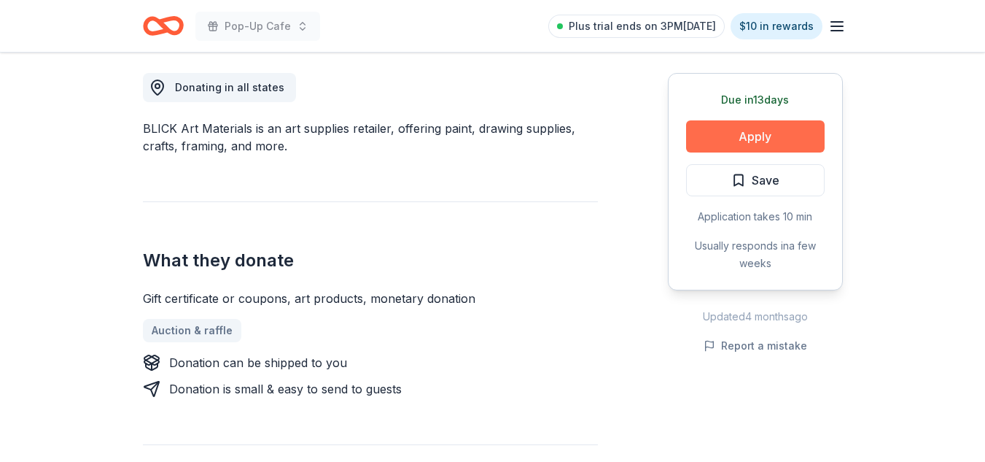
click at [774, 131] on button "Apply" at bounding box center [755, 136] width 139 height 32
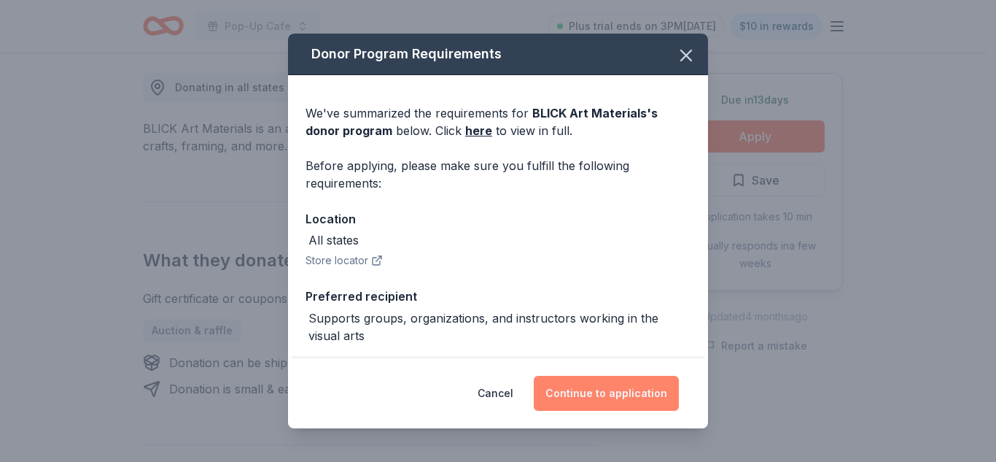
click at [613, 398] on button "Continue to application" at bounding box center [606, 393] width 145 height 35
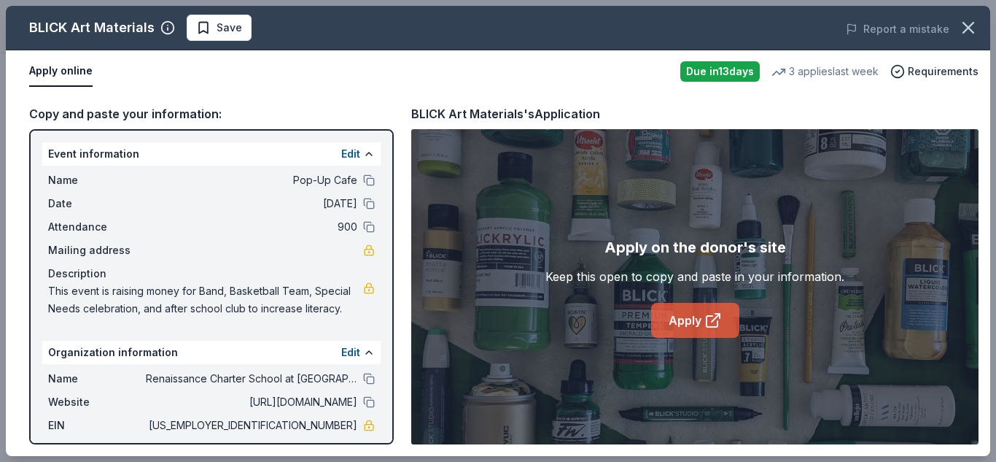
click at [709, 326] on icon at bounding box center [712, 319] width 17 height 17
click at [204, 39] on button "Save" at bounding box center [219, 28] width 65 height 26
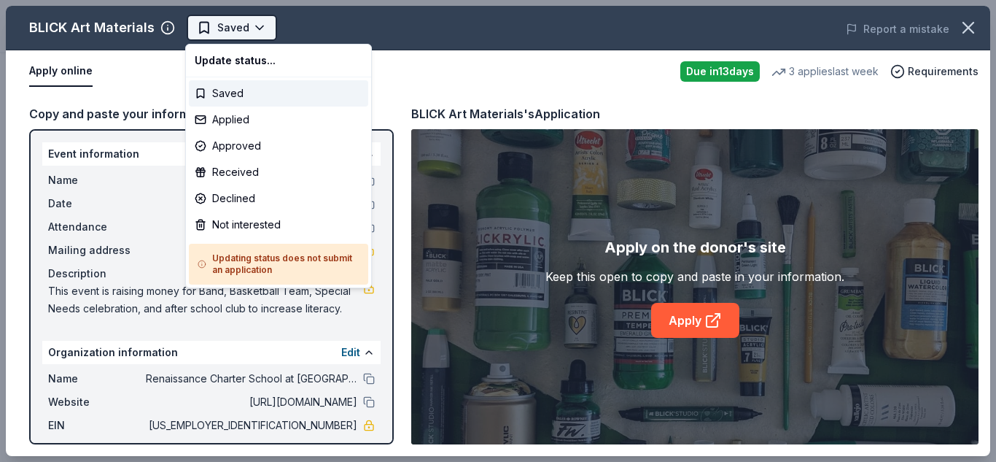
click at [258, 28] on body "Pop-Up Cafe Saved Apply Due [DATE] Share BLICK Art Materials 4.5 • 4 reviews 3 …" at bounding box center [492, 231] width 985 height 462
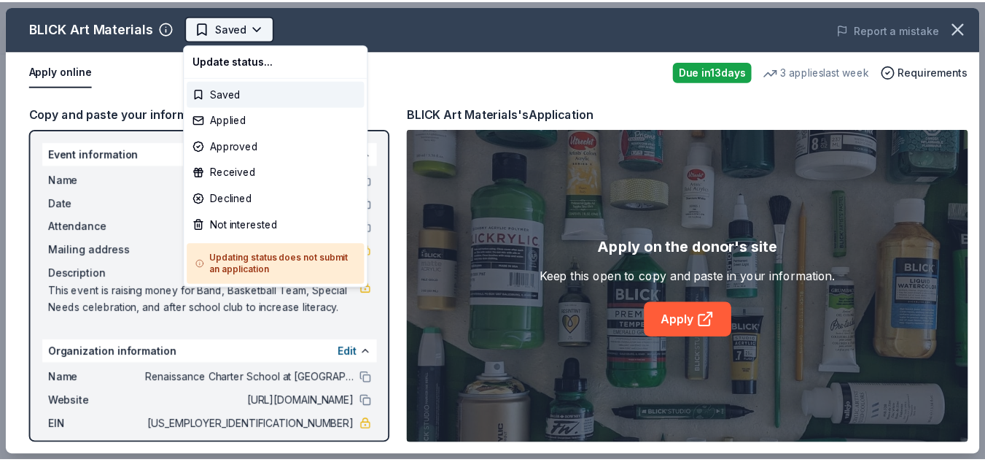
scroll to position [0, 0]
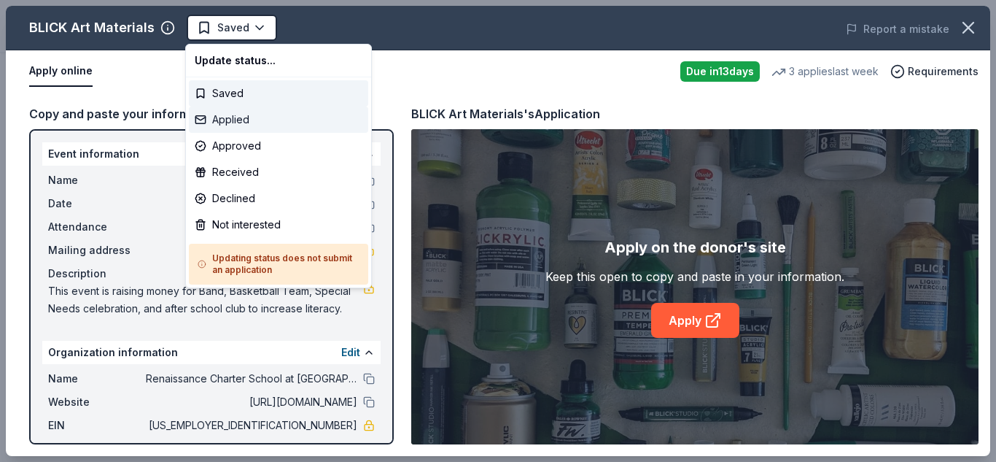
click at [264, 125] on div "Applied" at bounding box center [278, 119] width 179 height 26
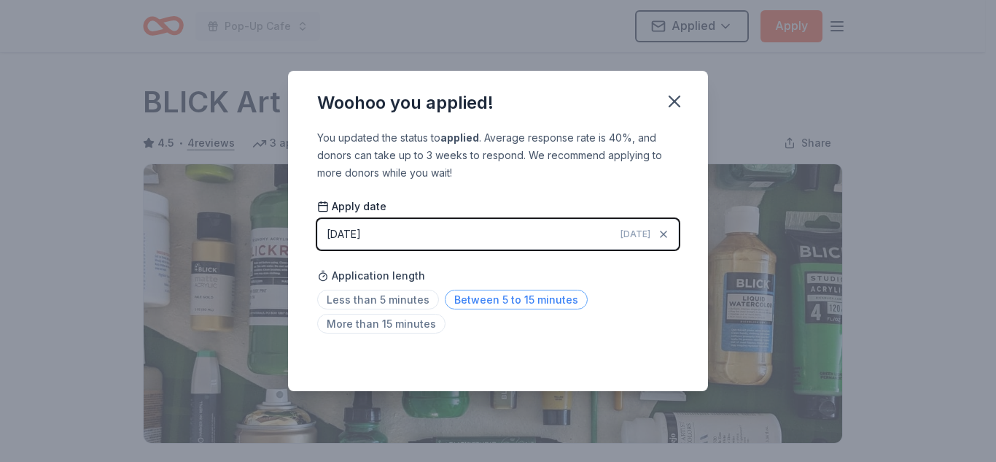
click at [483, 297] on span "Between 5 to 15 minutes" at bounding box center [516, 299] width 143 height 20
click at [674, 103] on icon "button" at bounding box center [674, 101] width 10 height 10
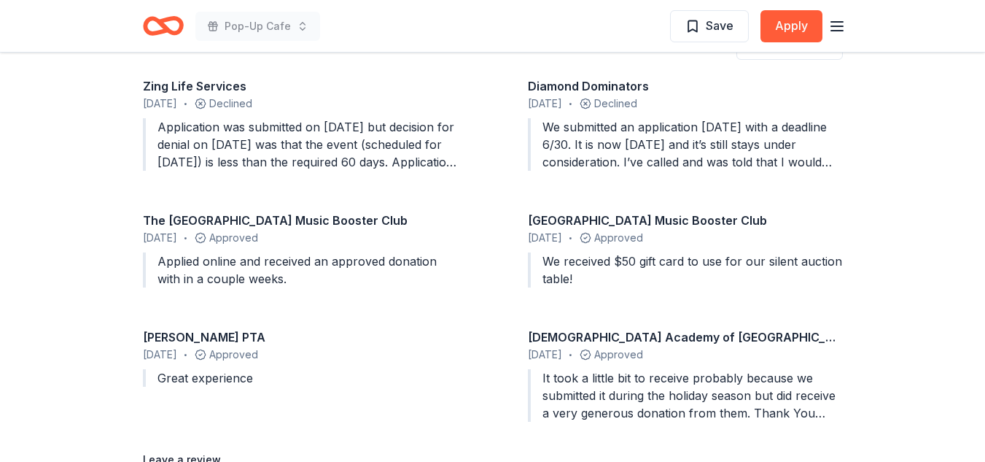
scroll to position [1448, 0]
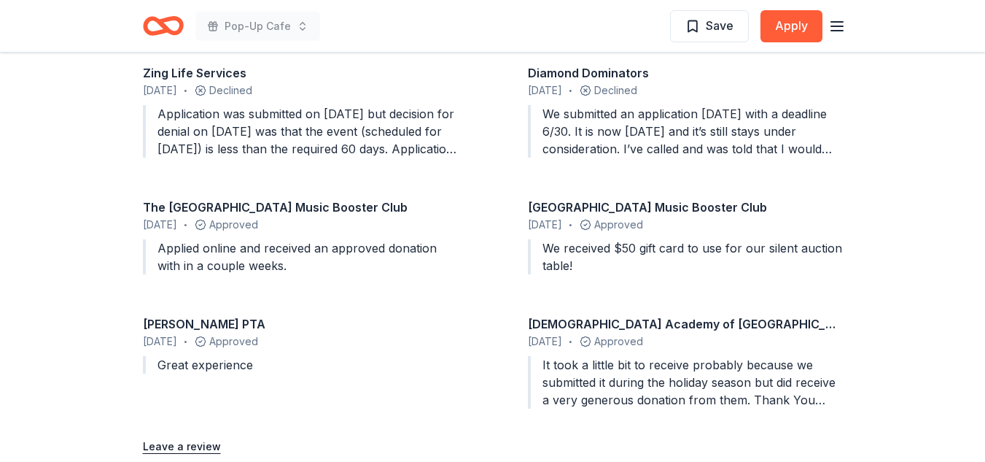
click at [782, 144] on div "We submitted an application 1/26/2023 with a deadline 6/30. It is now 8/8/23 an…" at bounding box center [685, 131] width 315 height 52
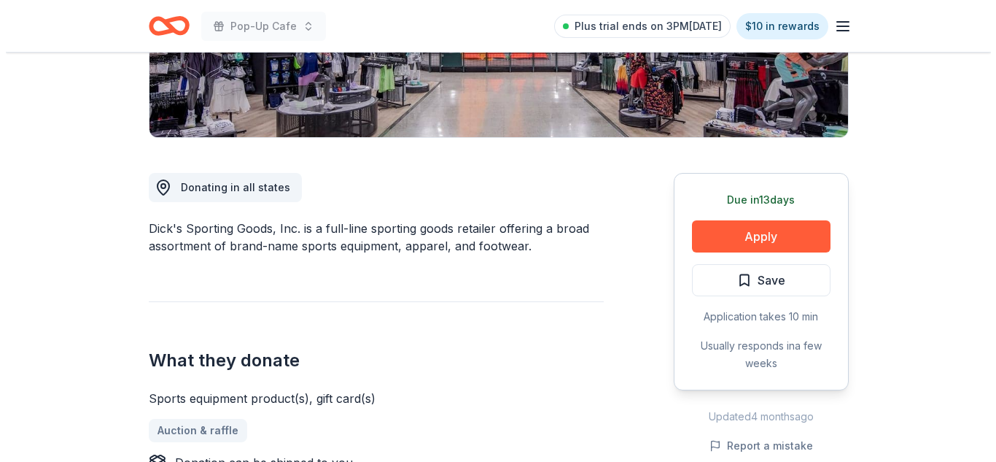
scroll to position [302, 0]
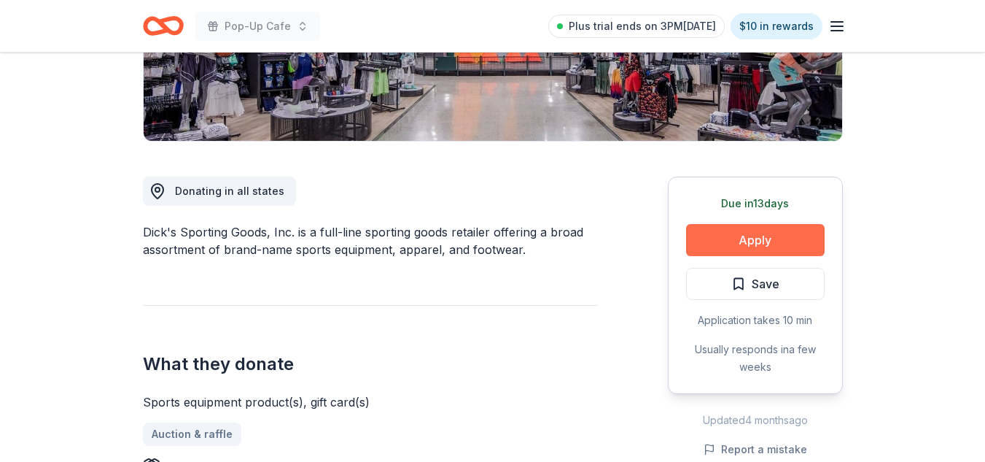
click at [778, 238] on button "Apply" at bounding box center [755, 240] width 139 height 32
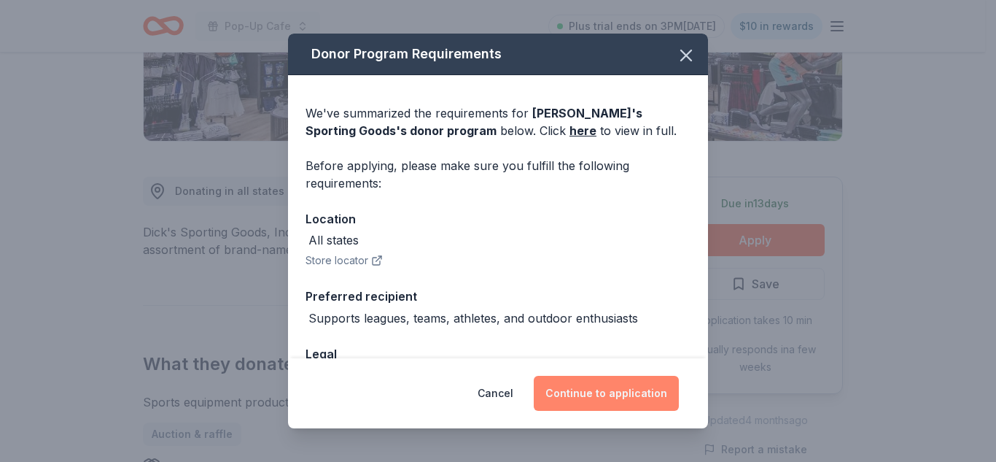
click at [639, 407] on button "Continue to application" at bounding box center [606, 393] width 145 height 35
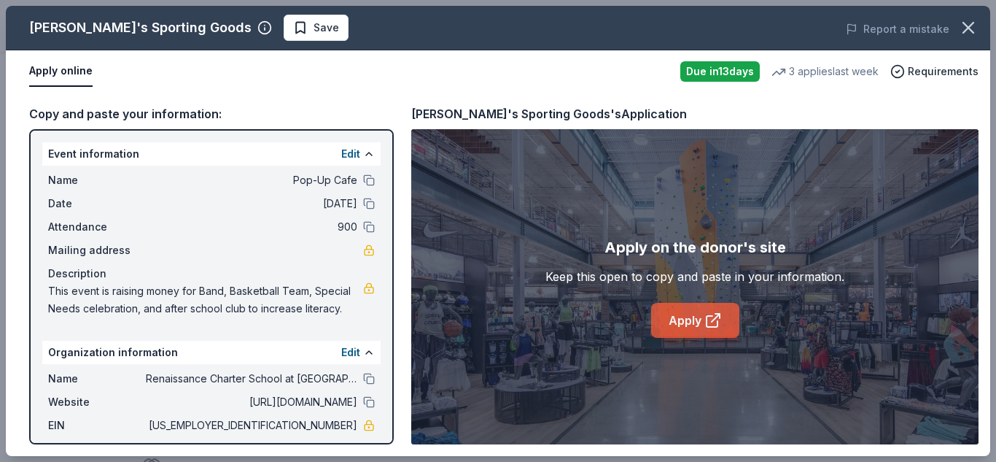
click at [677, 322] on link "Apply" at bounding box center [695, 320] width 88 height 35
click at [284, 23] on button "Save" at bounding box center [316, 28] width 65 height 26
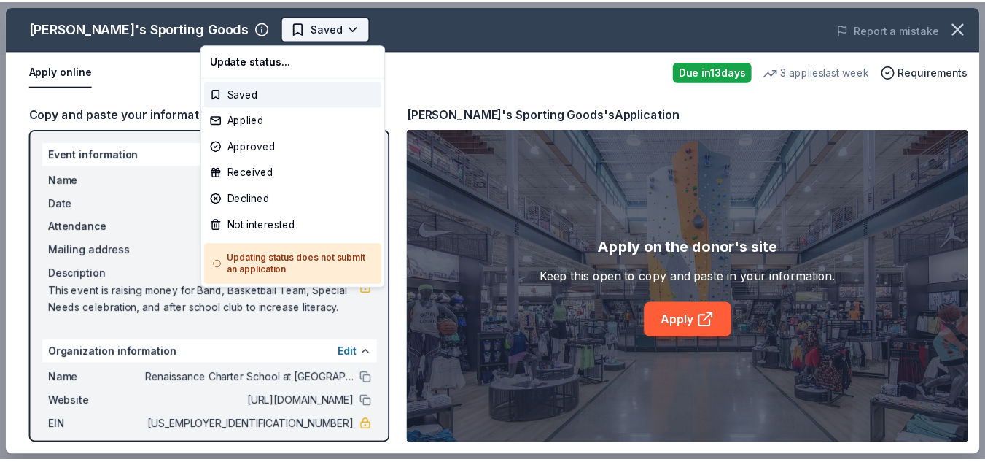
scroll to position [0, 0]
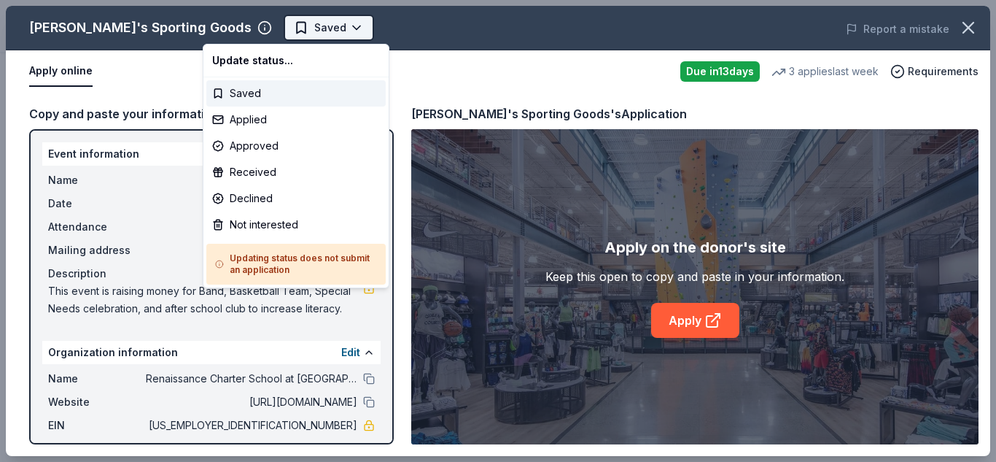
click at [276, 26] on body "Pop-Up Cafe Saved Apply Due in 13 days Share Dick's Sporting Goods 4.3 • 9 revi…" at bounding box center [492, 231] width 985 height 462
click at [274, 124] on div "Applied" at bounding box center [295, 119] width 179 height 26
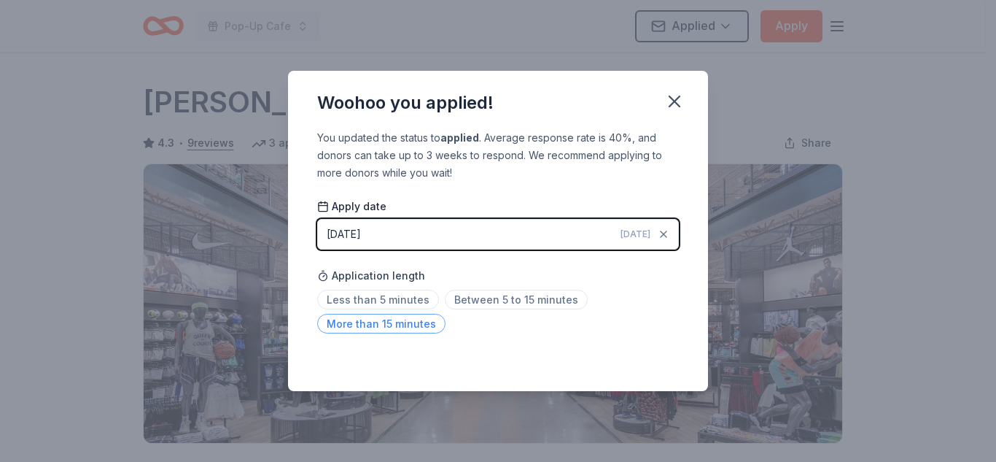
click at [404, 322] on span "More than 15 minutes" at bounding box center [381, 324] width 128 height 20
click at [685, 96] on button "button" at bounding box center [674, 101] width 32 height 32
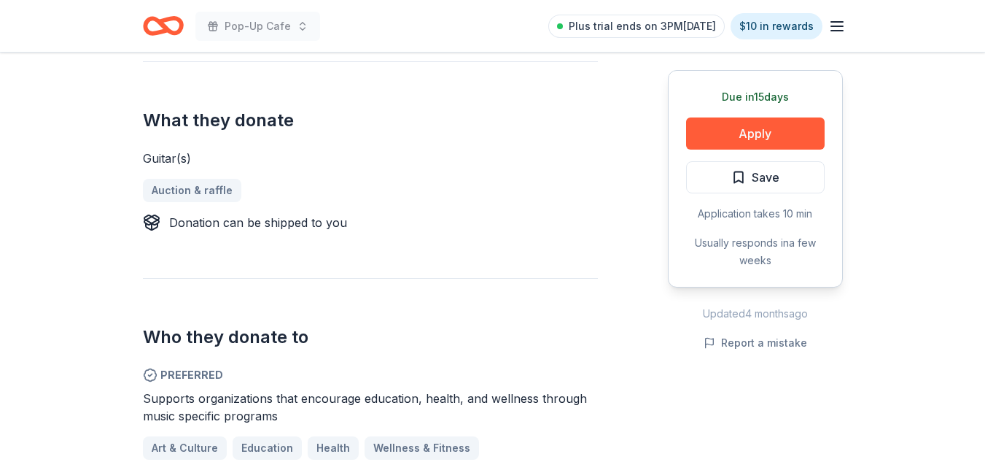
scroll to position [494, 0]
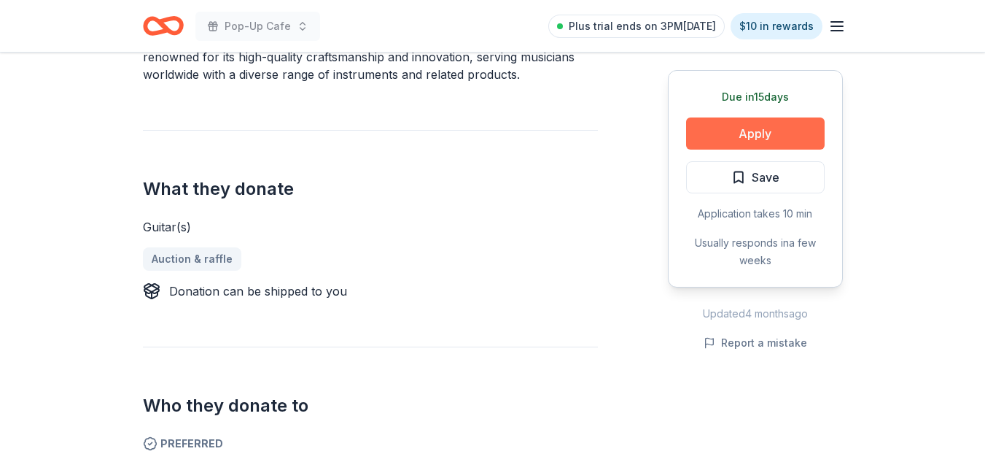
click at [747, 135] on button "Apply" at bounding box center [755, 133] width 139 height 32
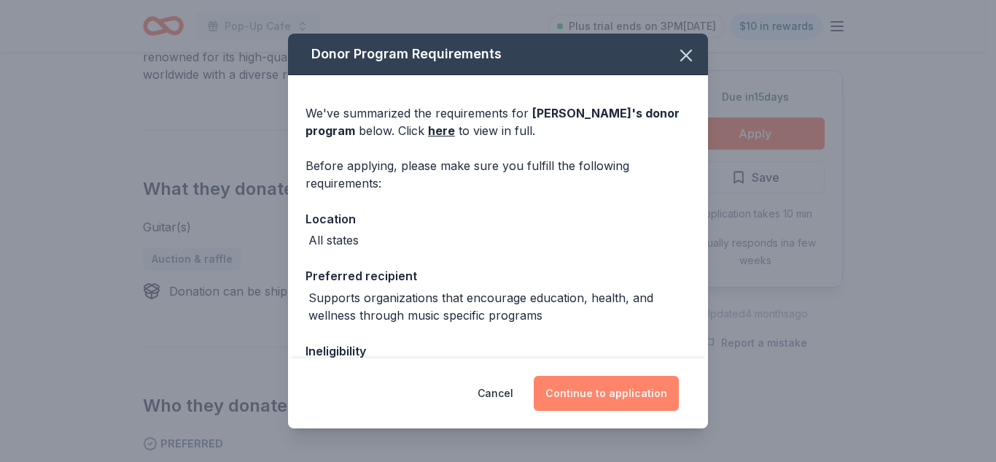
click at [602, 392] on button "Continue to application" at bounding box center [606, 393] width 145 height 35
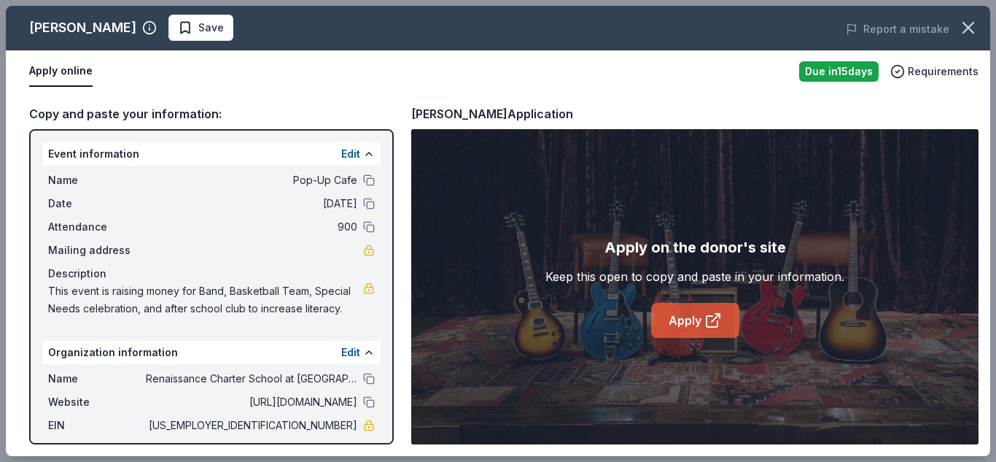
click at [701, 332] on link "Apply" at bounding box center [695, 320] width 88 height 35
click at [975, 32] on icon "button" at bounding box center [968, 27] width 20 height 20
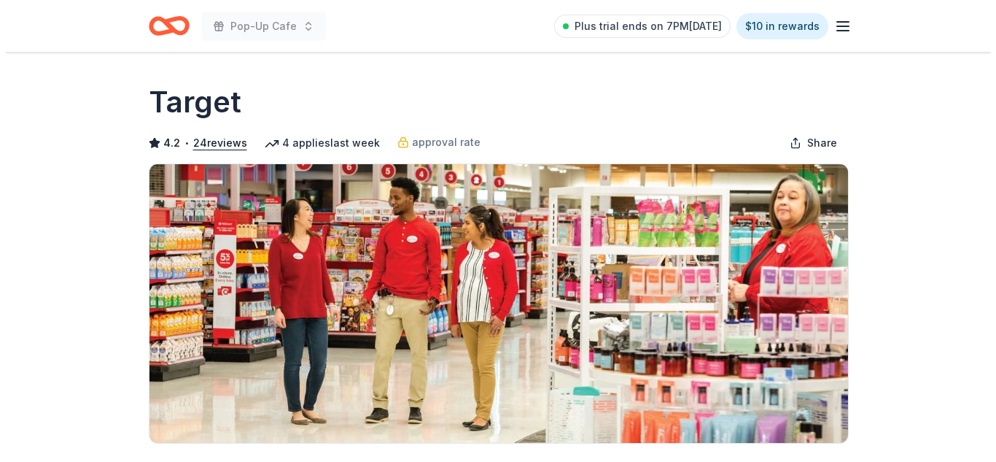
scroll to position [553, 0]
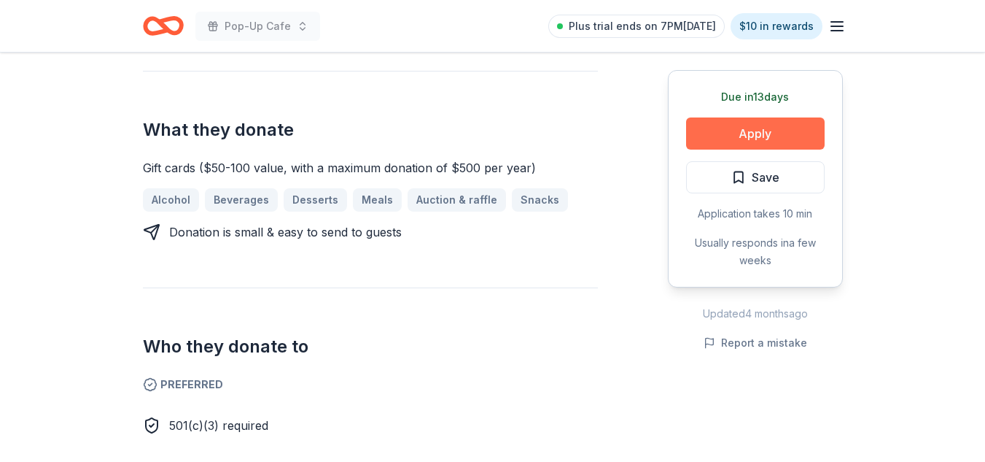
click at [726, 125] on button "Apply" at bounding box center [755, 133] width 139 height 32
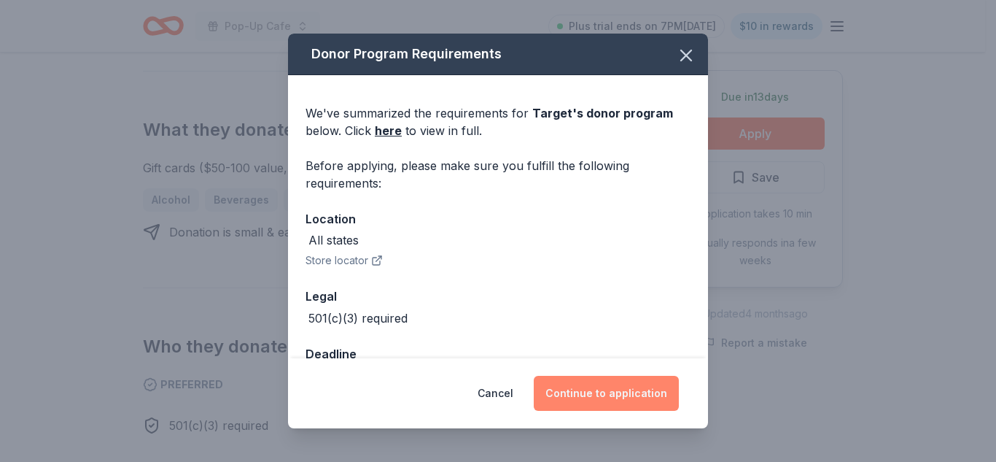
click at [647, 397] on button "Continue to application" at bounding box center [606, 393] width 145 height 35
